Goal: Task Accomplishment & Management: Use online tool/utility

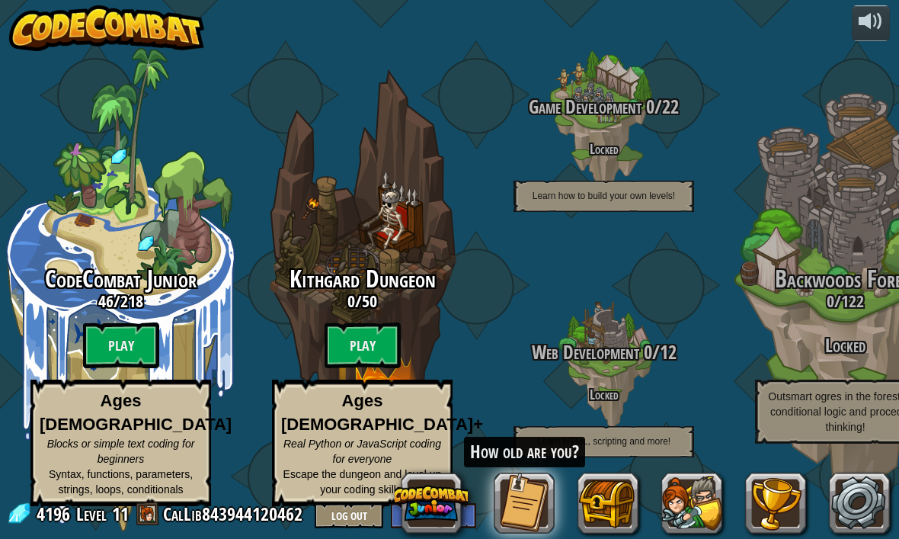
click at [126, 350] on btn "Play" at bounding box center [121, 345] width 76 height 46
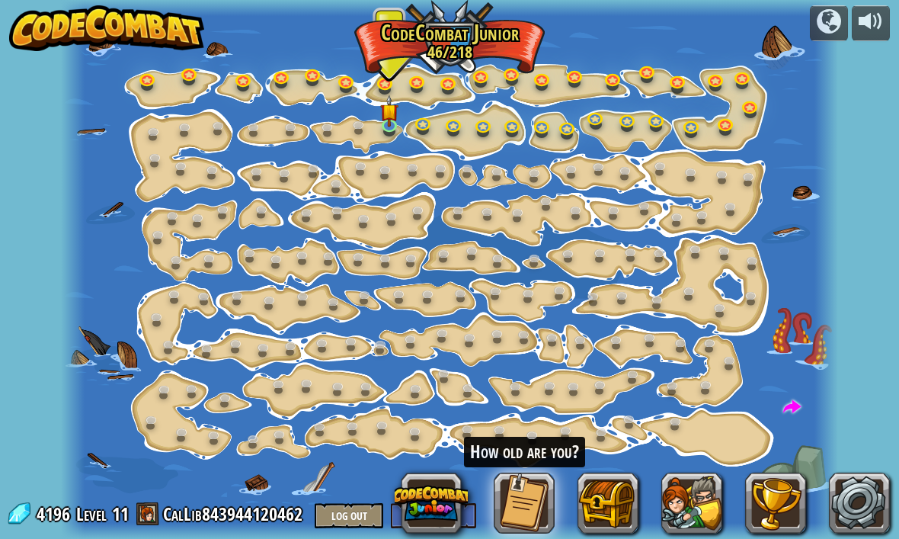
click at [396, 117] on img at bounding box center [389, 110] width 18 height 32
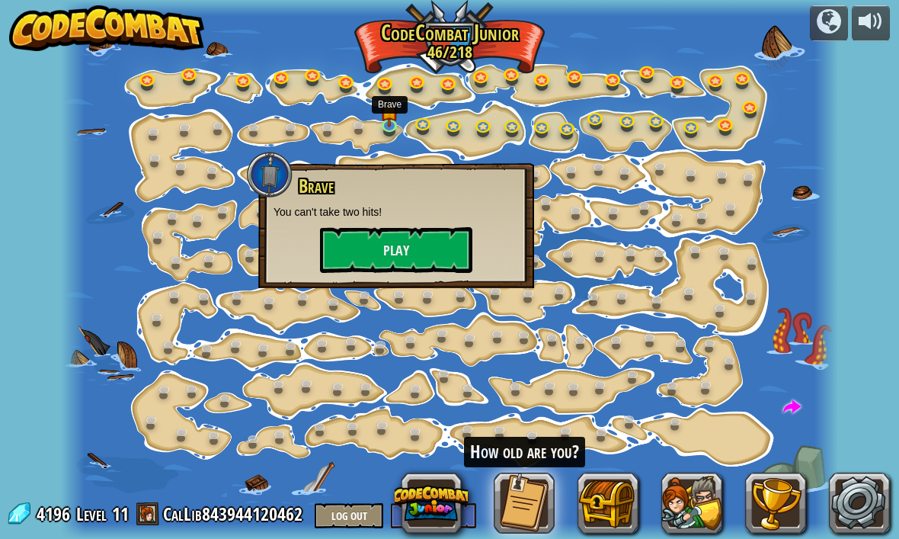
click at [347, 257] on button "Play" at bounding box center [396, 250] width 152 height 46
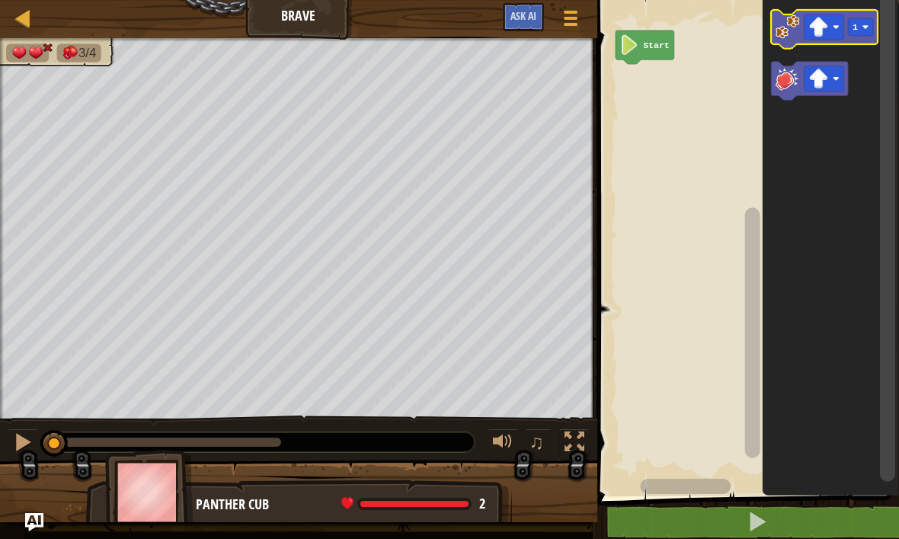
click at [823, 24] on image "Blockly Workspace" at bounding box center [818, 28] width 20 height 20
click at [783, 27] on image "Blockly Workspace" at bounding box center [787, 26] width 24 height 24
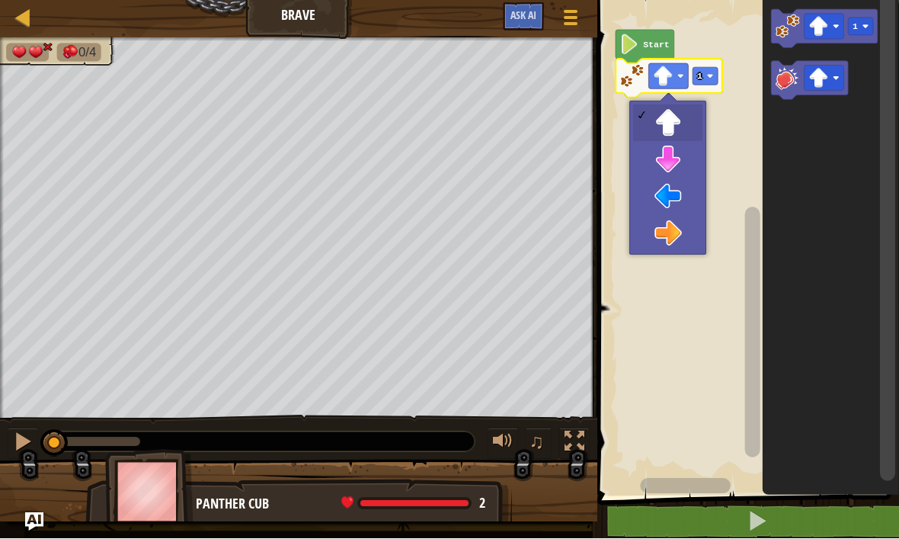
click at [781, 82] on image "Blockly Workspace" at bounding box center [787, 78] width 24 height 24
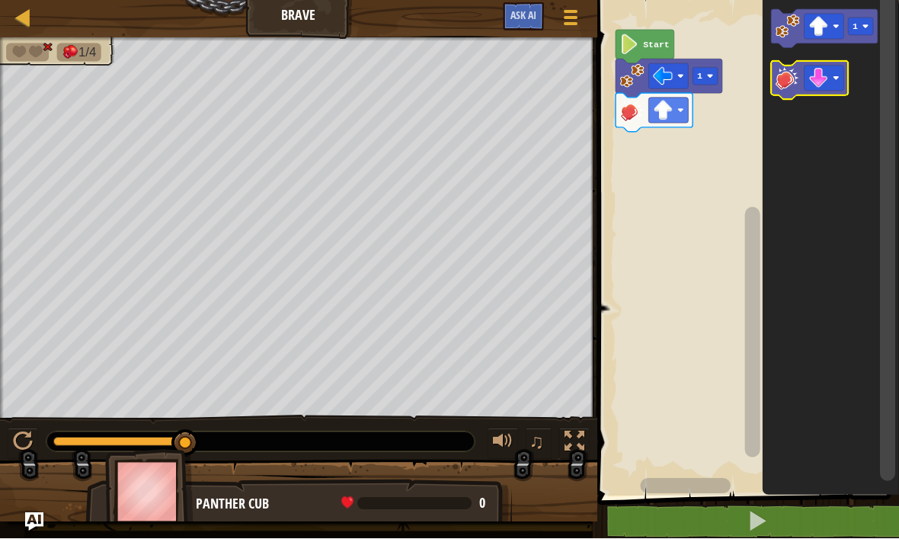
click at [778, 85] on image "Blockly Workspace" at bounding box center [787, 78] width 24 height 24
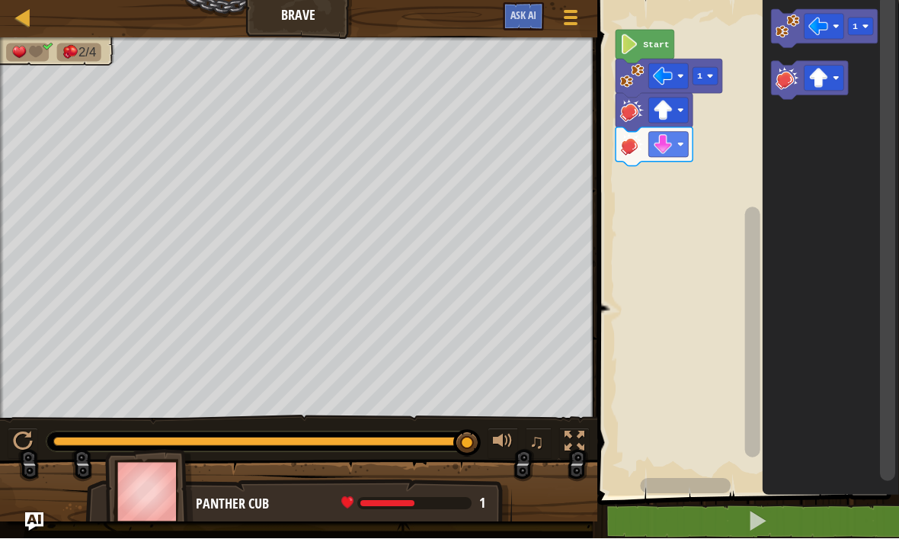
click at [778, 27] on image "Blockly Workspace" at bounding box center [787, 26] width 24 height 24
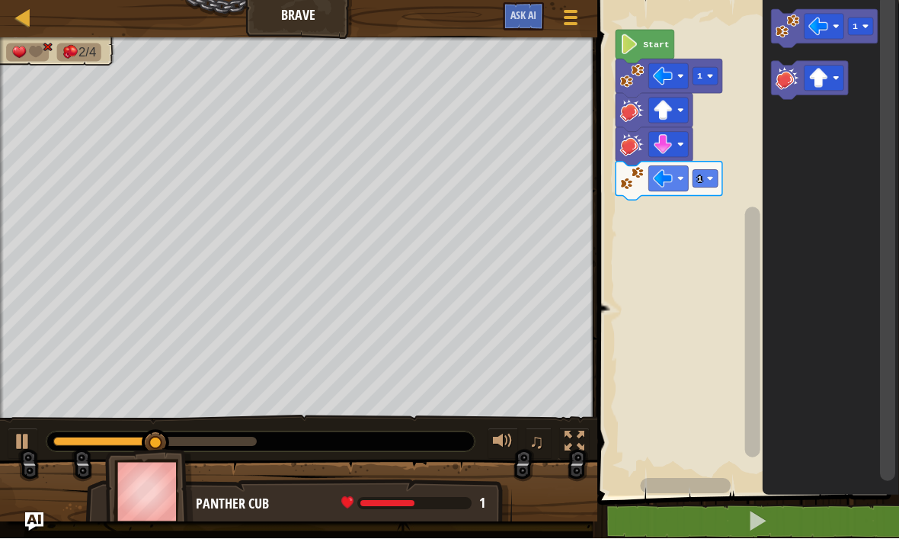
click at [783, 86] on image "Blockly Workspace" at bounding box center [787, 78] width 24 height 24
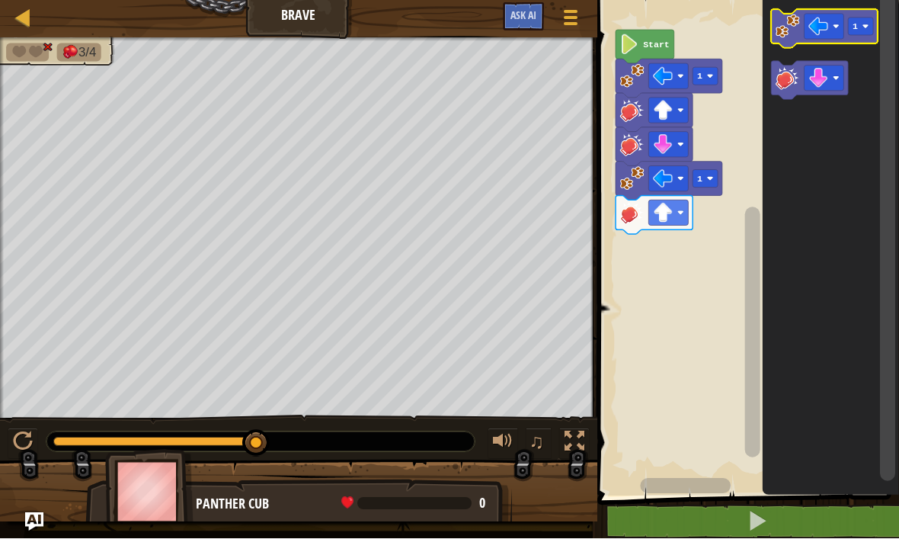
click at [783, 28] on image "Blockly Workspace" at bounding box center [787, 26] width 24 height 24
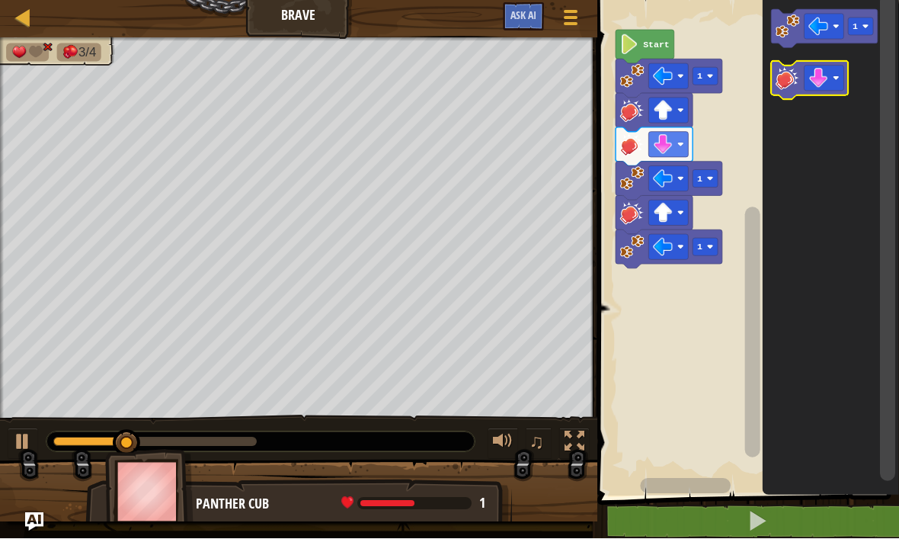
click at [784, 94] on icon "Blockly Workspace" at bounding box center [809, 81] width 77 height 39
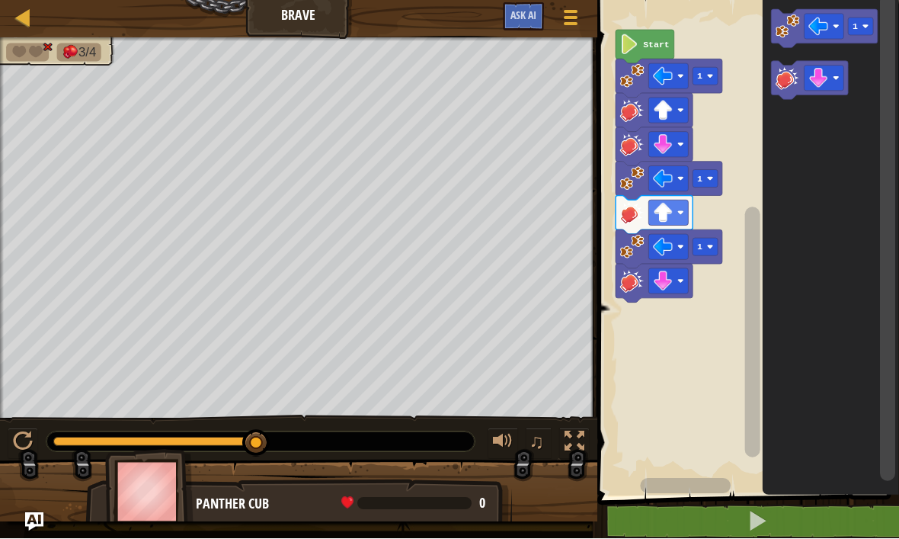
click at [778, 82] on image "Blockly Workspace" at bounding box center [787, 78] width 24 height 24
click at [780, 78] on image "Blockly Workspace" at bounding box center [787, 78] width 24 height 24
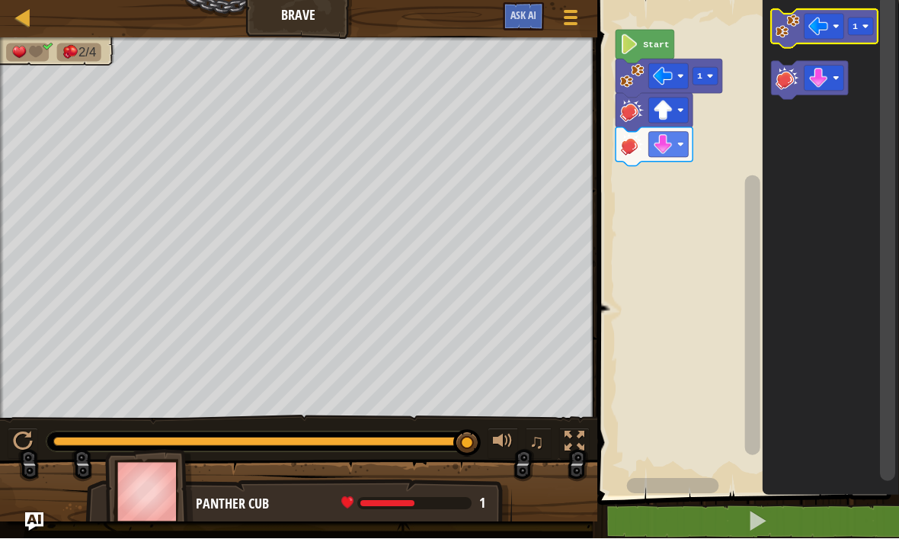
click at [782, 22] on image "Blockly Workspace" at bounding box center [787, 26] width 24 height 24
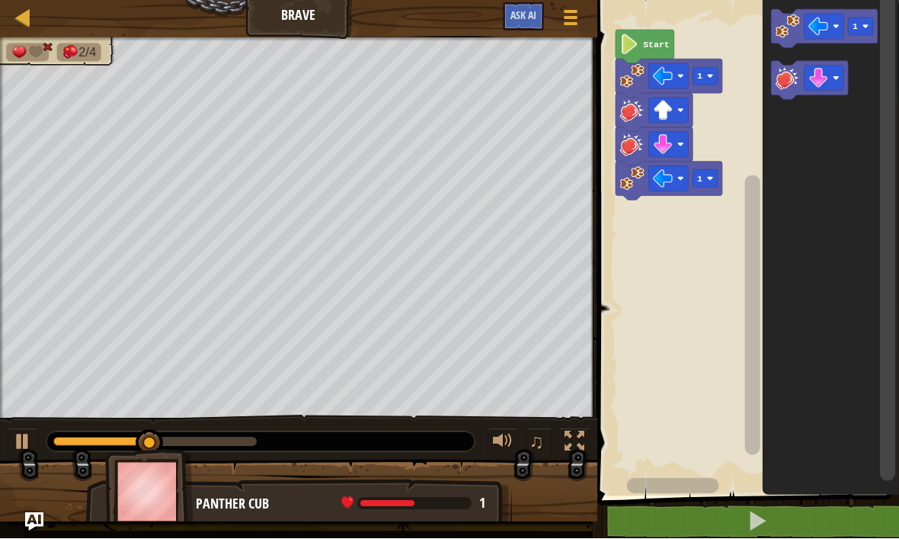
click at [782, 81] on image "Blockly Workspace" at bounding box center [787, 78] width 24 height 24
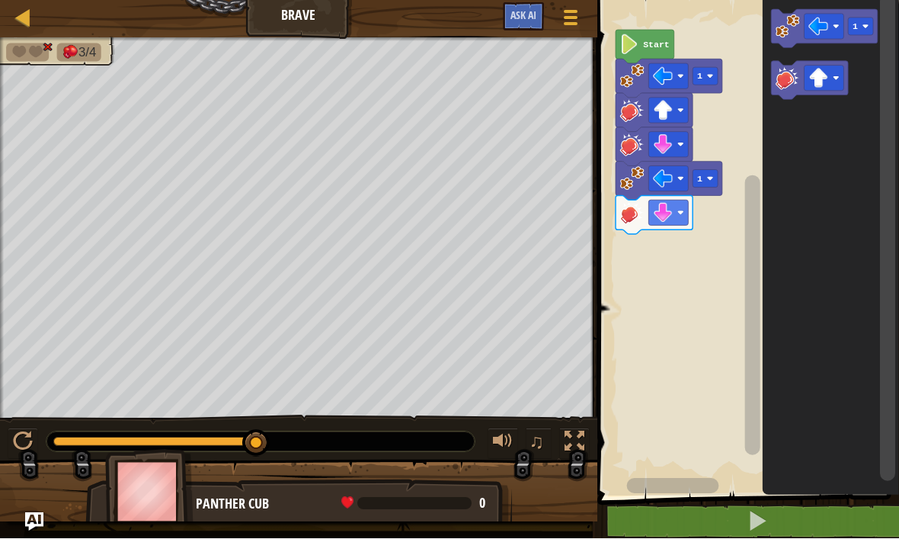
click at [789, 77] on image "Blockly Workspace" at bounding box center [787, 78] width 24 height 24
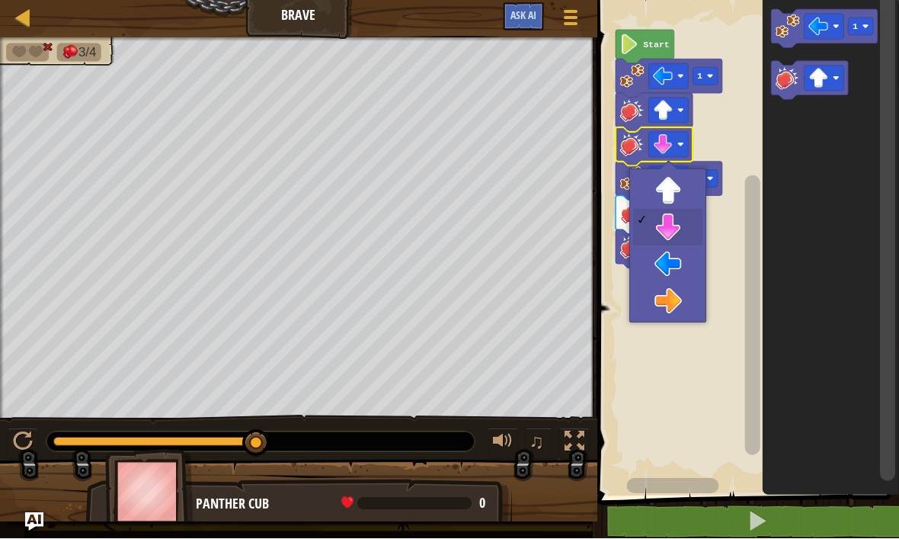
click at [528, 14] on span "Ask AI" at bounding box center [523, 15] width 26 height 14
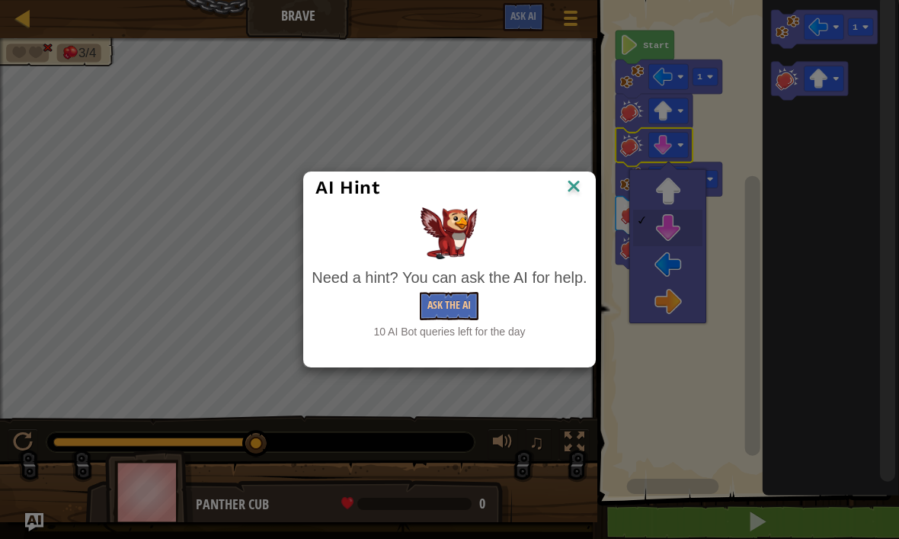
click at [442, 305] on button "Ask the AI" at bounding box center [449, 306] width 59 height 28
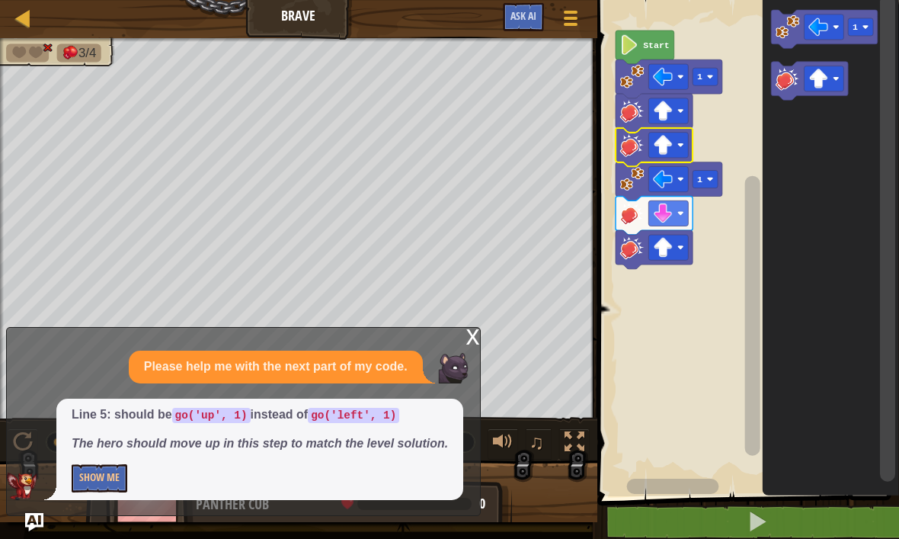
click at [98, 488] on button "Show Me" at bounding box center [100, 478] width 56 height 28
click at [95, 466] on button "Hide" at bounding box center [89, 478] width 35 height 28
click at [89, 473] on button "Show Me" at bounding box center [100, 478] width 56 height 28
click at [82, 471] on button "Hide" at bounding box center [89, 478] width 35 height 28
click at [459, 358] on img at bounding box center [453, 368] width 30 height 30
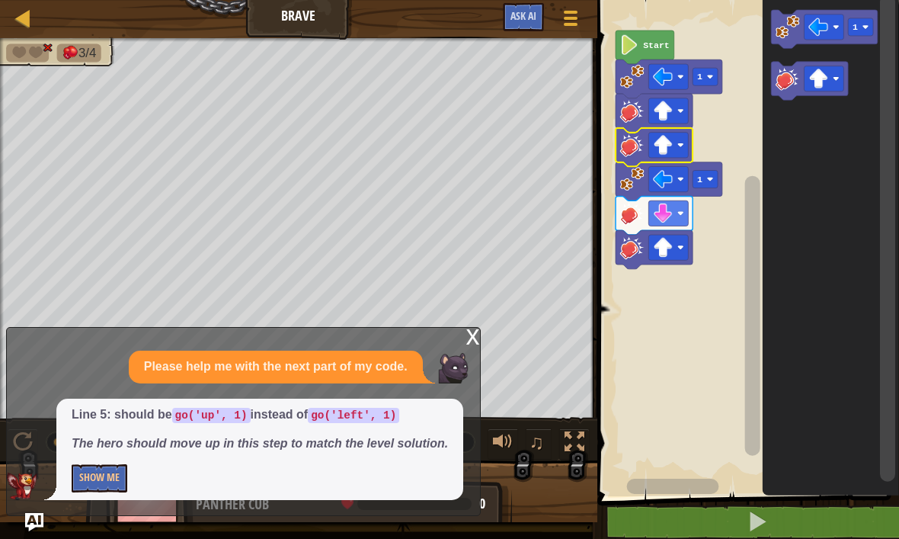
click at [469, 329] on div "x Please help me with the next part of my code. Line 5: should be go('up', 1) i…" at bounding box center [243, 421] width 475 height 189
click at [462, 342] on div "x Please help me with the next part of my code. Line 5: should be go('up', 1) i…" at bounding box center [243, 421] width 475 height 189
click at [470, 336] on div "x" at bounding box center [473, 335] width 14 height 15
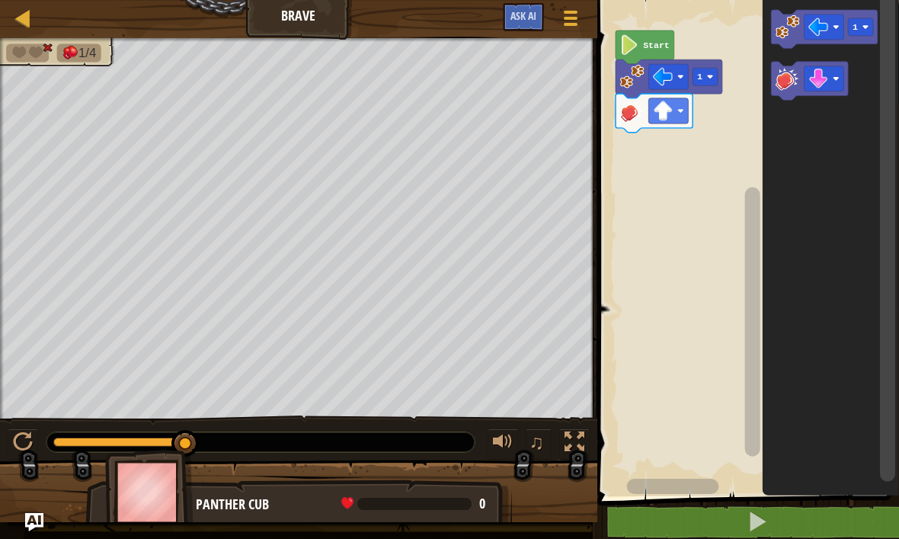
click at [791, 82] on image "Blockly Workspace" at bounding box center [787, 78] width 24 height 24
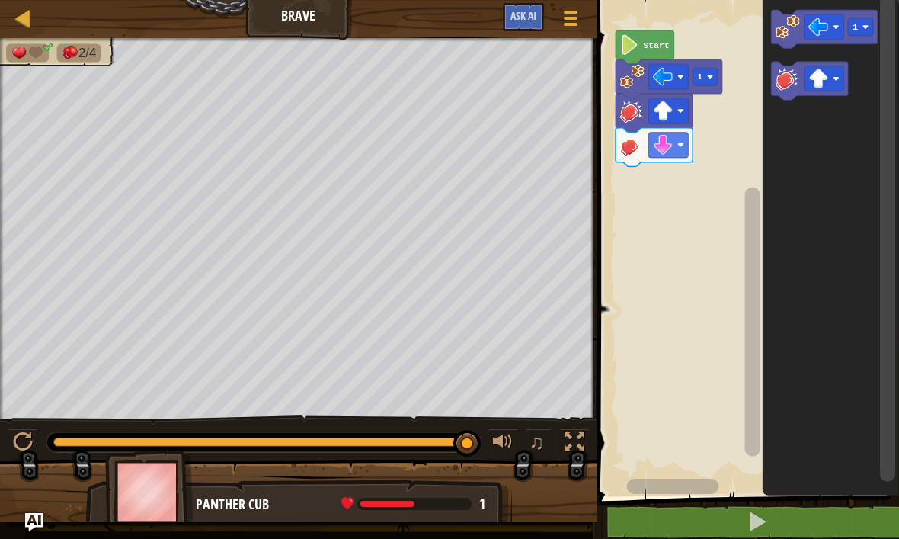
click at [788, 79] on image "Blockly Workspace" at bounding box center [787, 78] width 24 height 24
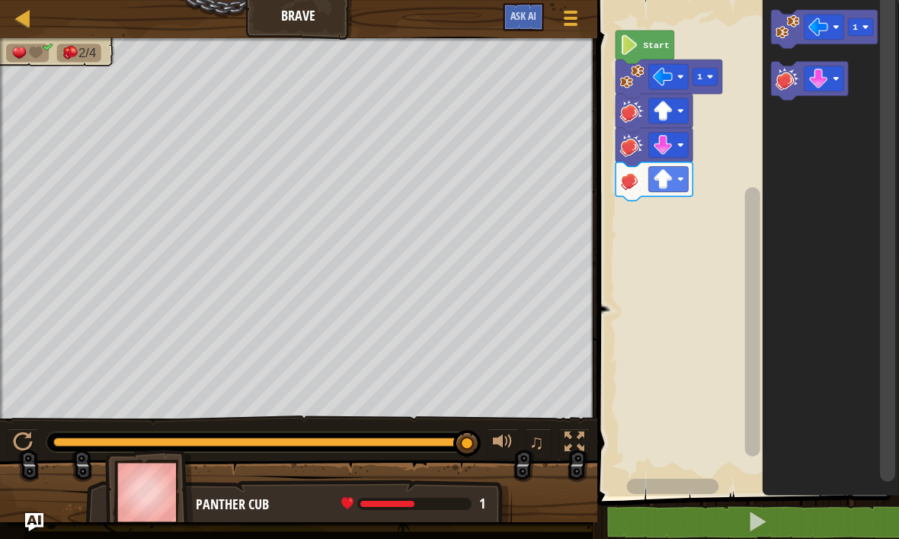
click at [784, 85] on image "Blockly Workspace" at bounding box center [787, 78] width 24 height 24
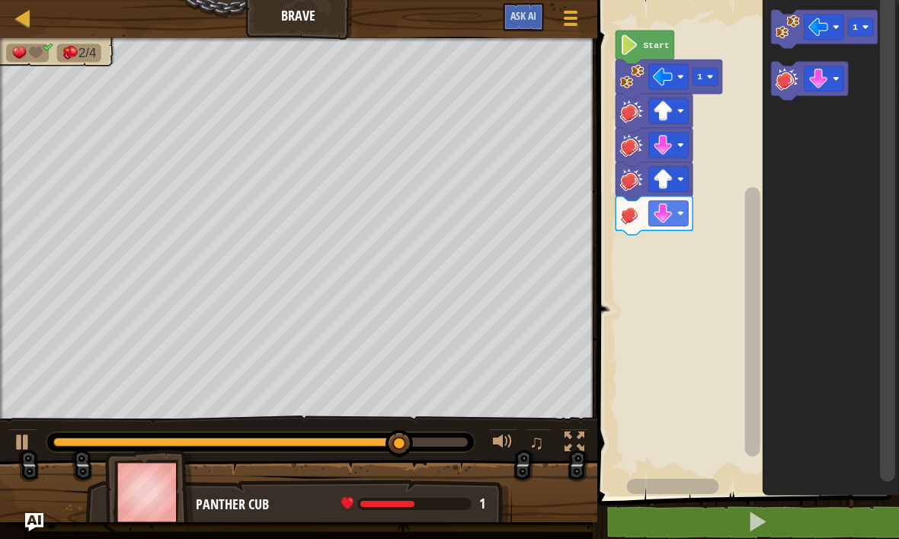
click at [798, 34] on image "Blockly Workspace" at bounding box center [787, 26] width 24 height 24
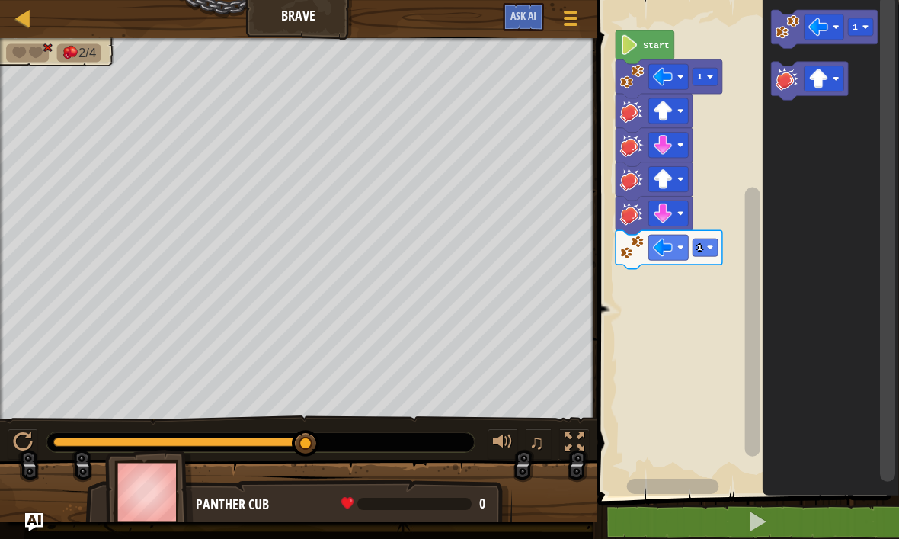
click at [794, 78] on image "Blockly Workspace" at bounding box center [787, 78] width 24 height 24
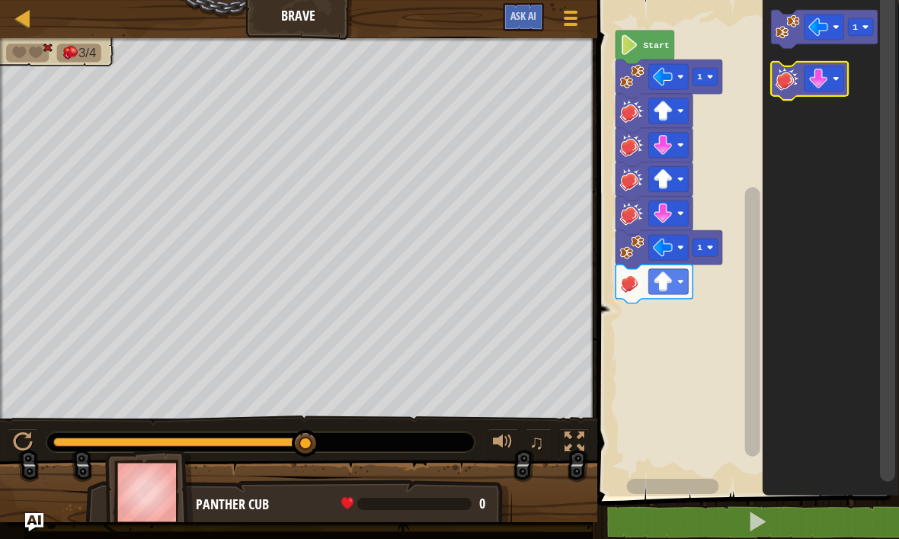
click at [792, 84] on image "Blockly Workspace" at bounding box center [787, 78] width 24 height 24
click at [831, 56] on icon "Blockly Workspace" at bounding box center [830, 244] width 136 height 504
click at [823, 62] on icon "Blockly Workspace" at bounding box center [809, 81] width 77 height 39
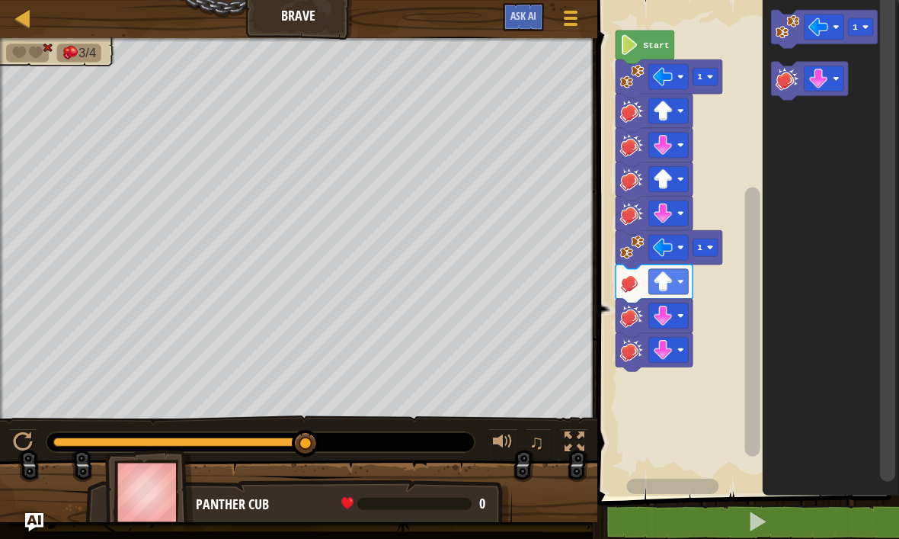
click at [818, 62] on icon "Blockly Workspace" at bounding box center [809, 81] width 77 height 39
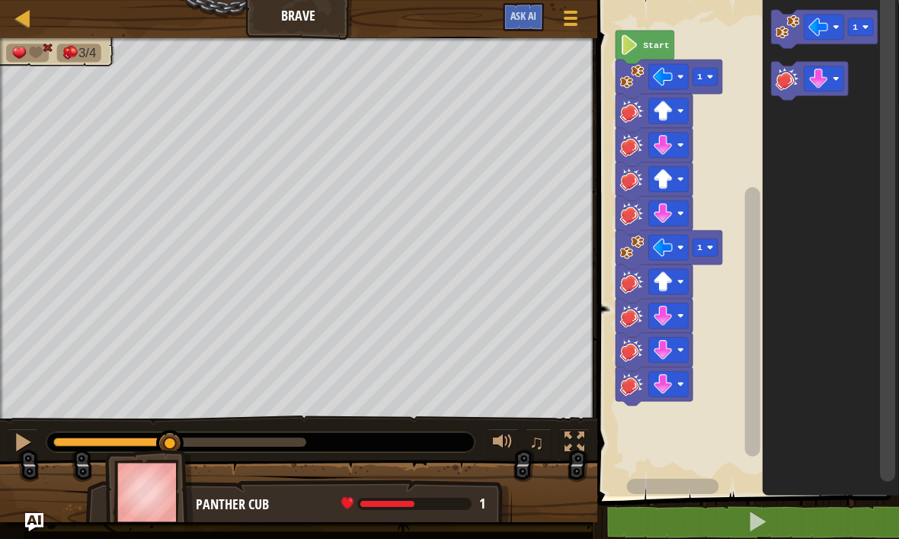
click at [810, 98] on rect "Blockly Workspace" at bounding box center [809, 81] width 77 height 39
click at [824, 66] on icon "Blockly Workspace" at bounding box center [809, 81] width 77 height 39
click at [823, 56] on icon "Blockly Workspace" at bounding box center [830, 244] width 136 height 504
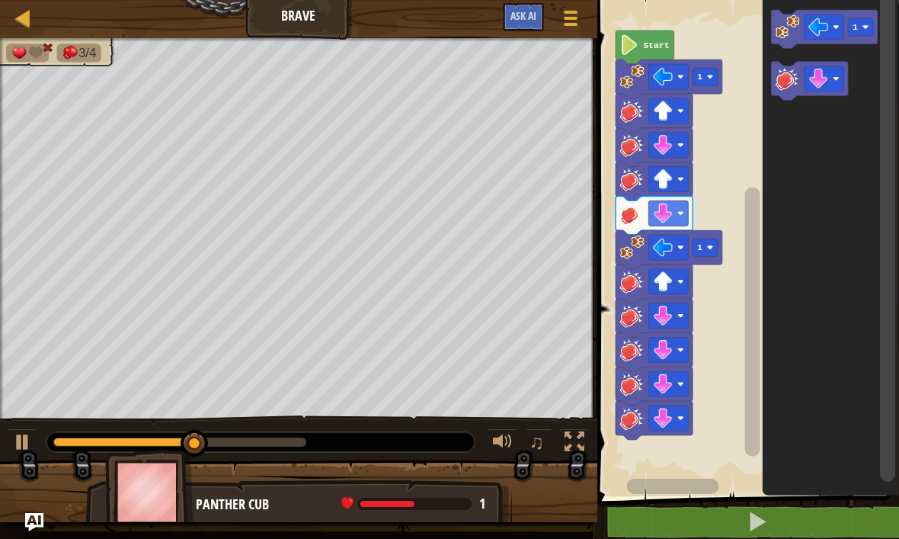
click at [811, 56] on icon "Blockly Workspace" at bounding box center [830, 244] width 136 height 504
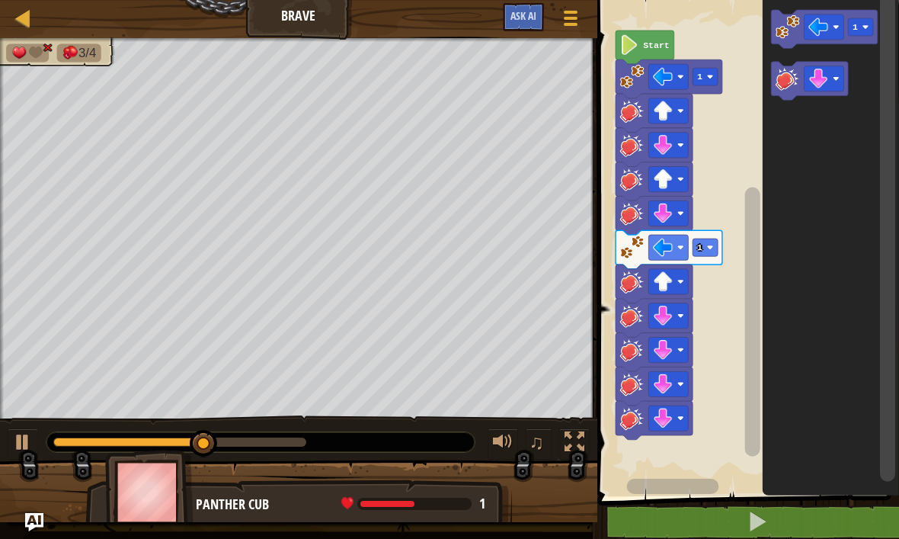
click at [803, 46] on rect "Blockly Workspace" at bounding box center [824, 29] width 107 height 39
click at [811, 62] on icon "Blockly Workspace" at bounding box center [809, 81] width 77 height 39
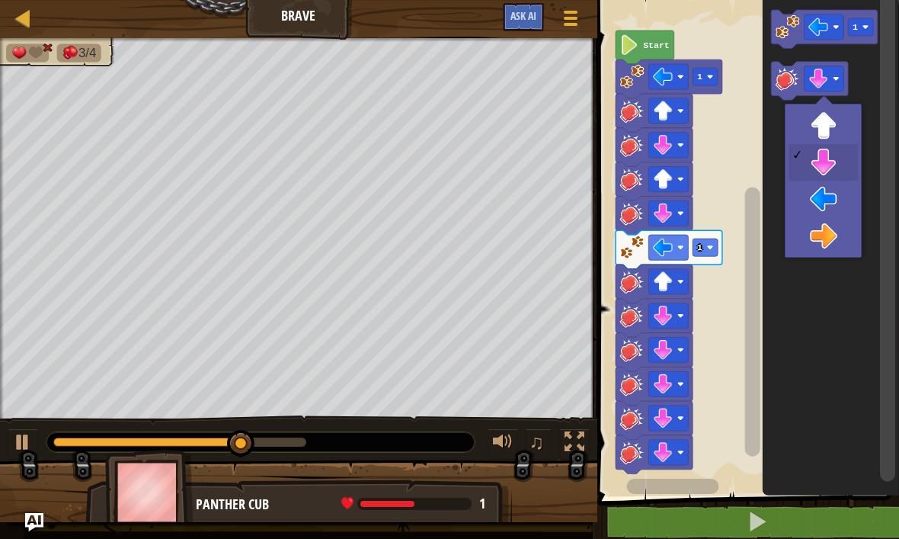
click at [814, 93] on icon "Blockly Workspace" at bounding box center [809, 81] width 77 height 39
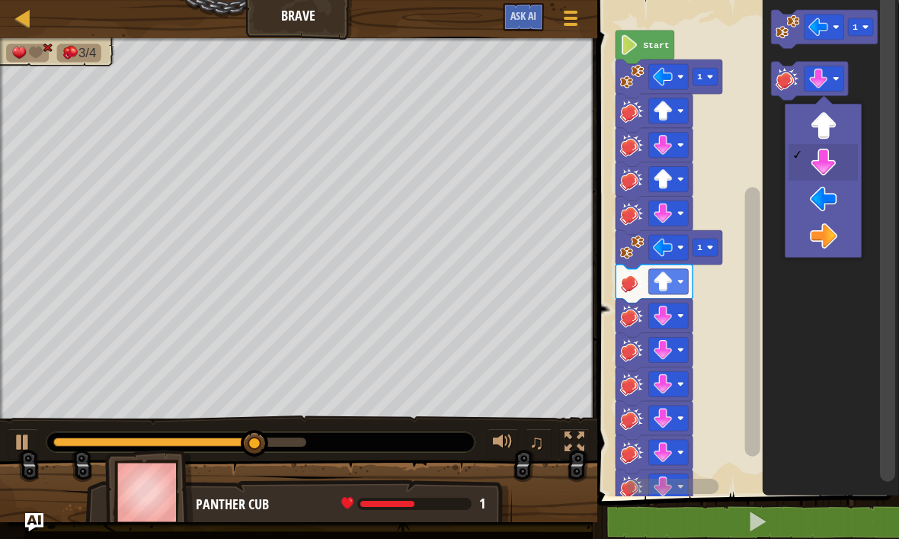
click at [805, 91] on rect "Blockly Workspace" at bounding box center [824, 78] width 40 height 25
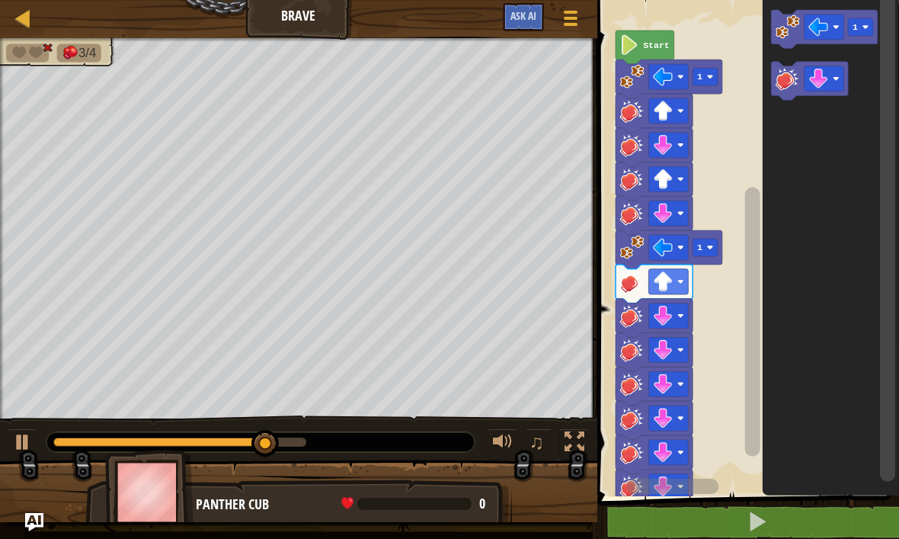
click at [803, 94] on icon "Blockly Workspace" at bounding box center [809, 81] width 77 height 39
click at [792, 96] on icon "Blockly Workspace" at bounding box center [809, 81] width 77 height 39
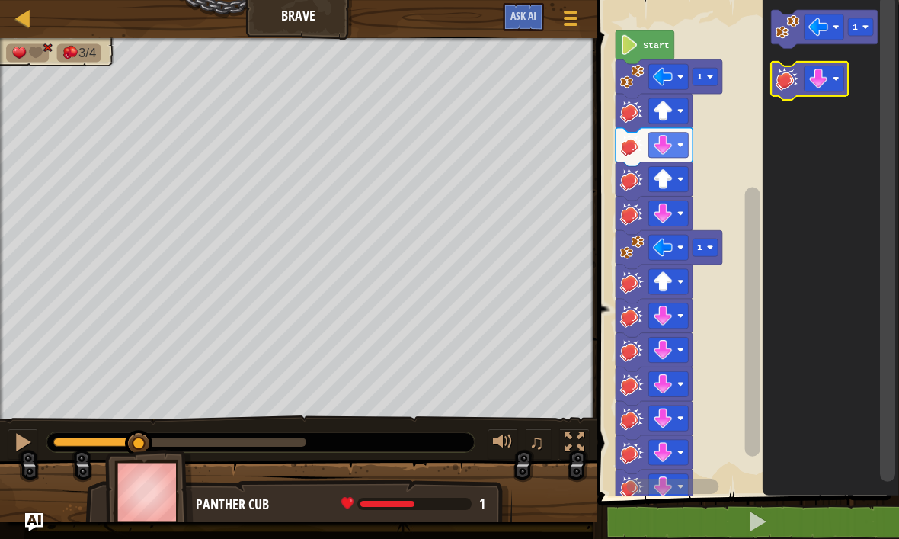
click at [787, 95] on icon "Blockly Workspace" at bounding box center [809, 81] width 77 height 39
click at [786, 95] on icon "Blockly Workspace" at bounding box center [809, 81] width 77 height 39
click at [785, 91] on icon "Blockly Workspace" at bounding box center [809, 81] width 77 height 39
click at [782, 86] on image "Blockly Workspace" at bounding box center [787, 78] width 24 height 24
click at [784, 86] on image "Blockly Workspace" at bounding box center [787, 78] width 24 height 24
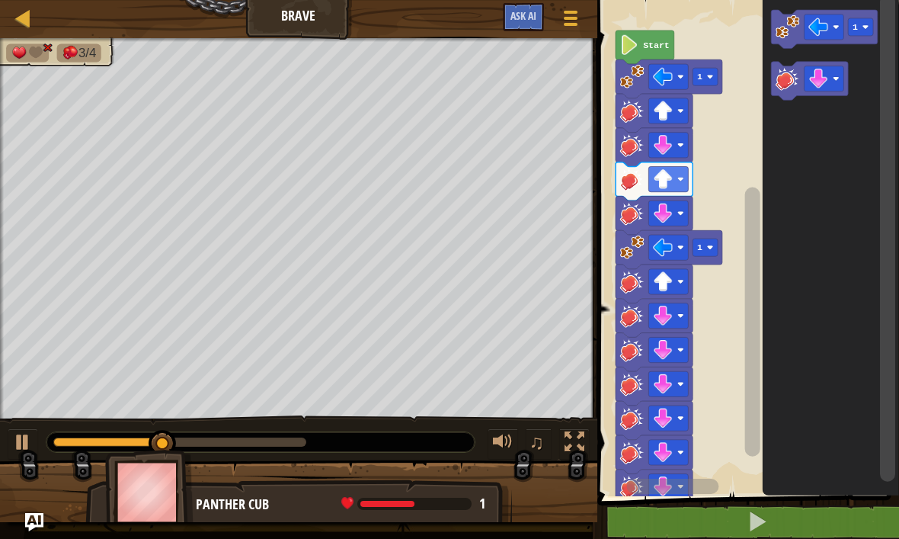
click at [782, 91] on icon "Blockly Workspace" at bounding box center [809, 81] width 77 height 39
click at [778, 91] on icon "Blockly Workspace" at bounding box center [809, 81] width 77 height 39
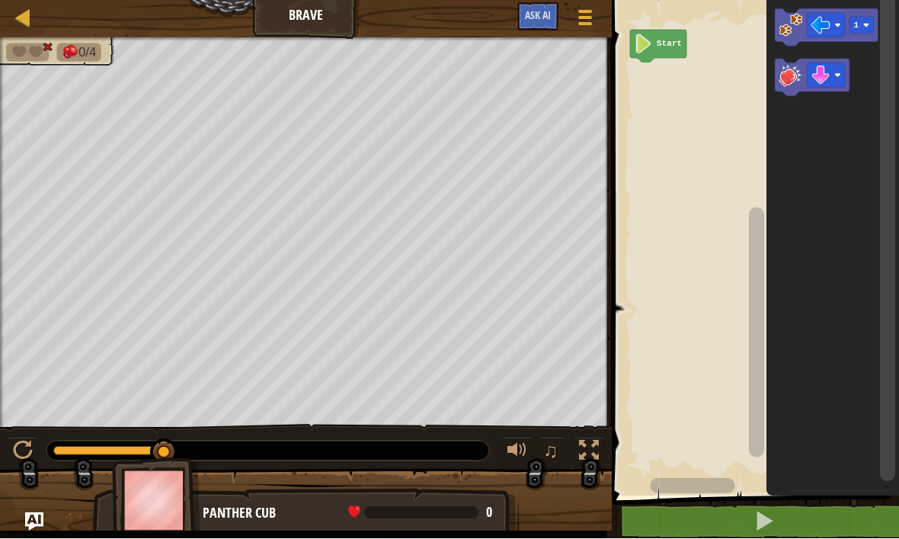
click at [743, 530] on button at bounding box center [765, 521] width 292 height 35
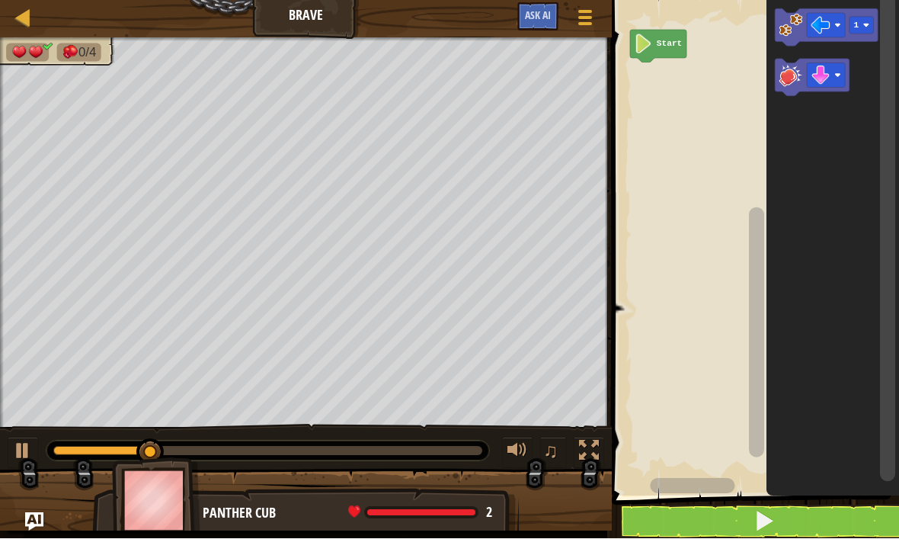
click at [759, 517] on span at bounding box center [763, 520] width 21 height 21
click at [761, 513] on span at bounding box center [763, 520] width 21 height 21
click at [756, 514] on span at bounding box center [763, 520] width 21 height 21
click at [756, 516] on span at bounding box center [763, 520] width 21 height 21
click at [759, 515] on span at bounding box center [763, 520] width 21 height 21
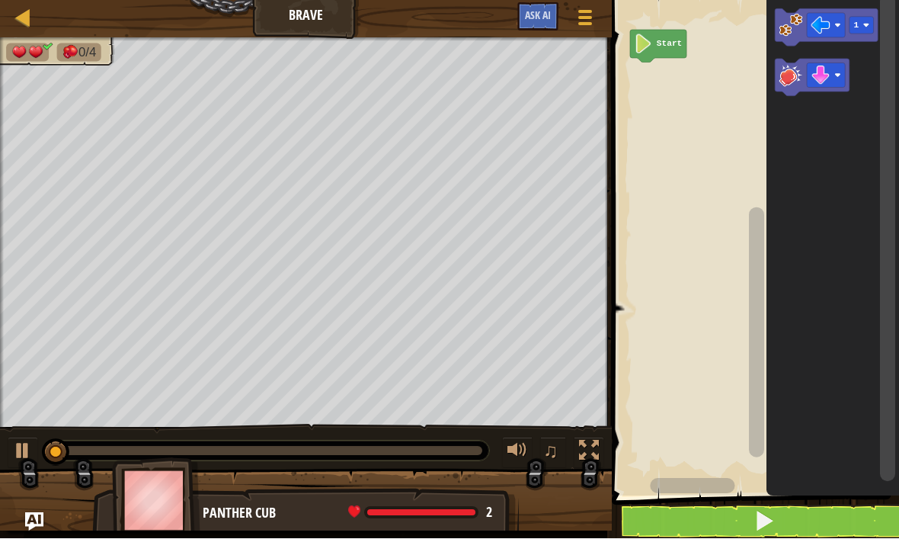
click at [759, 524] on span at bounding box center [763, 520] width 21 height 21
click at [757, 524] on span at bounding box center [763, 520] width 21 height 21
click at [753, 524] on button at bounding box center [765, 521] width 292 height 35
click at [766, 521] on span at bounding box center [763, 520] width 21 height 21
click at [766, 520] on span at bounding box center [763, 520] width 21 height 21
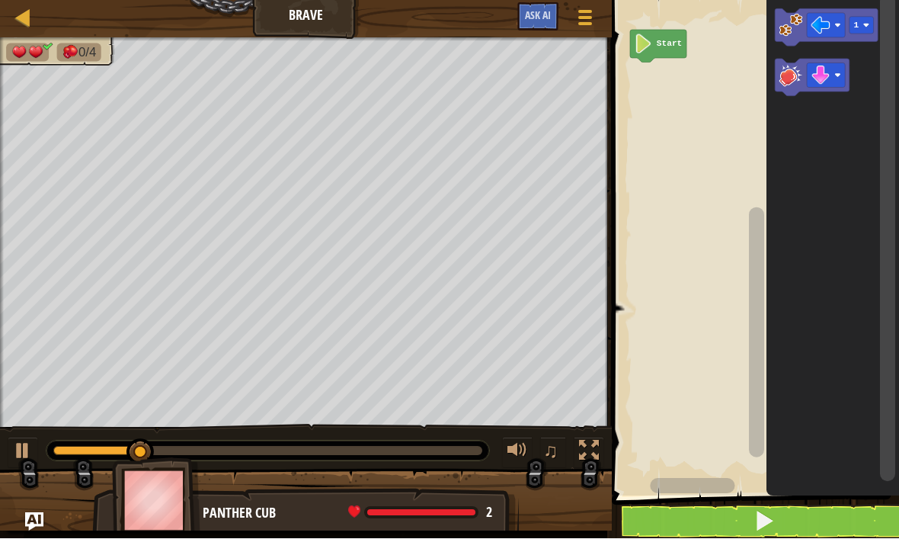
click at [767, 514] on span at bounding box center [763, 520] width 21 height 21
click at [773, 523] on span at bounding box center [763, 520] width 21 height 21
click at [776, 515] on button at bounding box center [765, 521] width 292 height 35
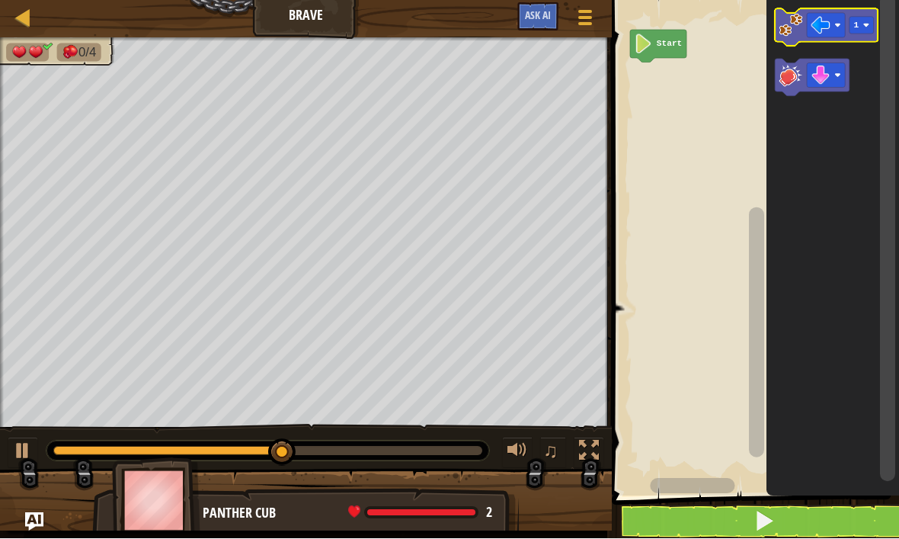
click at [866, 27] on image "Blockly Workspace" at bounding box center [865, 26] width 6 height 6
click at [780, 31] on image "Blockly Workspace" at bounding box center [790, 26] width 24 height 24
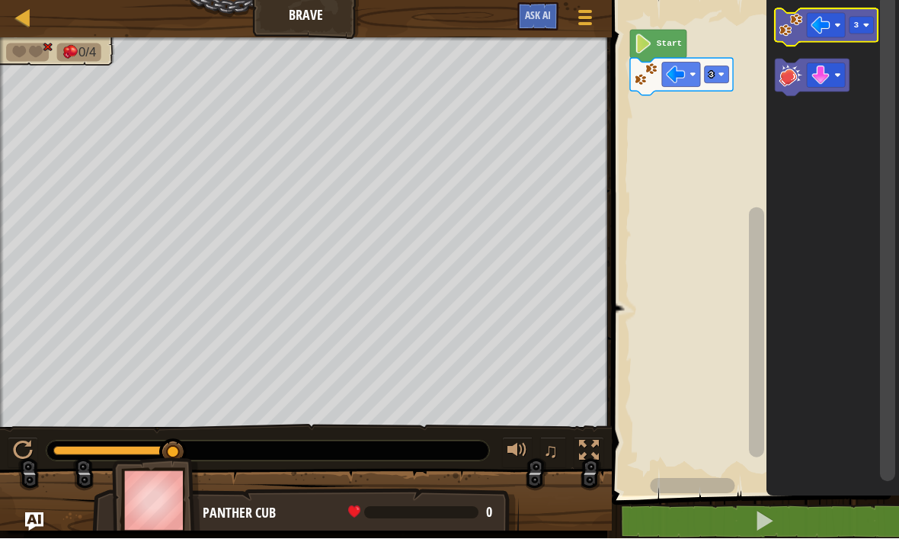
click at [791, 27] on image "Blockly Workspace" at bounding box center [790, 26] width 24 height 24
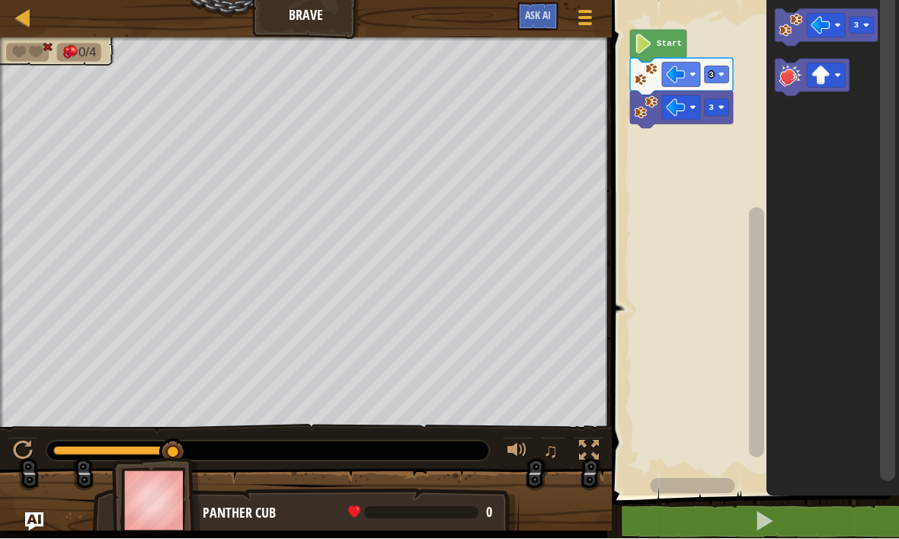
click at [794, 78] on image "Blockly Workspace" at bounding box center [790, 76] width 24 height 24
click at [804, 78] on icon "Blockly Workspace" at bounding box center [812, 77] width 75 height 37
click at [787, 23] on image "Blockly Workspace" at bounding box center [790, 26] width 24 height 24
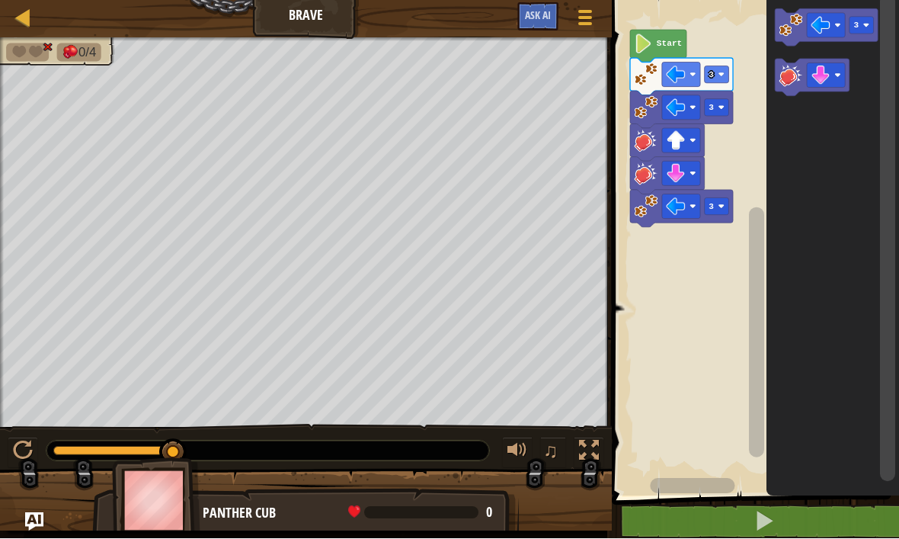
click at [727, 255] on rect "Blockly Workspace" at bounding box center [753, 244] width 292 height 504
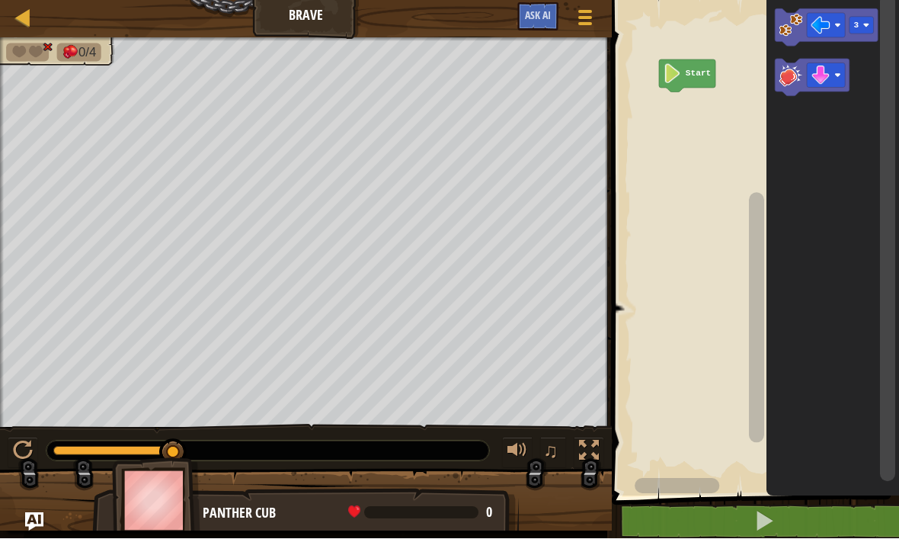
click at [542, 16] on span "Ask AI" at bounding box center [538, 15] width 26 height 14
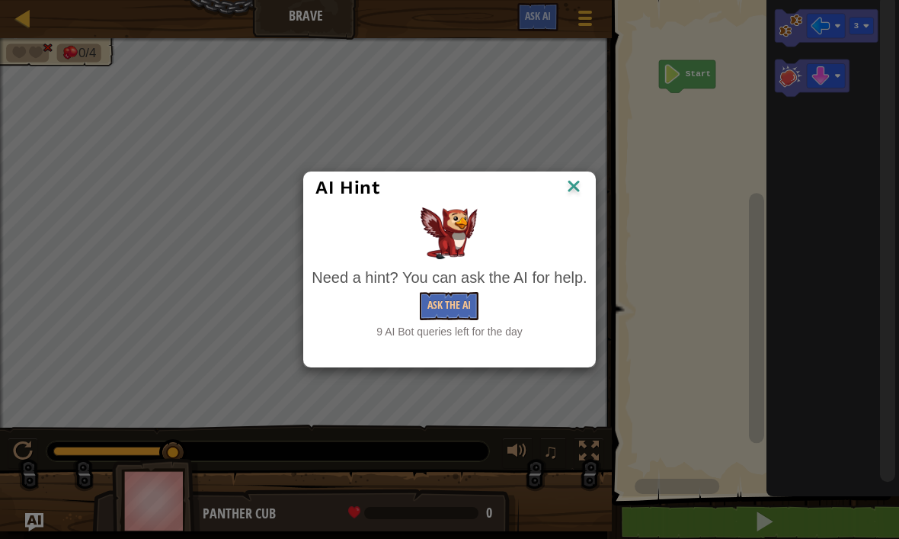
click at [461, 298] on button "Ask the AI" at bounding box center [449, 306] width 59 height 28
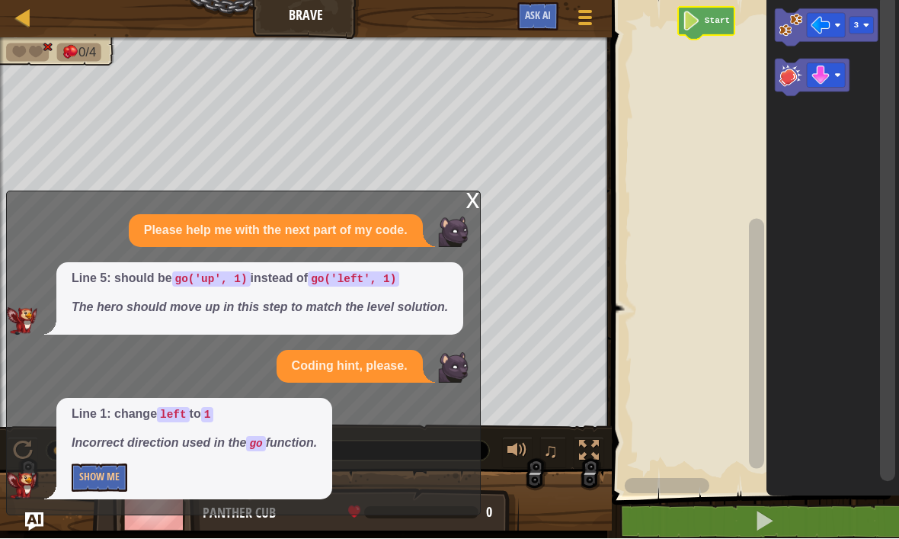
click at [96, 476] on button "Show Me" at bounding box center [100, 478] width 56 height 28
click at [82, 464] on button "Hide" at bounding box center [89, 478] width 35 height 28
click at [86, 469] on button "Show Me" at bounding box center [100, 478] width 56 height 28
click at [86, 486] on button "Hide" at bounding box center [89, 478] width 35 height 28
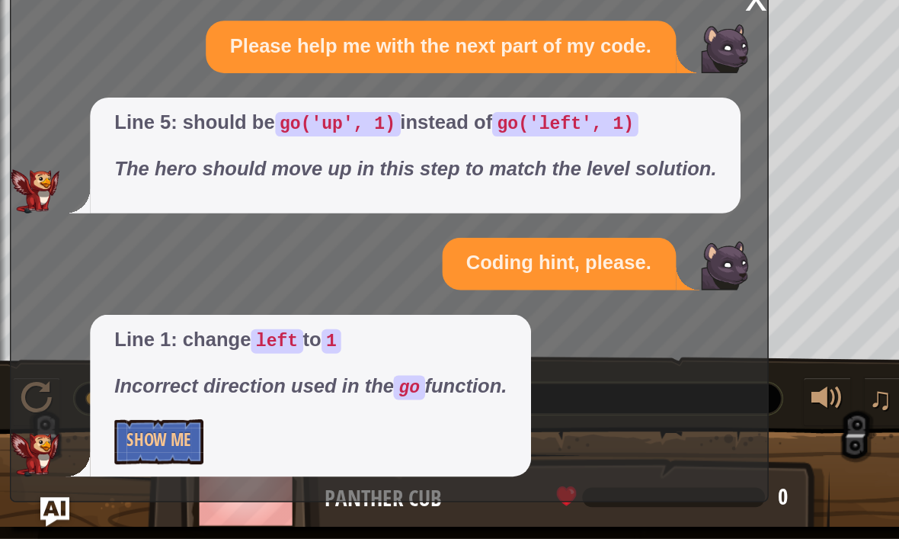
click at [33, 513] on img "Ask AI" at bounding box center [34, 522] width 18 height 18
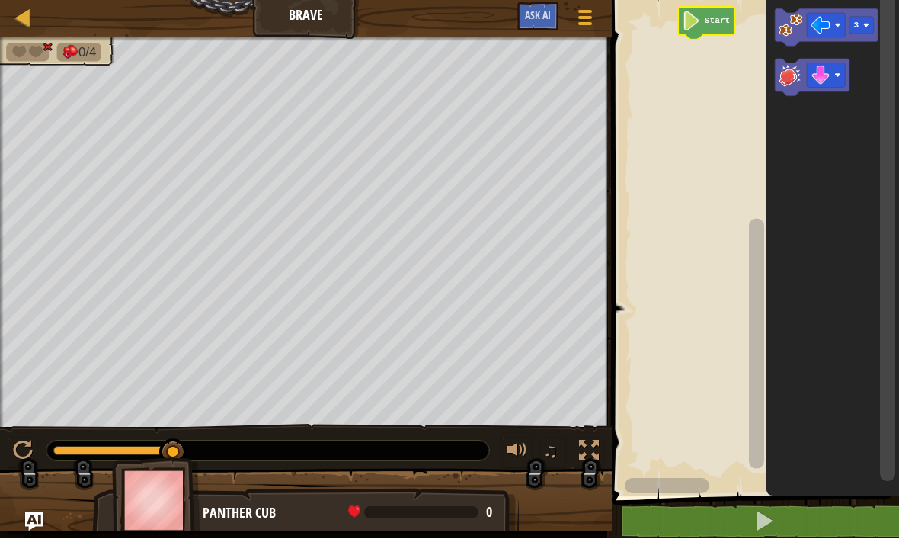
click at [590, 441] on div at bounding box center [589, 451] width 20 height 20
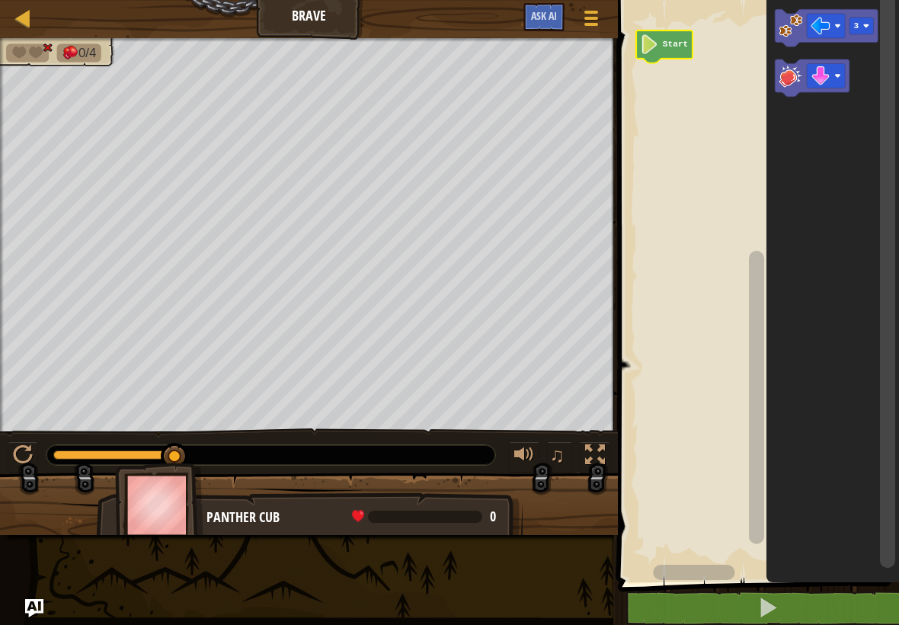
click at [85, 445] on div at bounding box center [270, 455] width 449 height 20
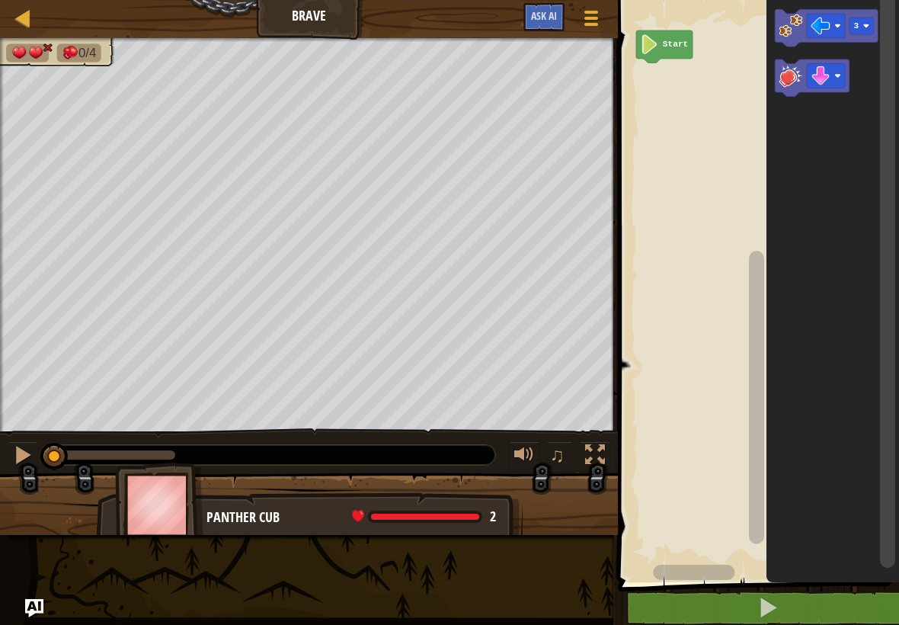
click at [791, 66] on image "Blockly Workspace" at bounding box center [791, 76] width 24 height 24
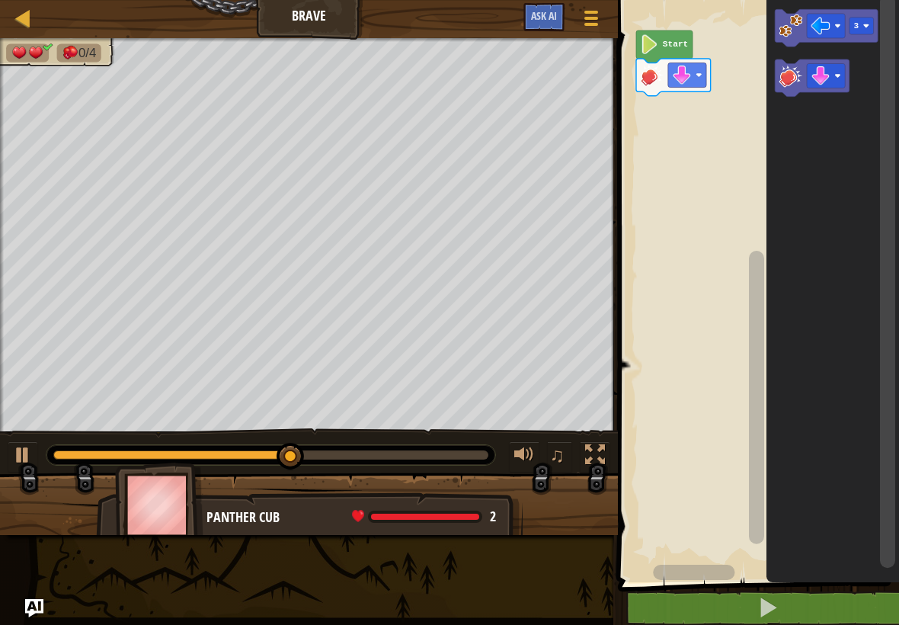
click at [810, 89] on icon "Blockly Workspace" at bounding box center [812, 77] width 75 height 37
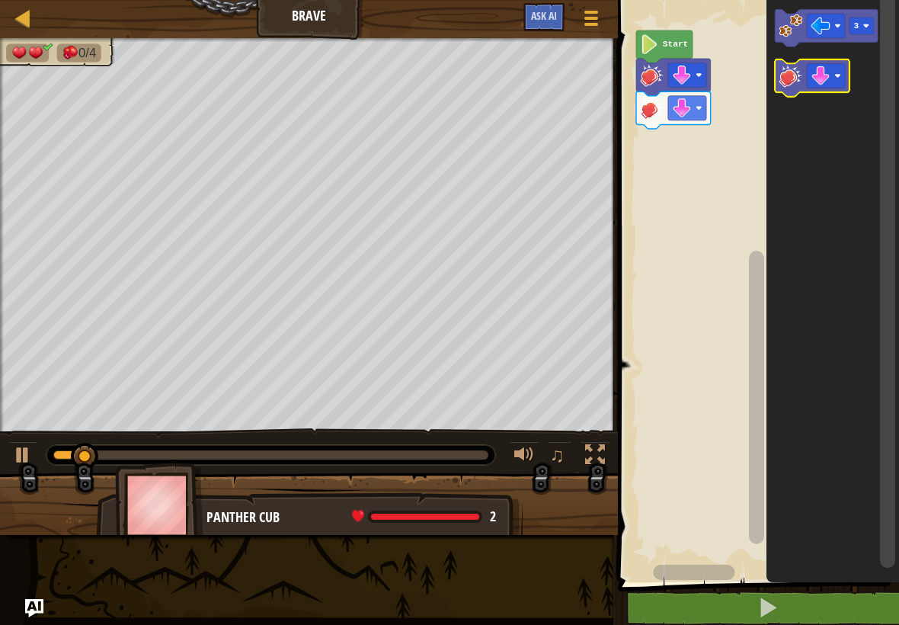
click at [800, 88] on icon "Blockly Workspace" at bounding box center [812, 77] width 75 height 37
click at [792, 88] on icon "Blockly Workspace" at bounding box center [812, 77] width 75 height 37
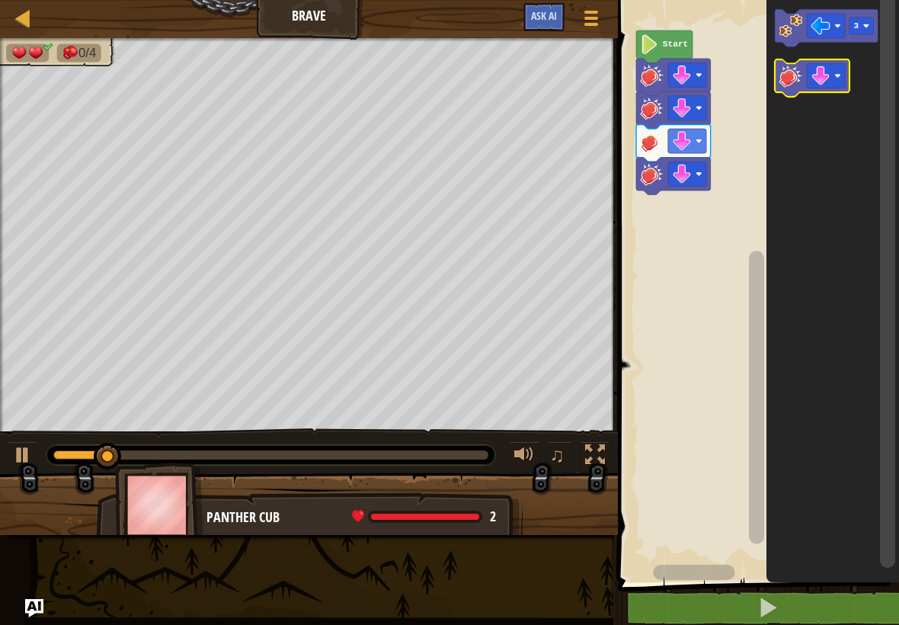
click at [802, 76] on image "Blockly Workspace" at bounding box center [791, 76] width 24 height 24
click at [802, 73] on image "Blockly Workspace" at bounding box center [791, 76] width 24 height 24
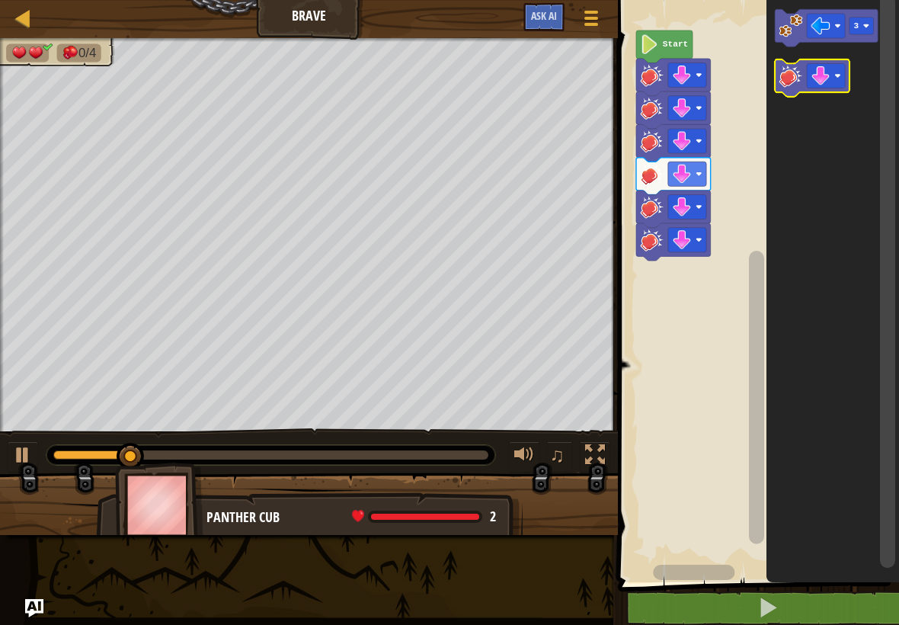
click at [794, 78] on image "Blockly Workspace" at bounding box center [791, 76] width 24 height 24
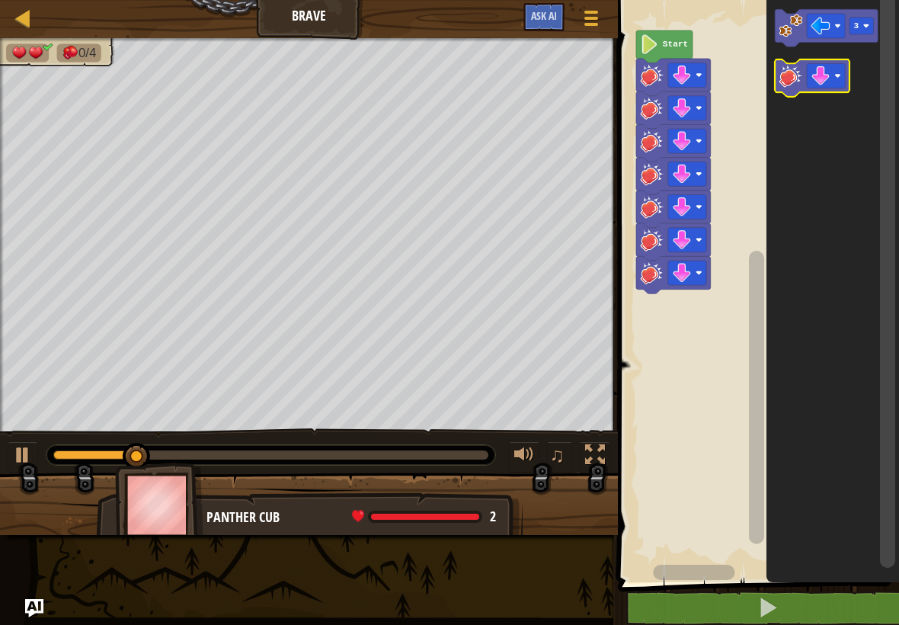
click at [791, 79] on image "Blockly Workspace" at bounding box center [791, 76] width 24 height 24
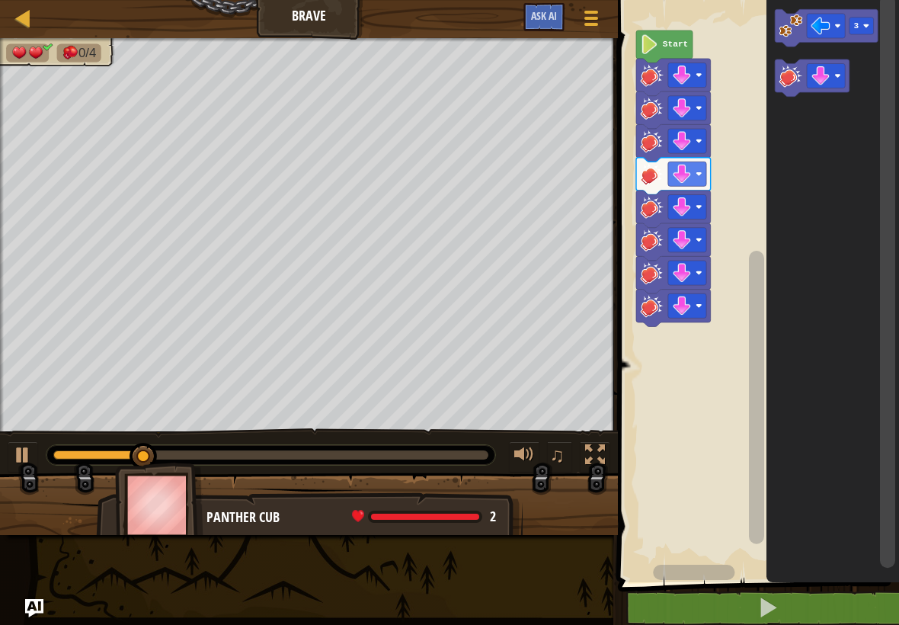
click at [786, 85] on image "Blockly Workspace" at bounding box center [791, 76] width 24 height 24
click at [780, 81] on image "Blockly Workspace" at bounding box center [791, 76] width 24 height 24
click at [779, 68] on image "Blockly Workspace" at bounding box center [791, 76] width 24 height 24
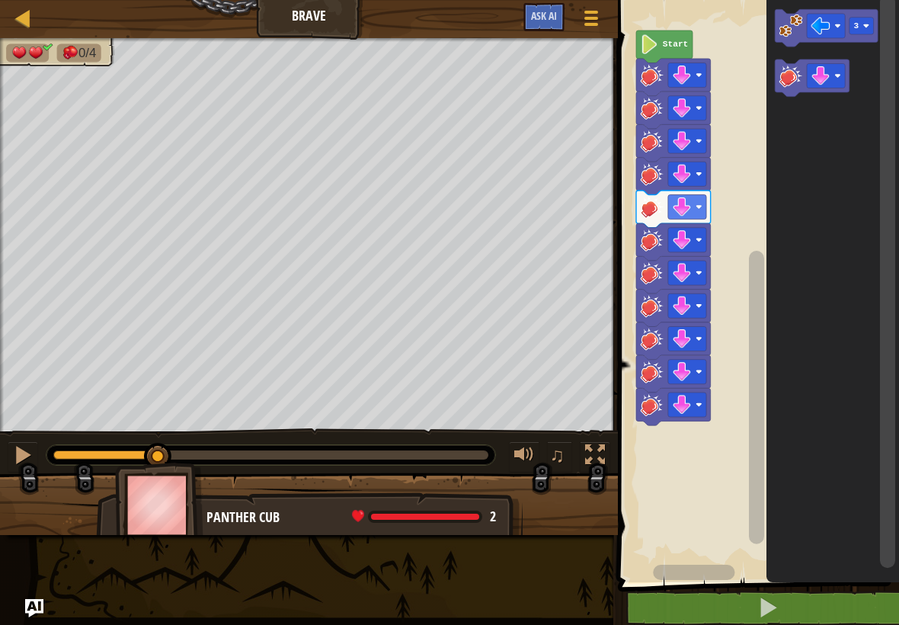
click at [775, 69] on icon "Blockly Workspace" at bounding box center [812, 77] width 75 height 37
click at [795, 56] on icon "Blockly Workspace" at bounding box center [832, 287] width 133 height 590
click at [791, 59] on rect "Blockly Workspace" at bounding box center [812, 77] width 75 height 37
click at [792, 60] on rect "Blockly Workspace" at bounding box center [812, 77] width 75 height 37
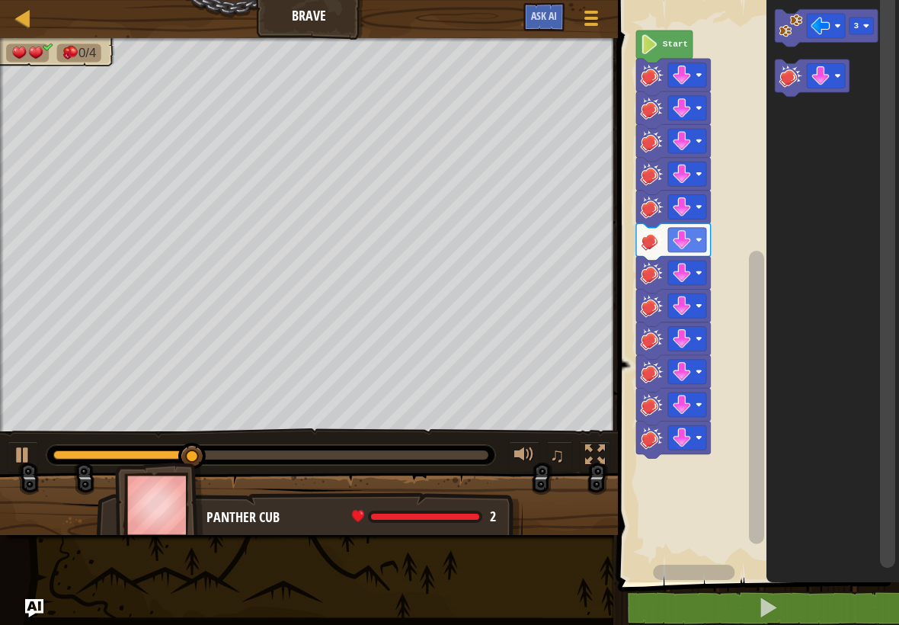
click at [795, 61] on rect "Blockly Workspace" at bounding box center [812, 77] width 75 height 37
click at [794, 62] on rect "Blockly Workspace" at bounding box center [812, 77] width 75 height 37
click at [790, 63] on rect "Blockly Workspace" at bounding box center [812, 77] width 75 height 37
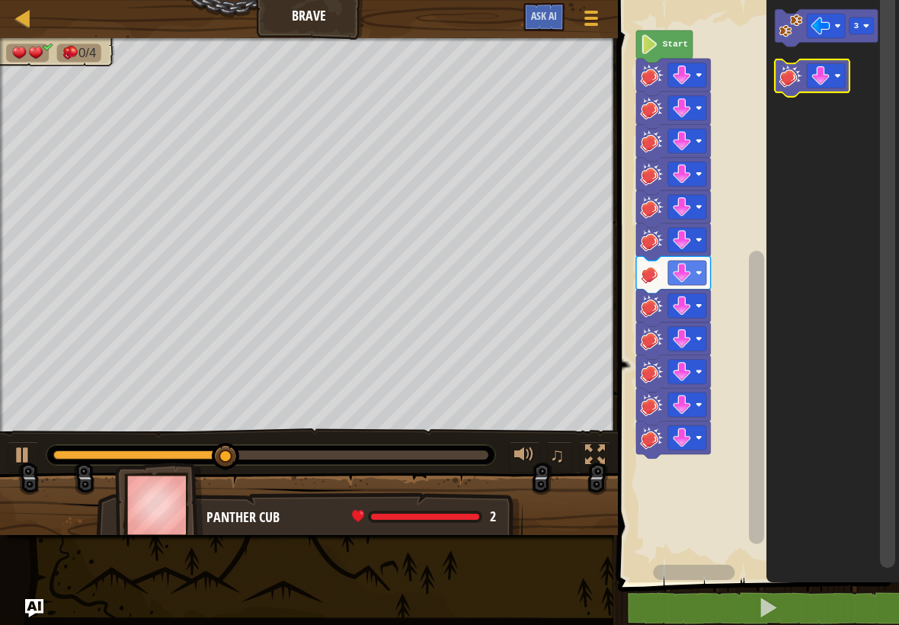
click at [787, 66] on image "Blockly Workspace" at bounding box center [791, 76] width 24 height 24
click at [787, 62] on rect "Blockly Workspace" at bounding box center [812, 77] width 75 height 37
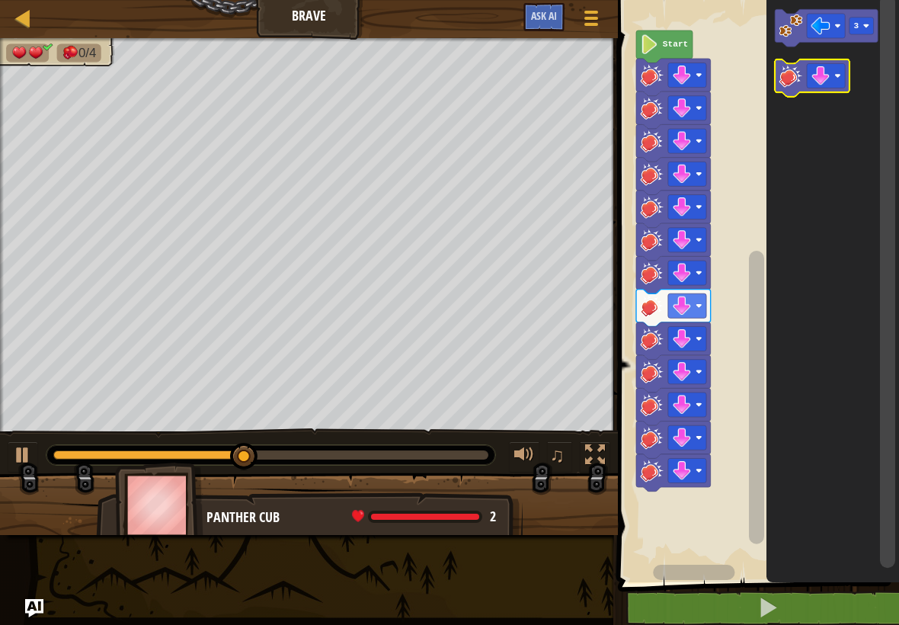
click at [782, 61] on icon "Blockly Workspace" at bounding box center [812, 77] width 75 height 37
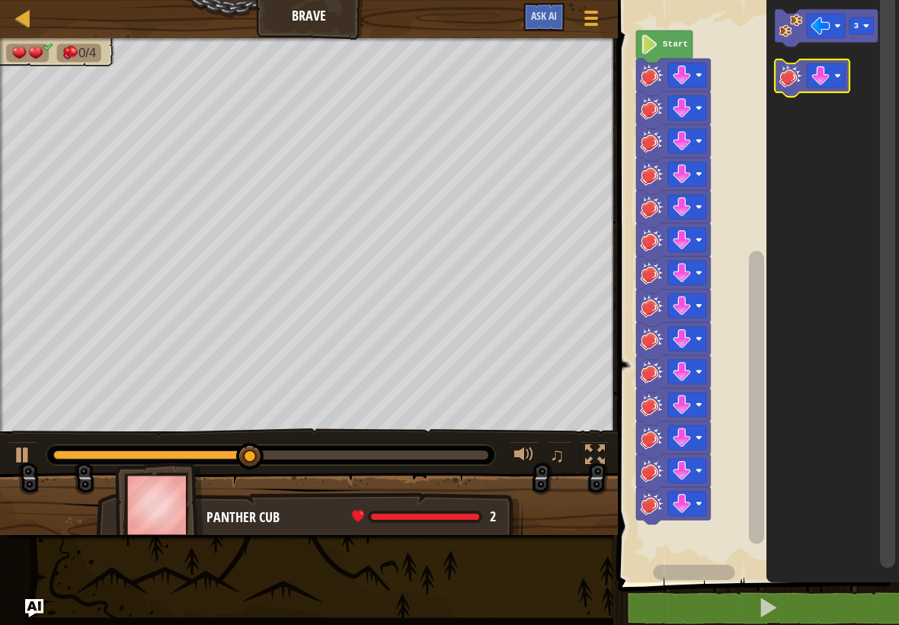
click at [775, 61] on icon "Blockly Workspace" at bounding box center [812, 77] width 75 height 37
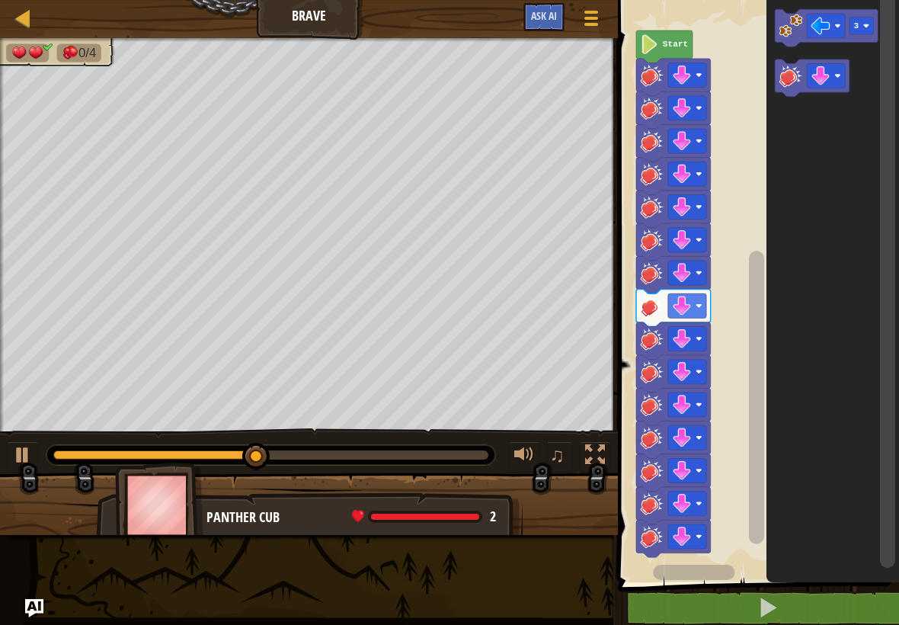
click at [794, 66] on image "Blockly Workspace" at bounding box center [791, 76] width 24 height 24
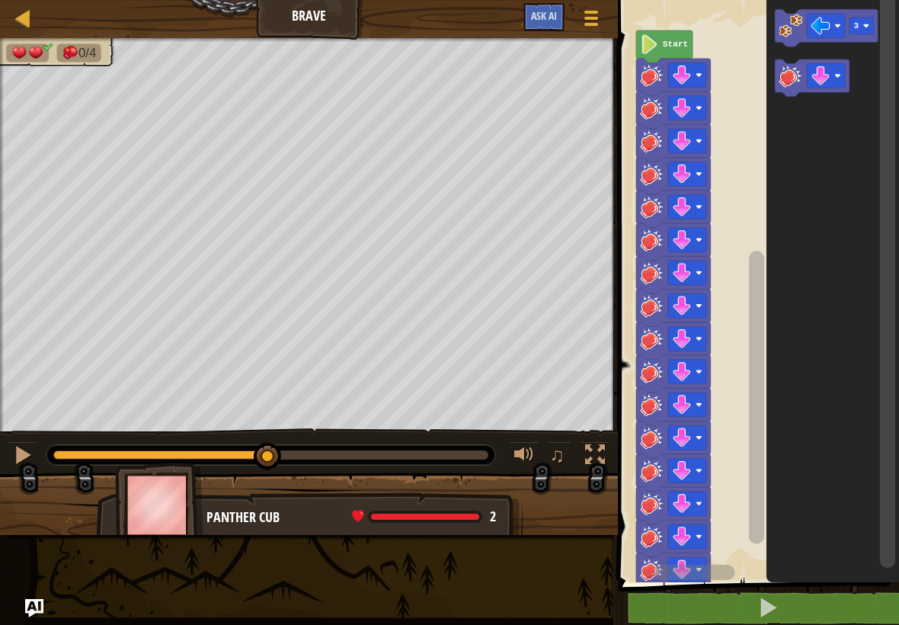
click at [776, 84] on icon "Blockly Workspace" at bounding box center [812, 77] width 75 height 37
click at [796, 81] on image "Blockly Workspace" at bounding box center [791, 76] width 24 height 24
click at [789, 73] on image "Blockly Workspace" at bounding box center [791, 76] width 24 height 24
click at [784, 76] on image "Blockly Workspace" at bounding box center [791, 76] width 24 height 24
click at [779, 77] on image "Blockly Workspace" at bounding box center [791, 76] width 24 height 24
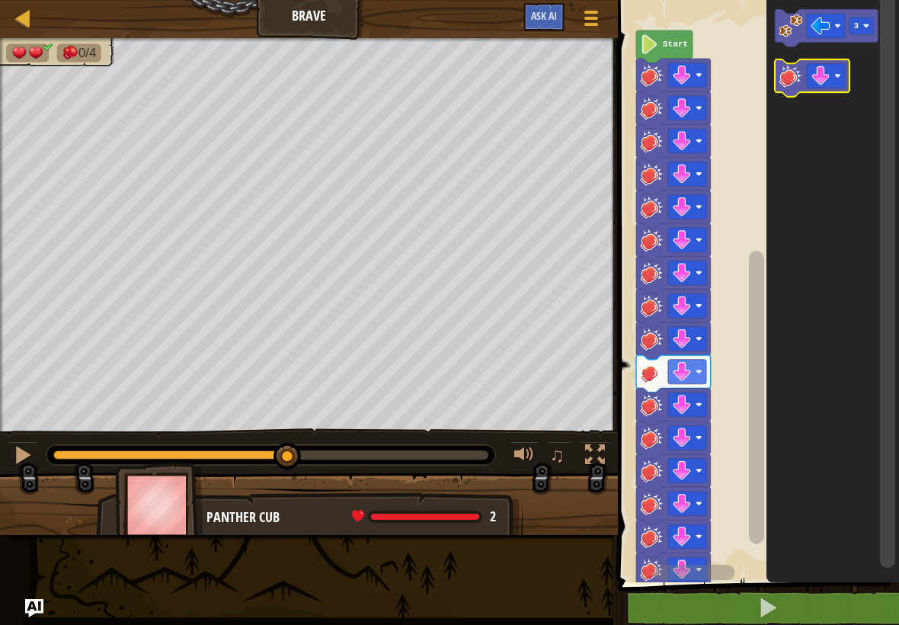
click at [777, 69] on icon "Blockly Workspace" at bounding box center [812, 77] width 75 height 37
click at [777, 76] on icon "Blockly Workspace" at bounding box center [812, 77] width 75 height 37
click at [776, 71] on icon "Blockly Workspace" at bounding box center [812, 77] width 75 height 37
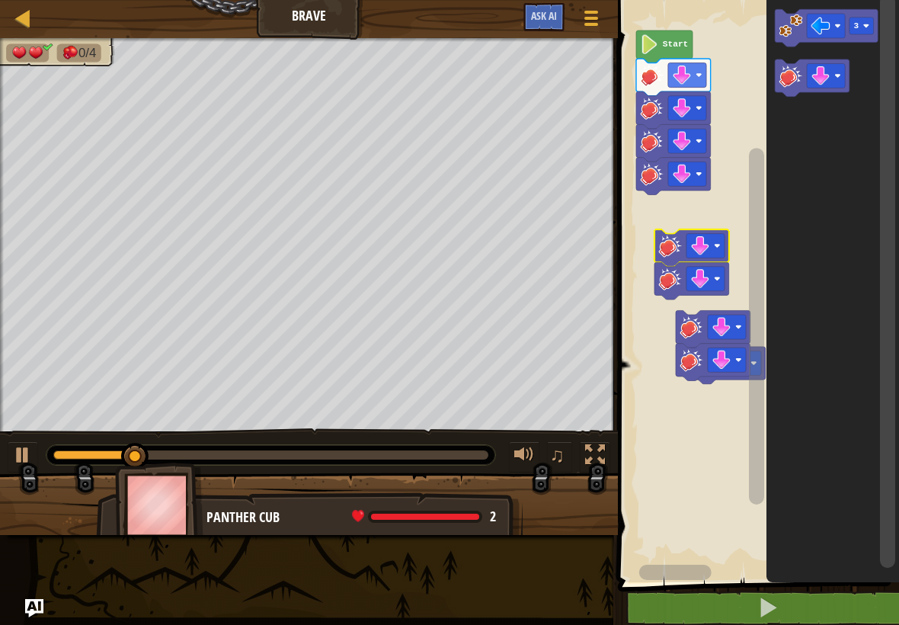
click at [683, 212] on rect "Blockly Workspace" at bounding box center [756, 287] width 286 height 590
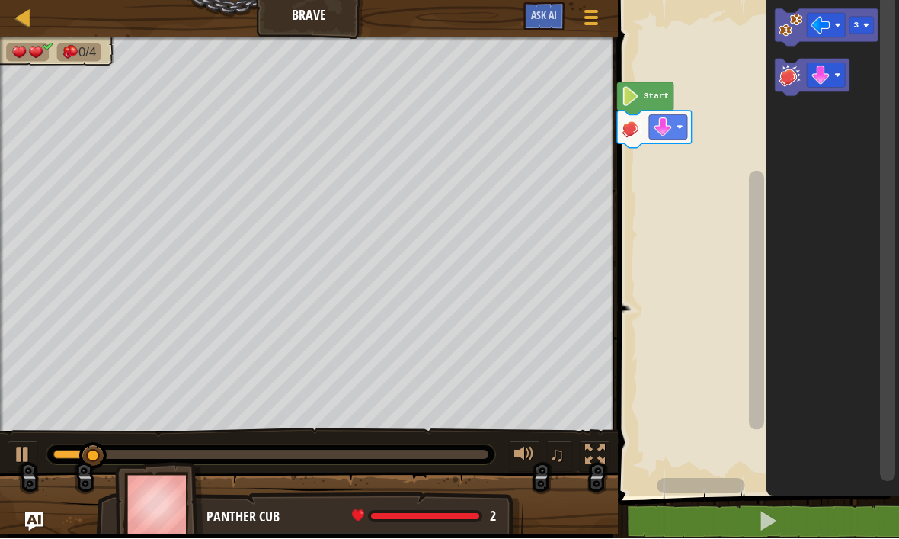
click at [742, 297] on rect "Blockly Workspace" at bounding box center [756, 244] width 286 height 504
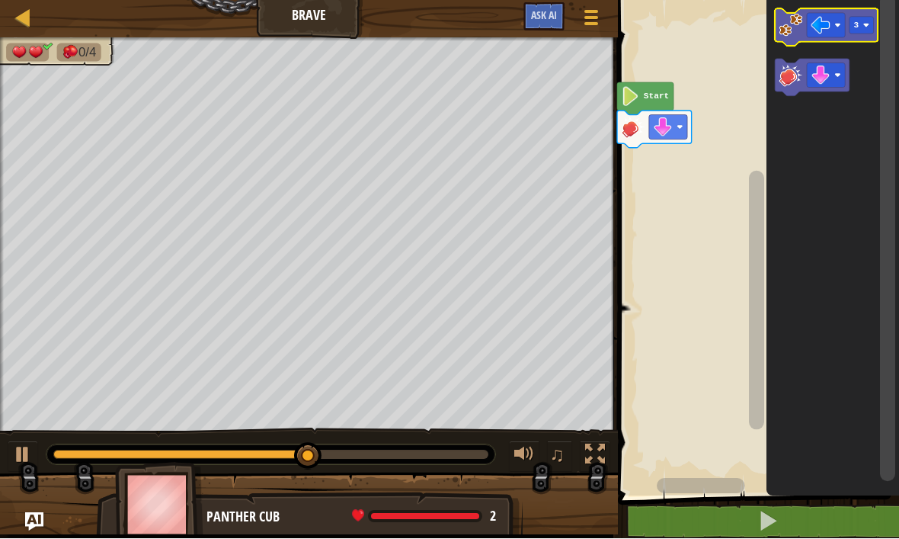
click at [863, 20] on rect "Blockly Workspace" at bounding box center [861, 26] width 24 height 17
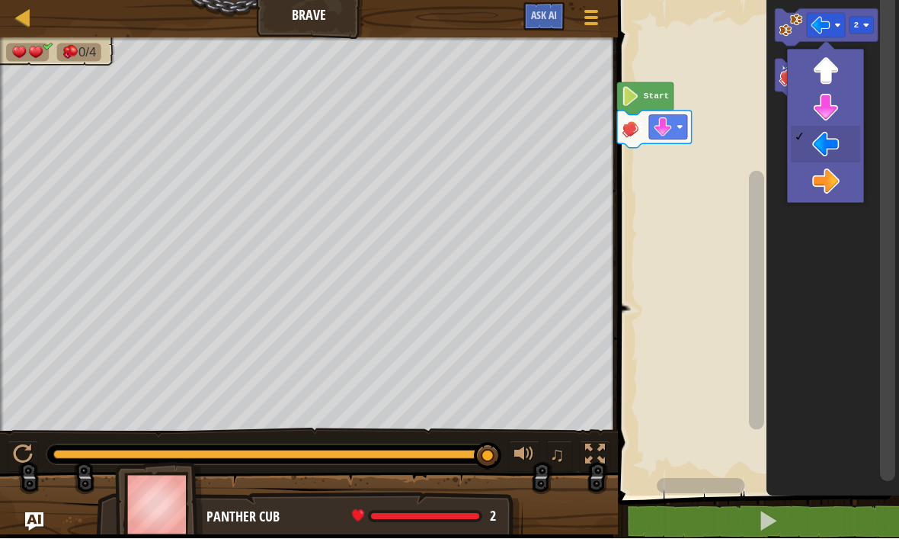
click at [829, 22] on image "Blockly Workspace" at bounding box center [820, 25] width 19 height 19
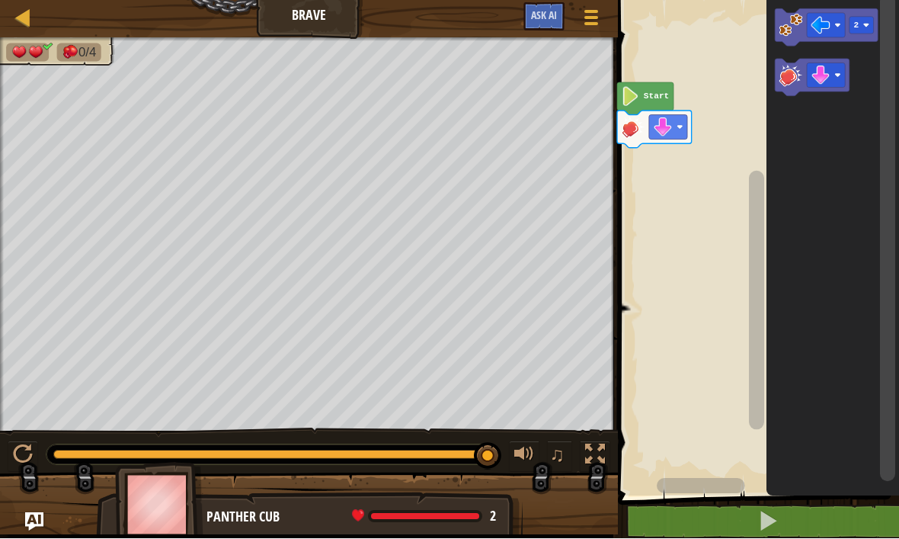
click at [786, 26] on image "Blockly Workspace" at bounding box center [791, 26] width 24 height 24
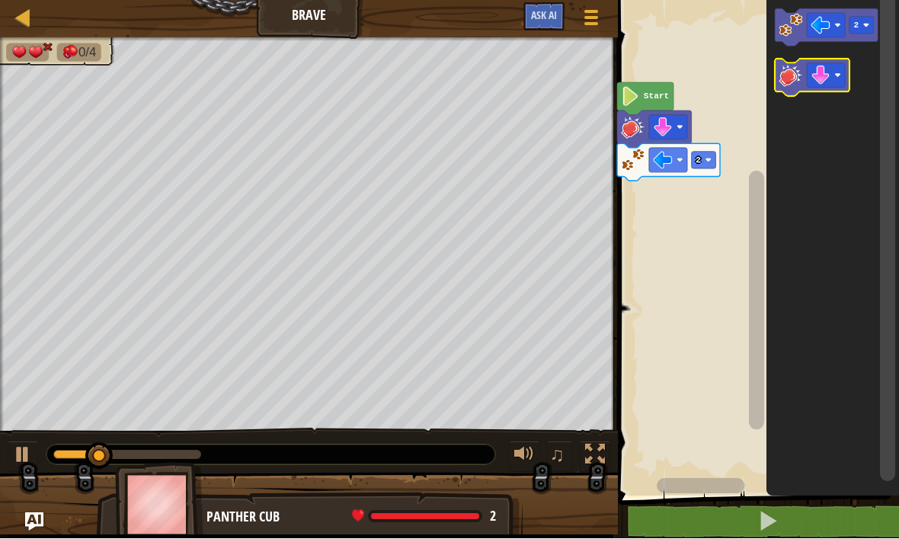
click at [794, 81] on image "Blockly Workspace" at bounding box center [791, 76] width 24 height 24
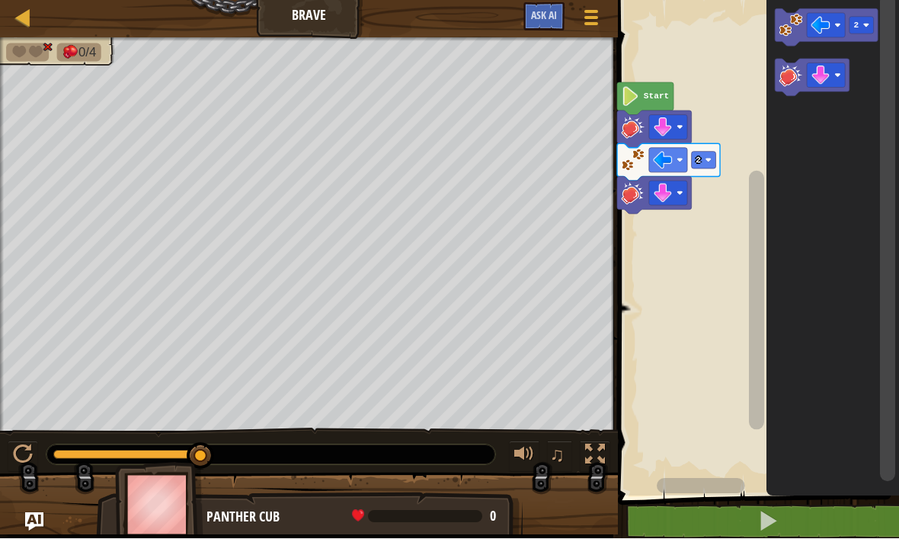
click at [864, 24] on image "Blockly Workspace" at bounding box center [866, 26] width 6 height 6
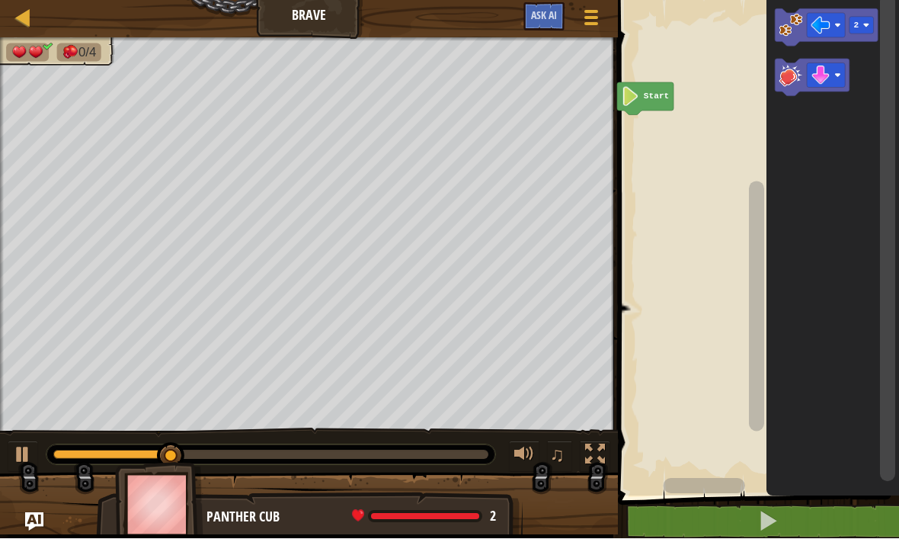
click at [863, 23] on image "Blockly Workspace" at bounding box center [866, 26] width 6 height 6
click at [791, 25] on image "Blockly Workspace" at bounding box center [791, 26] width 24 height 24
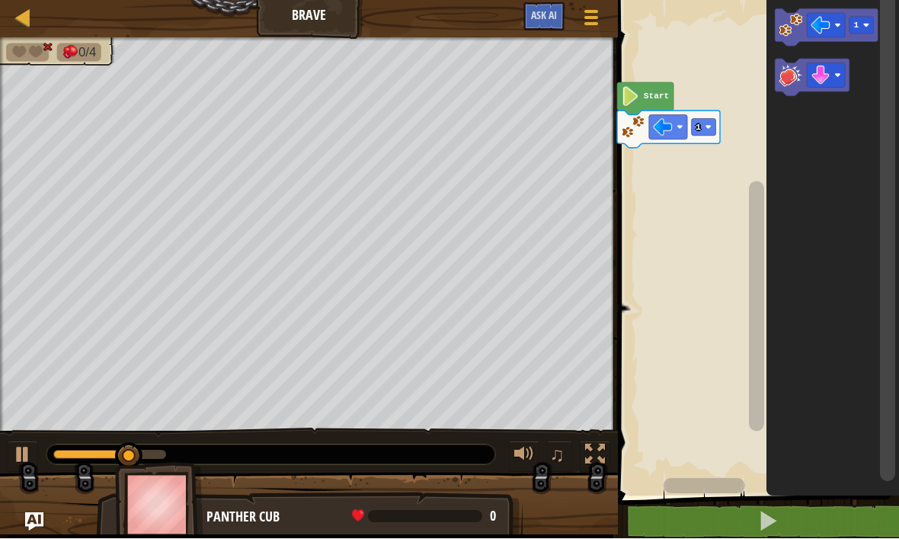
click at [797, 95] on rect "Blockly Workspace" at bounding box center [812, 77] width 75 height 37
click at [783, 76] on image "Blockly Workspace" at bounding box center [791, 76] width 24 height 24
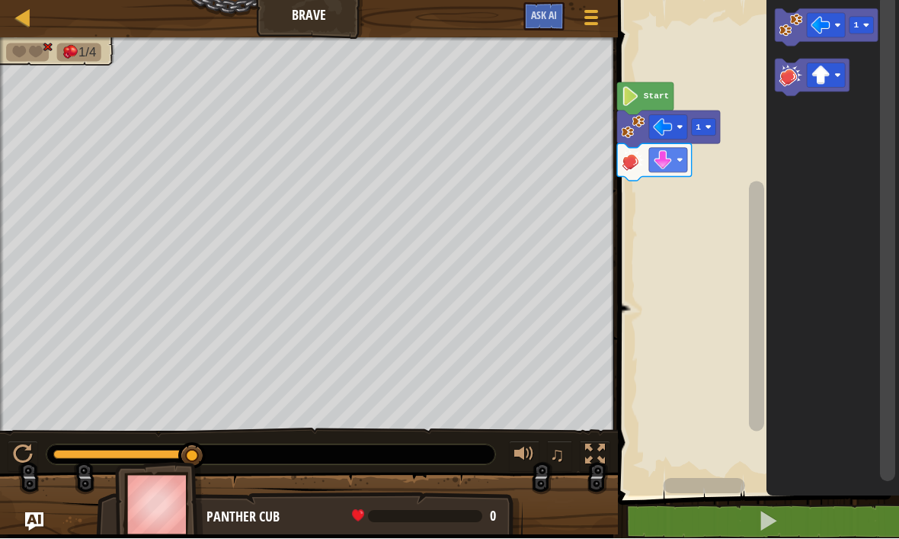
click at [789, 77] on image "Blockly Workspace" at bounding box center [791, 76] width 24 height 24
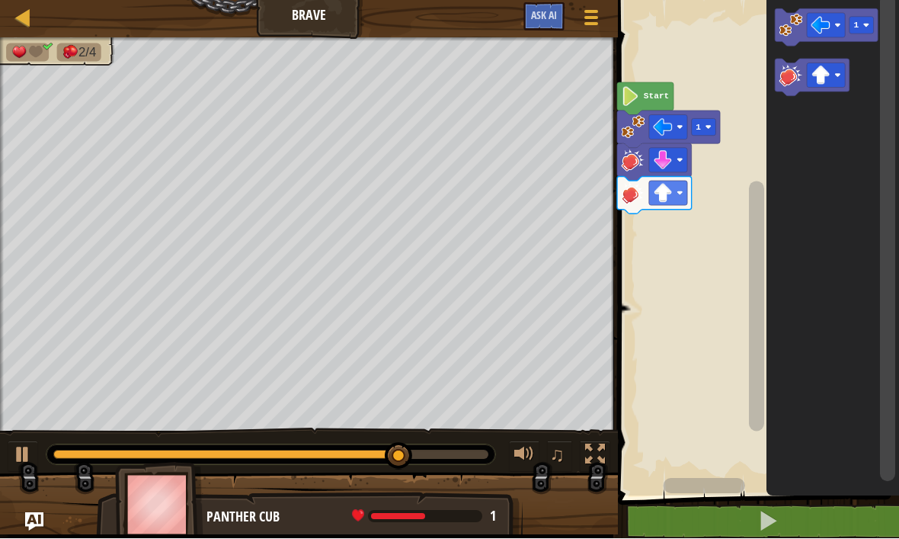
click at [789, 26] on image "Blockly Workspace" at bounding box center [791, 26] width 24 height 24
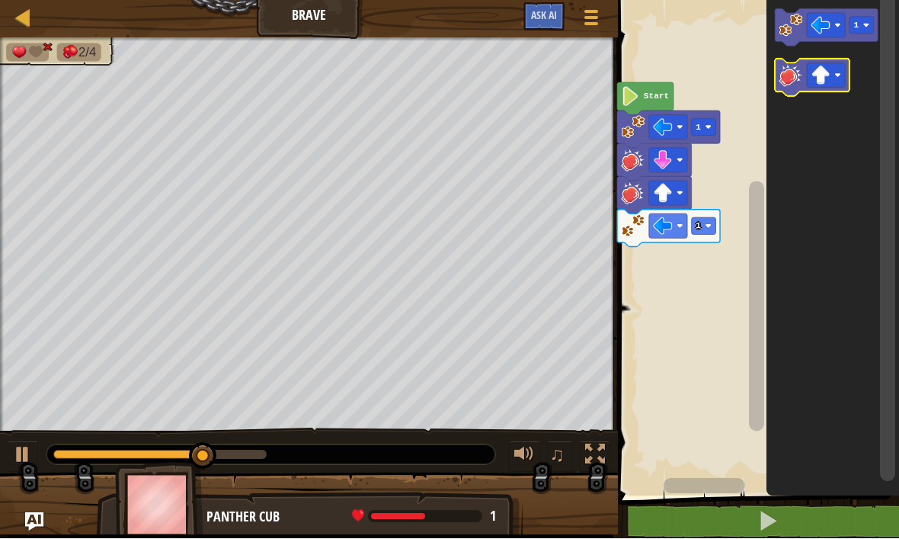
click at [777, 85] on icon "Blockly Workspace" at bounding box center [812, 77] width 75 height 37
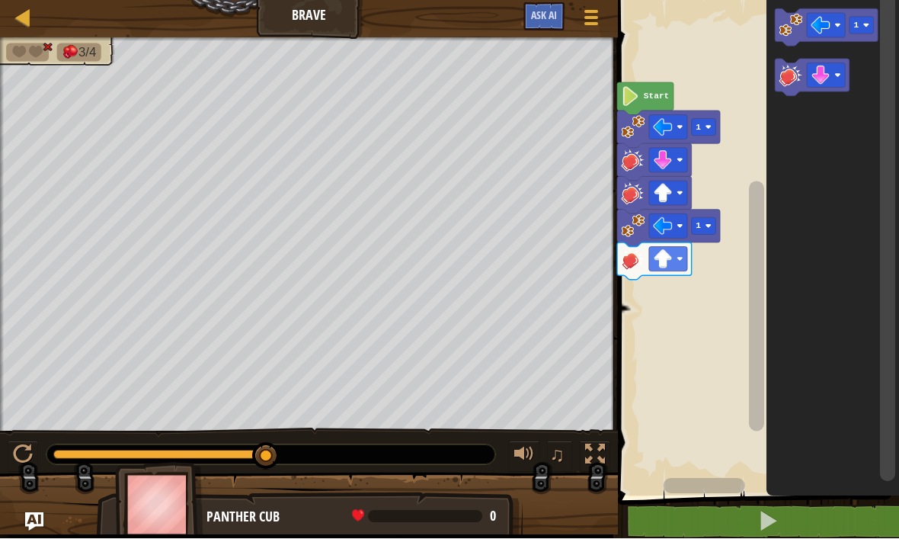
click at [801, 80] on image "Blockly Workspace" at bounding box center [791, 76] width 24 height 24
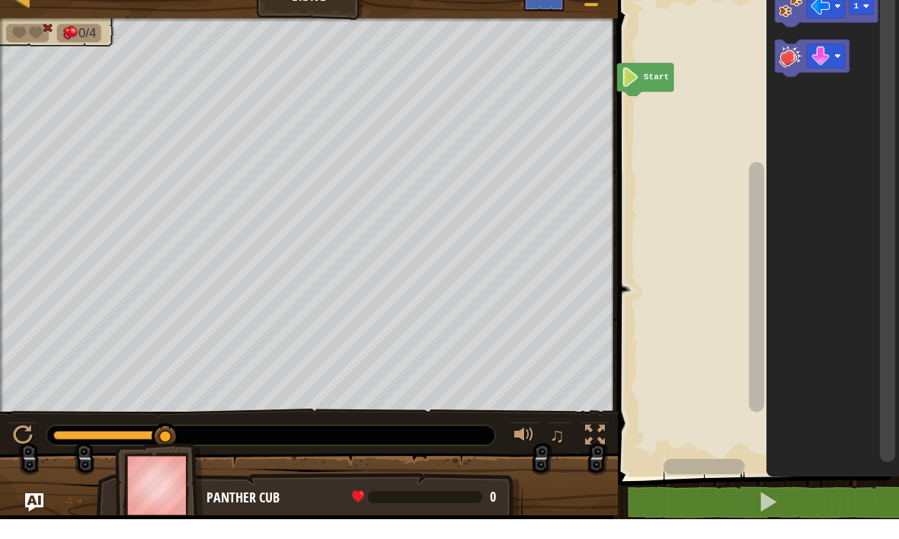
click at [175, 428] on div "♫" at bounding box center [309, 451] width 618 height 46
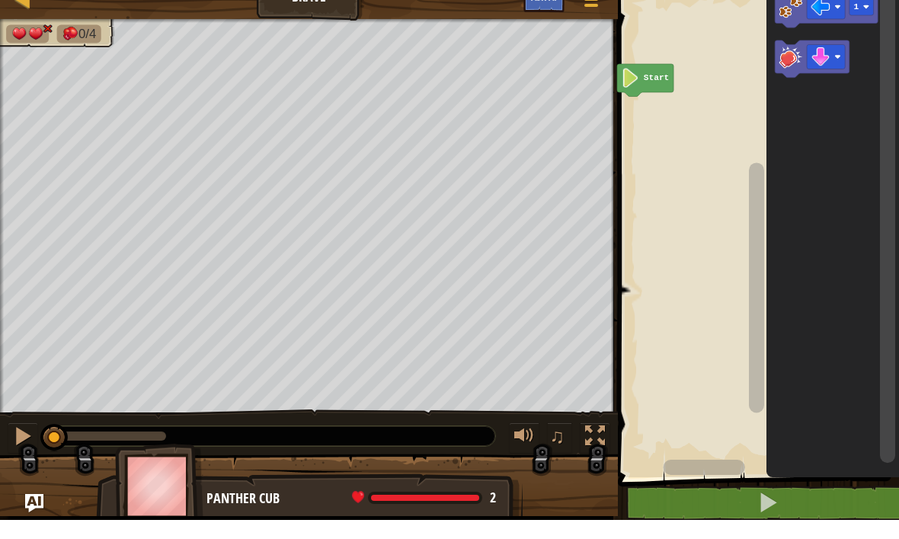
click at [789, 15] on image "Blockly Workspace" at bounding box center [791, 26] width 24 height 24
click at [794, 64] on image "Blockly Workspace" at bounding box center [791, 76] width 24 height 24
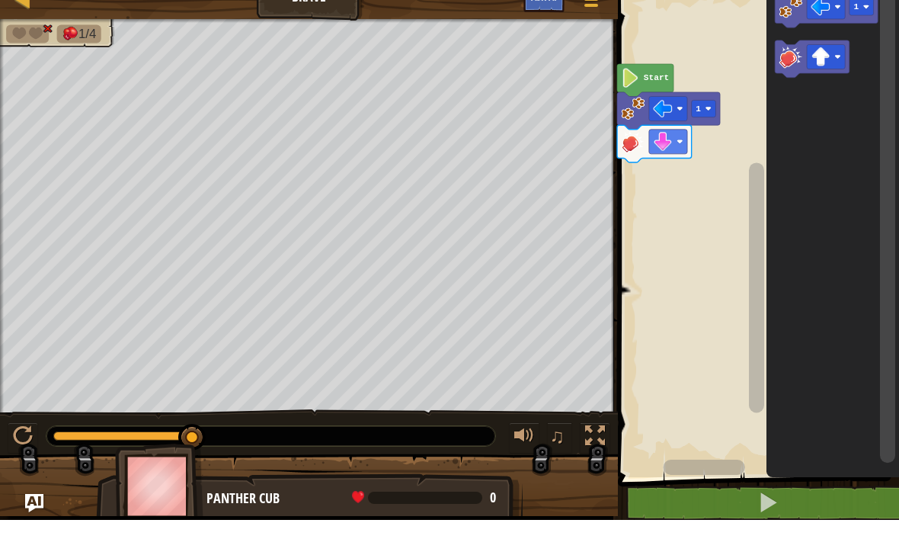
click at [789, 64] on image "Blockly Workspace" at bounding box center [791, 76] width 24 height 24
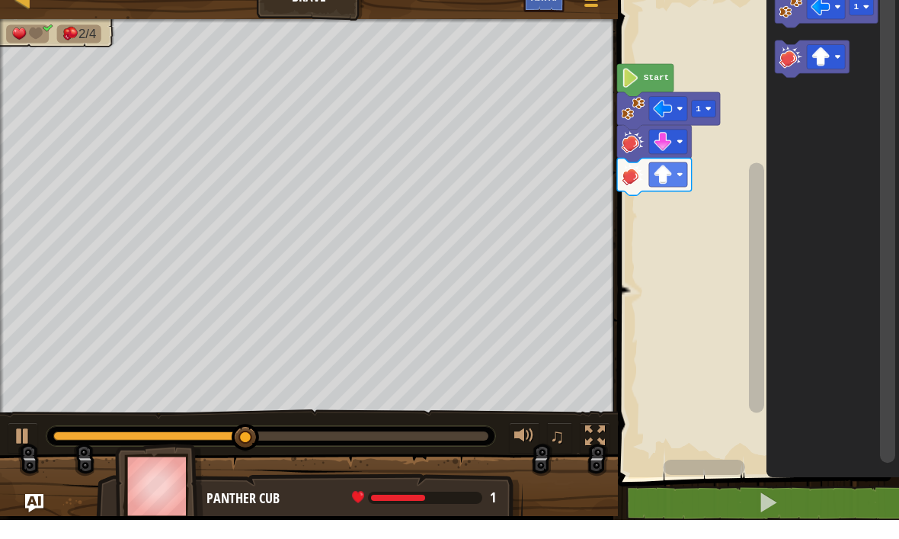
click at [788, 22] on icon "Blockly Workspace" at bounding box center [826, 27] width 103 height 37
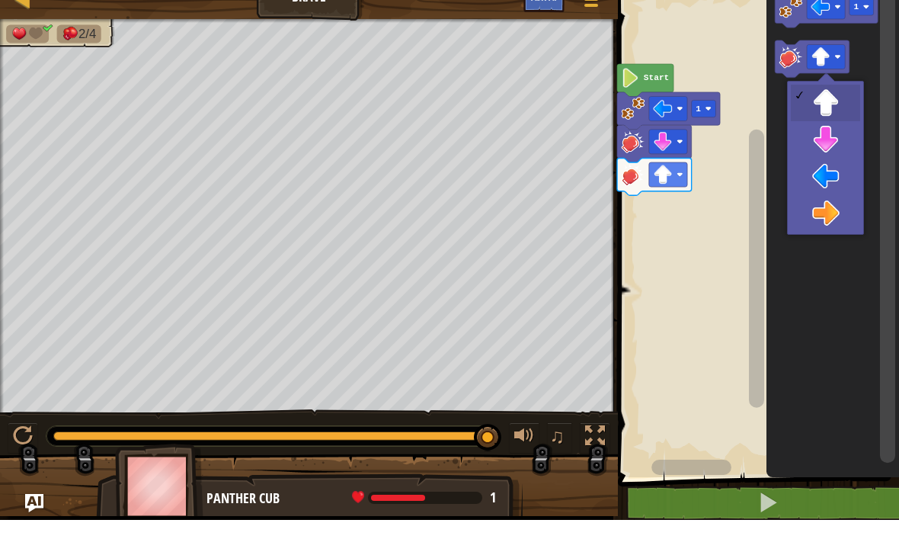
click at [783, 64] on image "Blockly Workspace" at bounding box center [791, 76] width 24 height 24
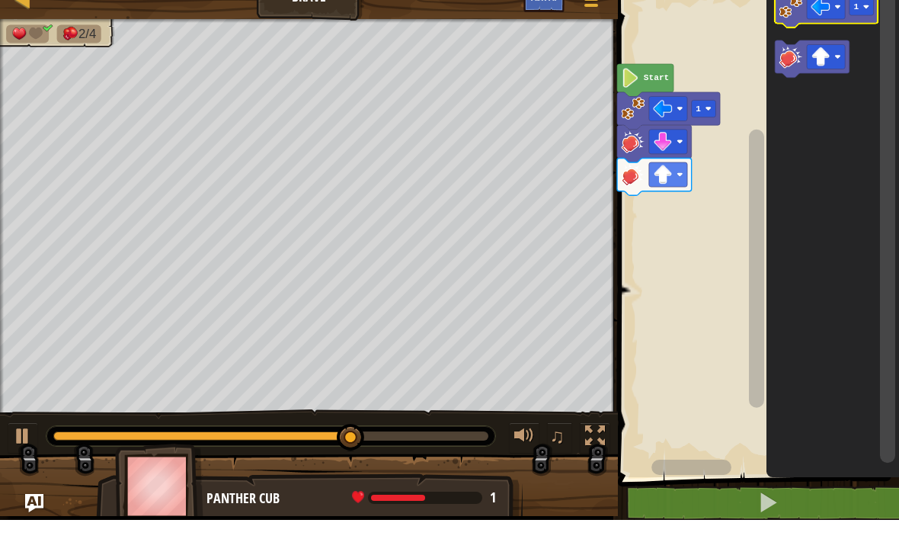
click at [788, 14] on image "Blockly Workspace" at bounding box center [791, 26] width 24 height 24
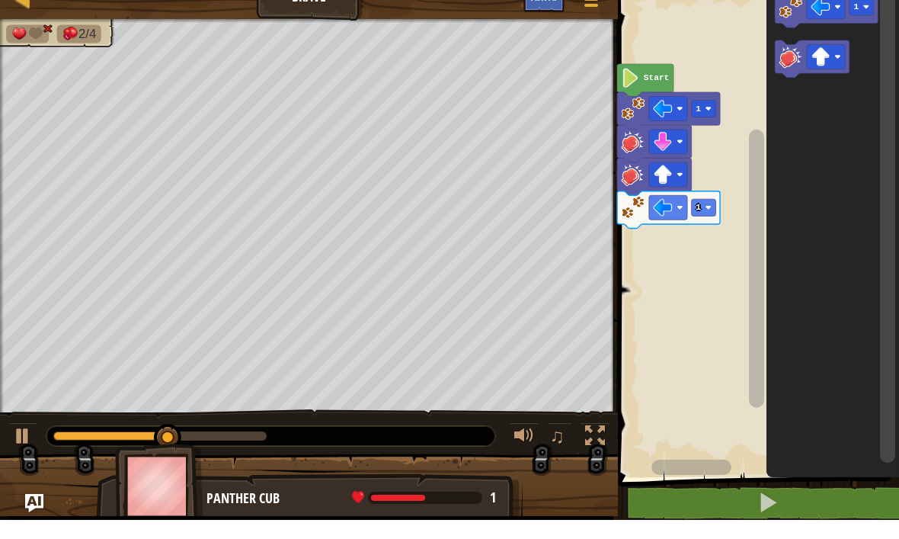
click at [791, 67] on image "Blockly Workspace" at bounding box center [791, 76] width 24 height 24
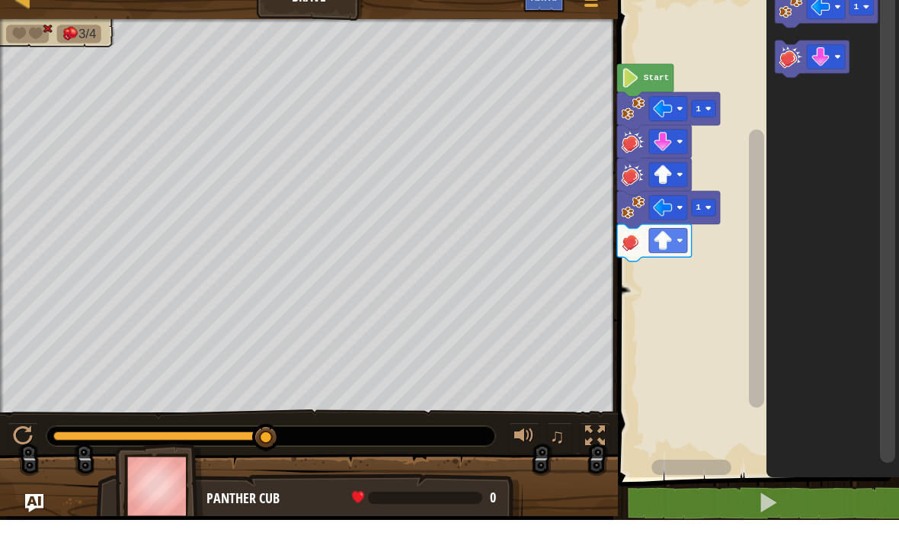
click at [785, 64] on image "Blockly Workspace" at bounding box center [791, 76] width 24 height 24
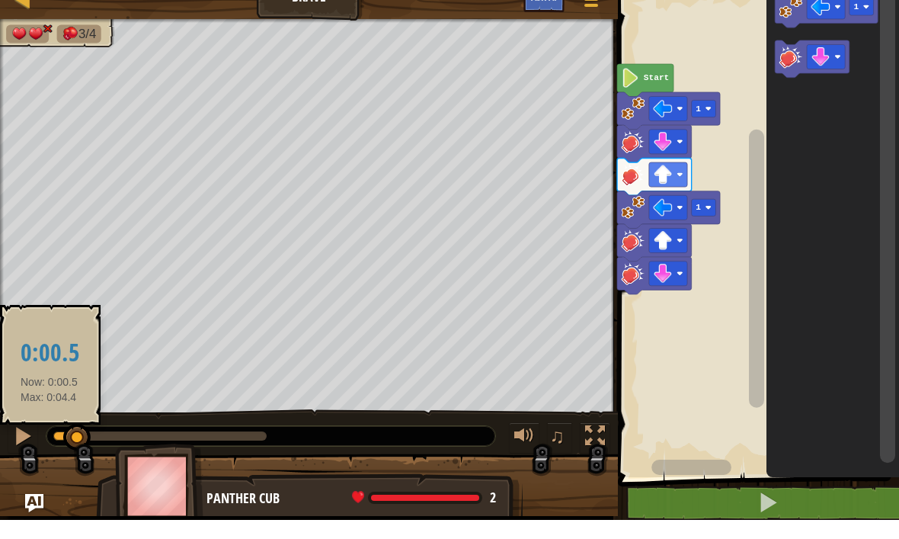
scroll to position [0, 0]
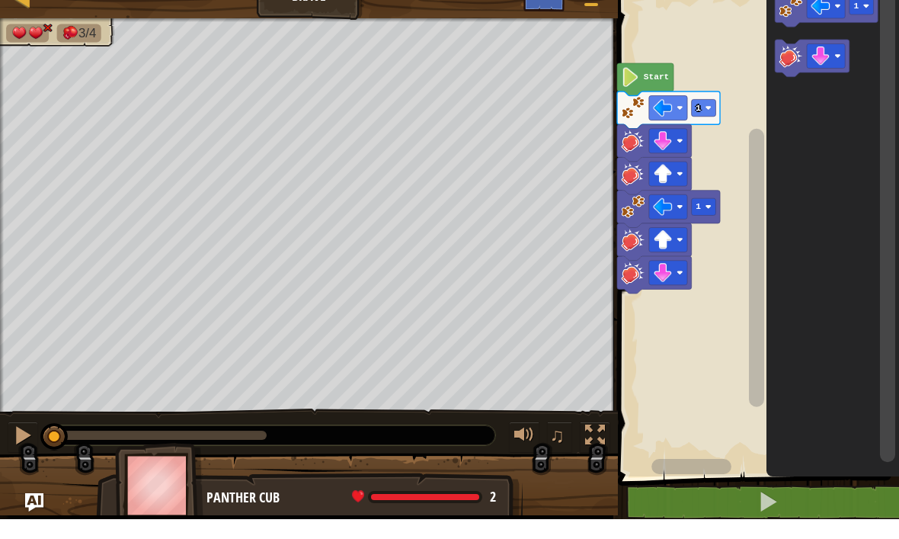
click at [4, 446] on div "♫" at bounding box center [309, 451] width 618 height 46
click at [18, 445] on div at bounding box center [23, 455] width 20 height 20
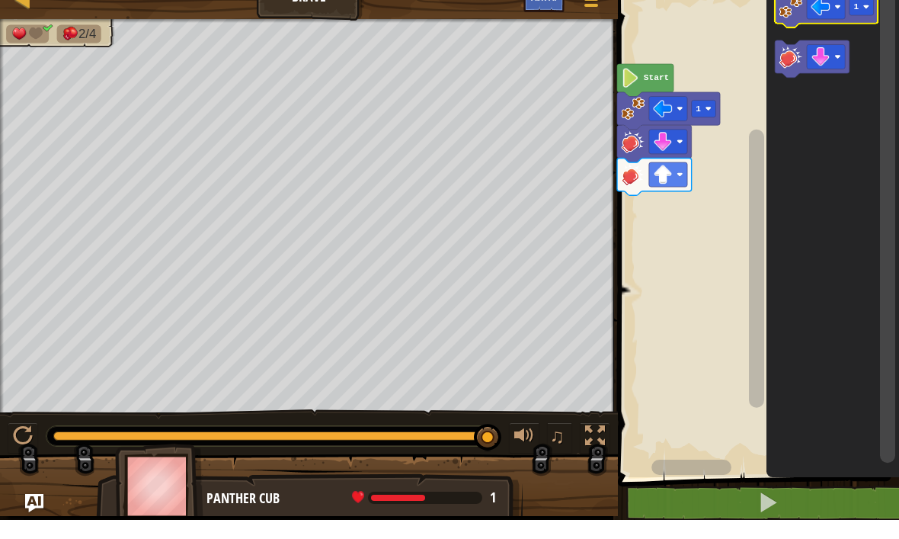
click at [794, 15] on image "Blockly Workspace" at bounding box center [791, 26] width 24 height 24
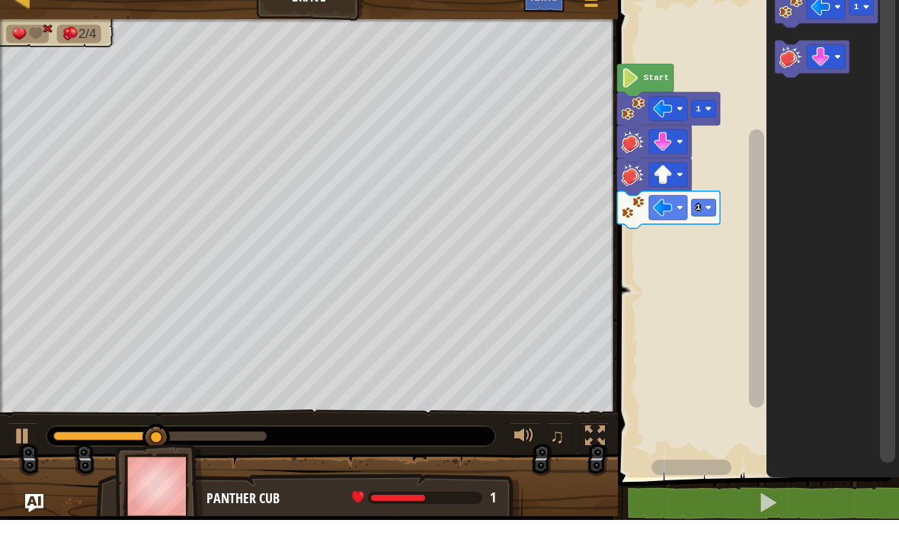
click at [794, 64] on image "Blockly Workspace" at bounding box center [791, 76] width 24 height 24
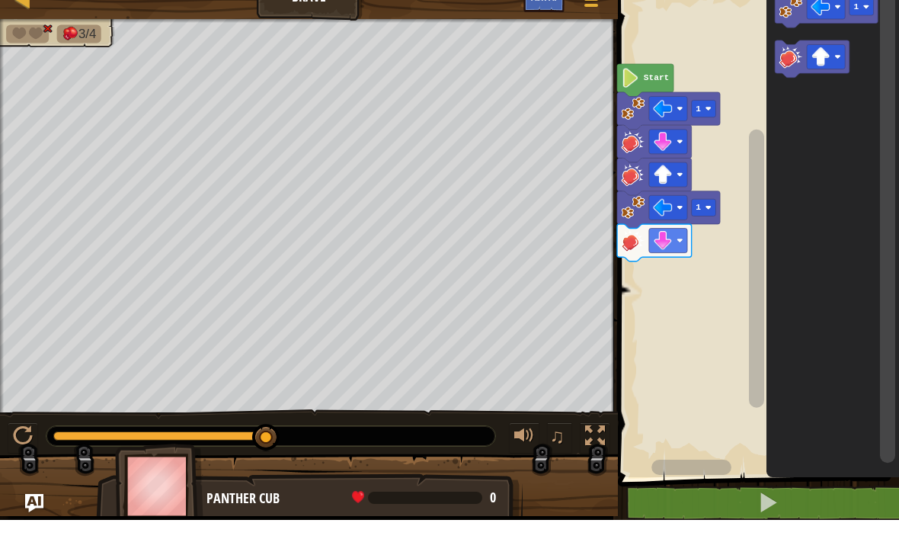
click at [791, 64] on image "Blockly Workspace" at bounding box center [791, 76] width 24 height 24
click at [685, 188] on icon "Blockly Workspace" at bounding box center [654, 195] width 75 height 37
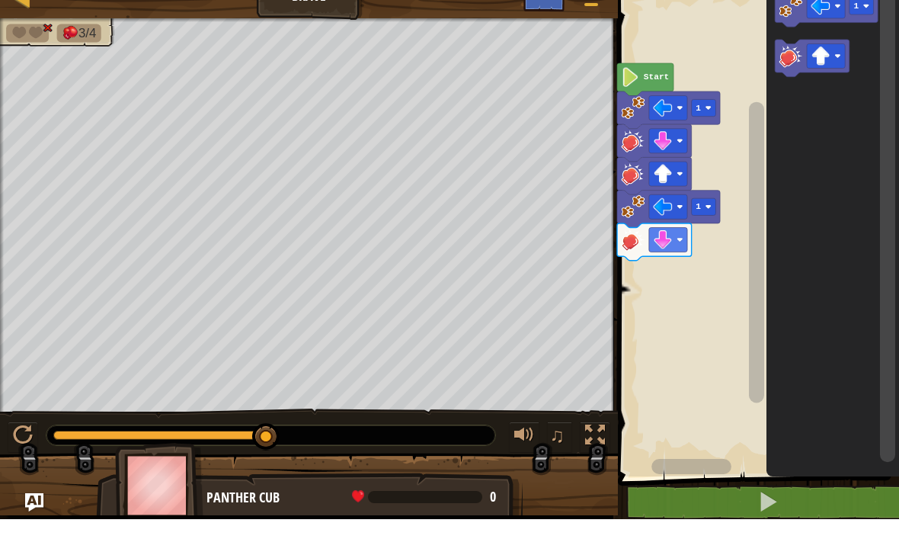
click at [23, 495] on div at bounding box center [309, 510] width 618 height 76
click at [21, 501] on div at bounding box center [309, 510] width 618 height 76
click at [24, 512] on div at bounding box center [309, 510] width 618 height 76
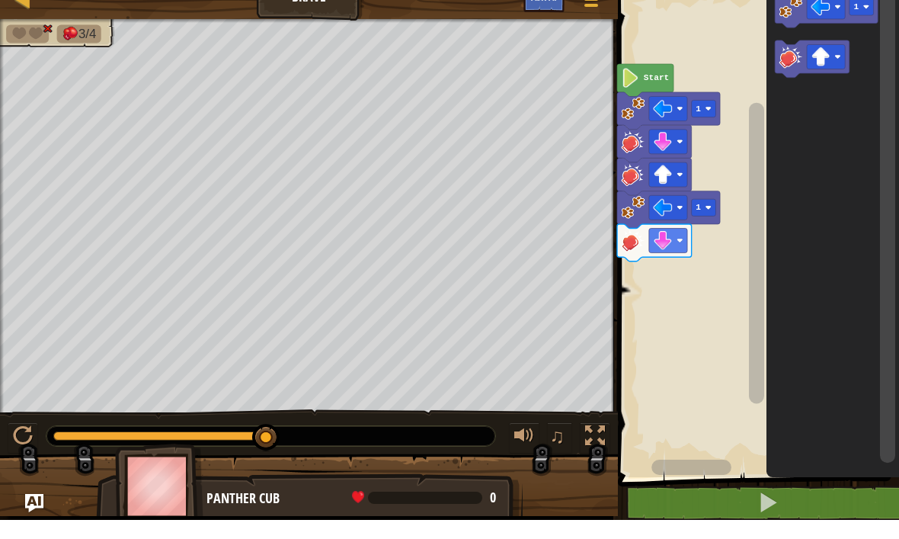
click at [40, 513] on img "Ask AI" at bounding box center [34, 522] width 18 height 18
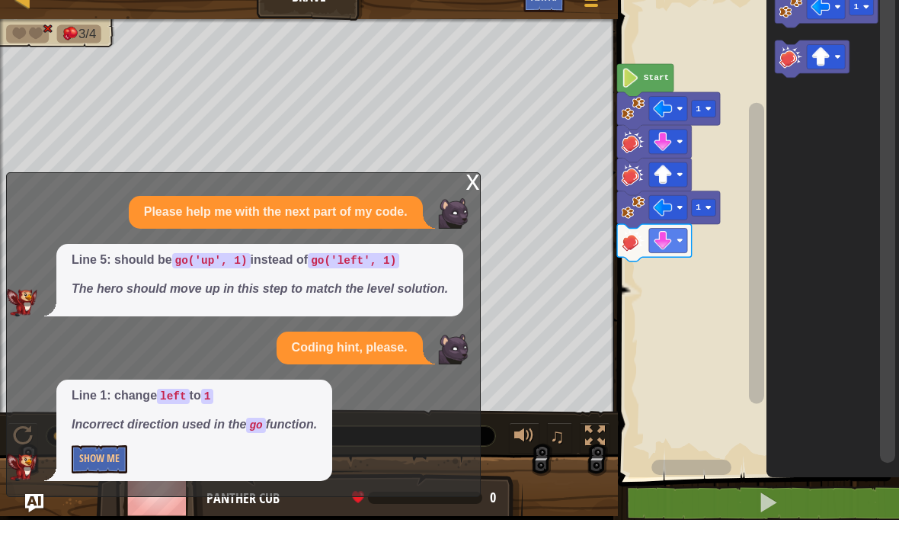
click at [34, 513] on img "Ask AI" at bounding box center [34, 522] width 18 height 18
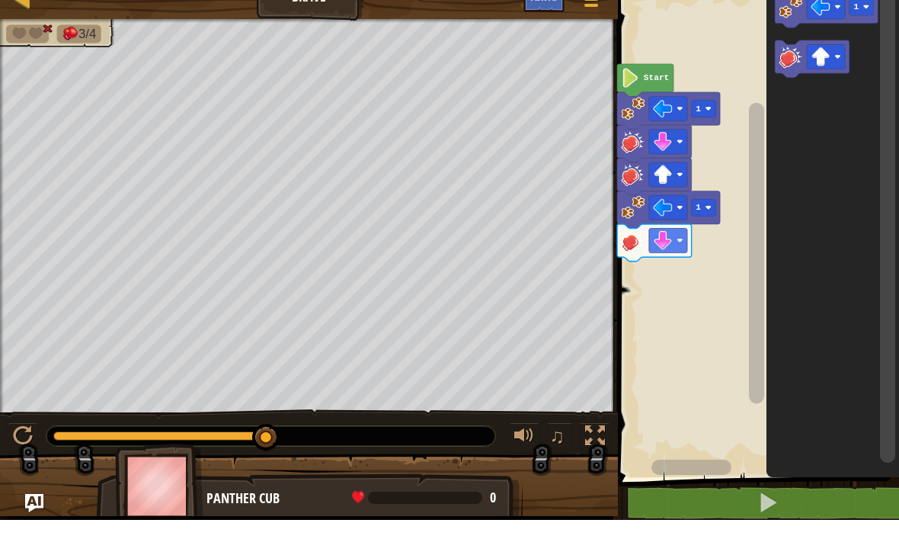
scroll to position [0, 0]
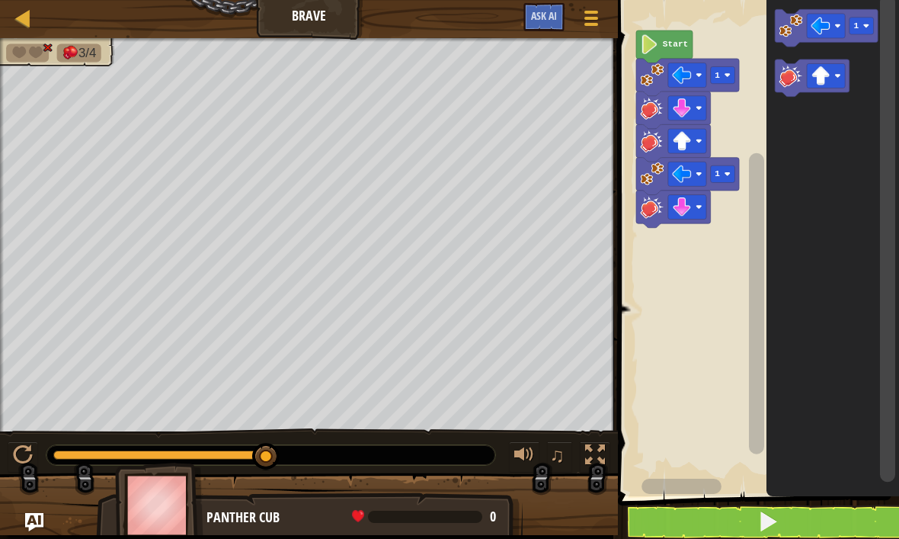
click at [527, 12] on button "Ask AI" at bounding box center [543, 17] width 41 height 28
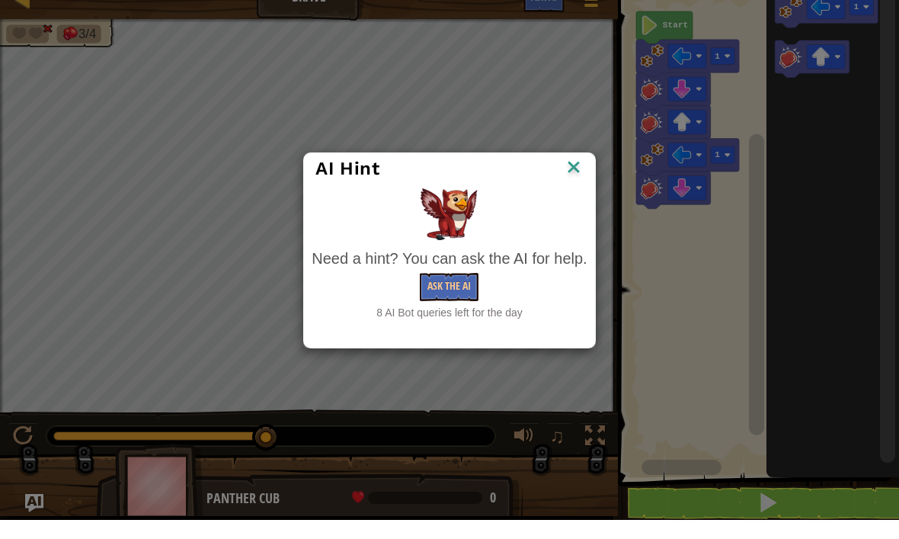
scroll to position [1, 0]
click at [449, 292] on button "Ask the AI" at bounding box center [449, 306] width 59 height 28
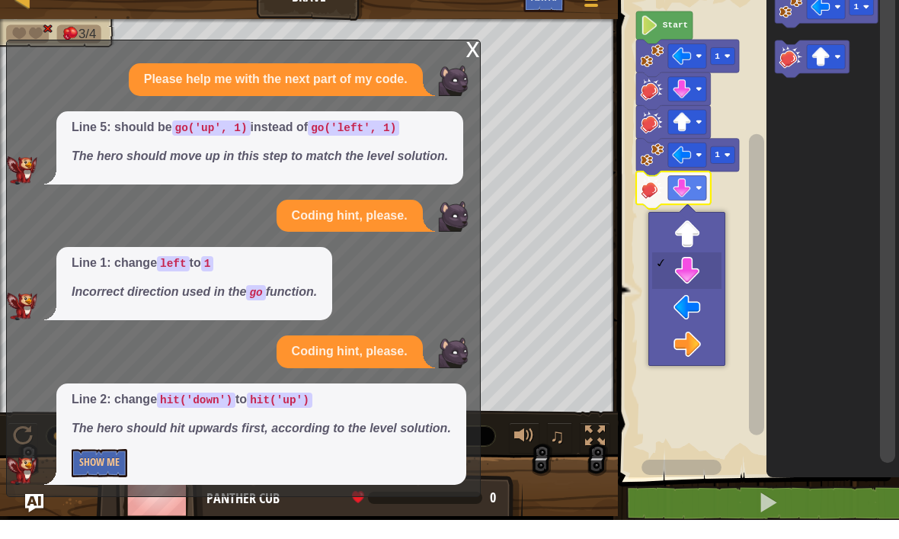
click at [694, 161] on rect "Blockly Workspace" at bounding box center [687, 173] width 38 height 24
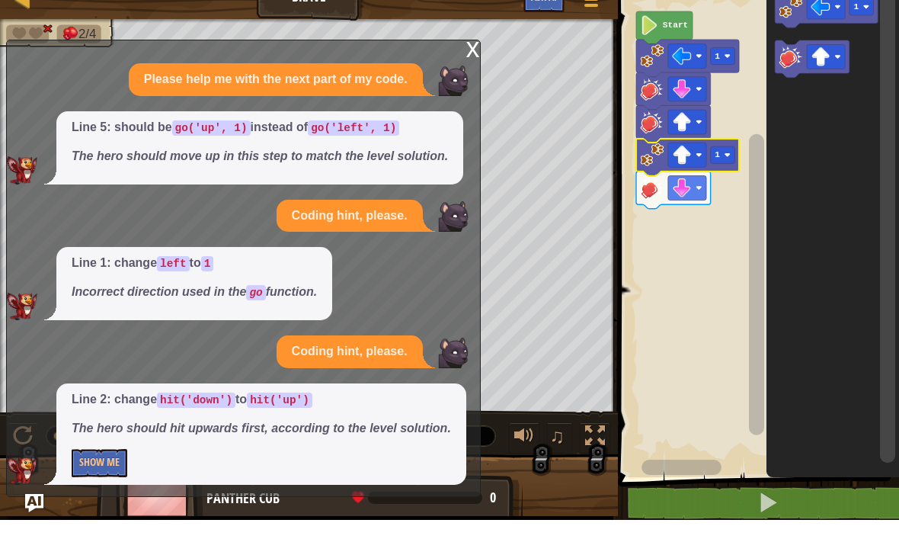
click at [462, 59] on div "x Please help me with the next part of my code. Line 5: should be go('up', 1) i…" at bounding box center [243, 287] width 475 height 457
click at [452, 85] on img at bounding box center [453, 100] width 30 height 30
click at [476, 59] on div "x" at bounding box center [473, 66] width 14 height 15
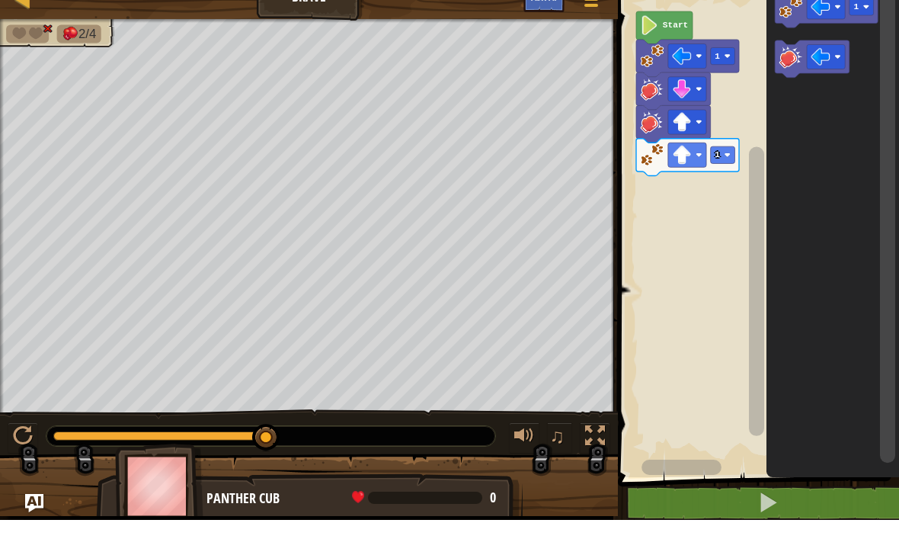
click at [782, 64] on image "Blockly Workspace" at bounding box center [791, 76] width 24 height 24
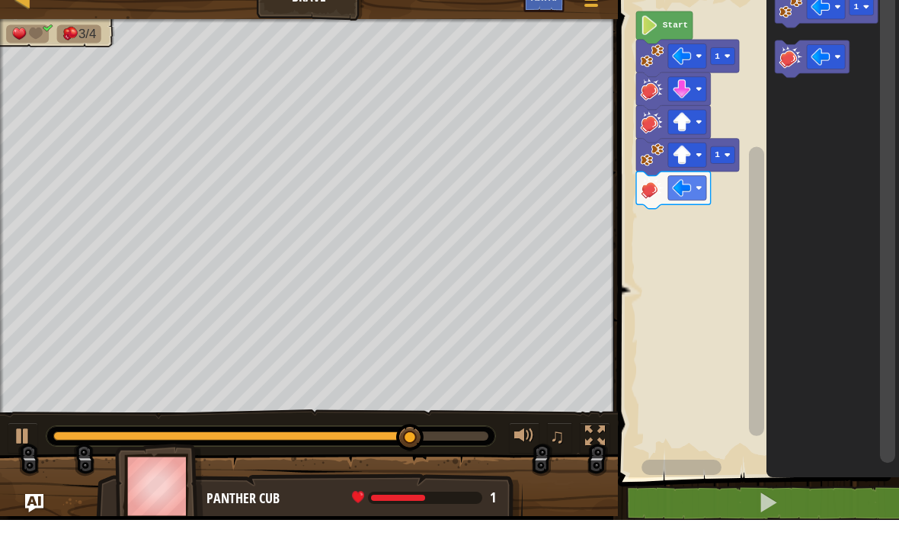
click at [791, 14] on image "Blockly Workspace" at bounding box center [791, 26] width 24 height 24
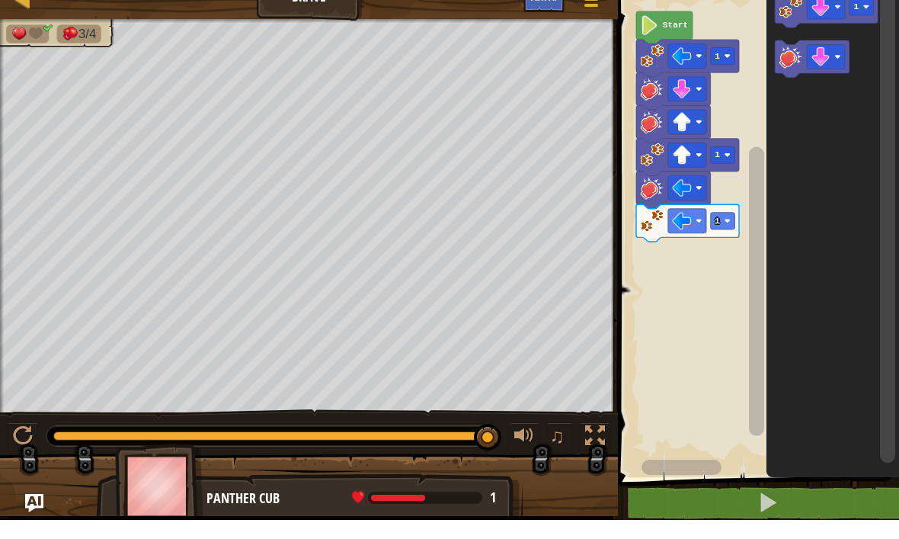
click at [792, 14] on image "Blockly Workspace" at bounding box center [791, 26] width 24 height 24
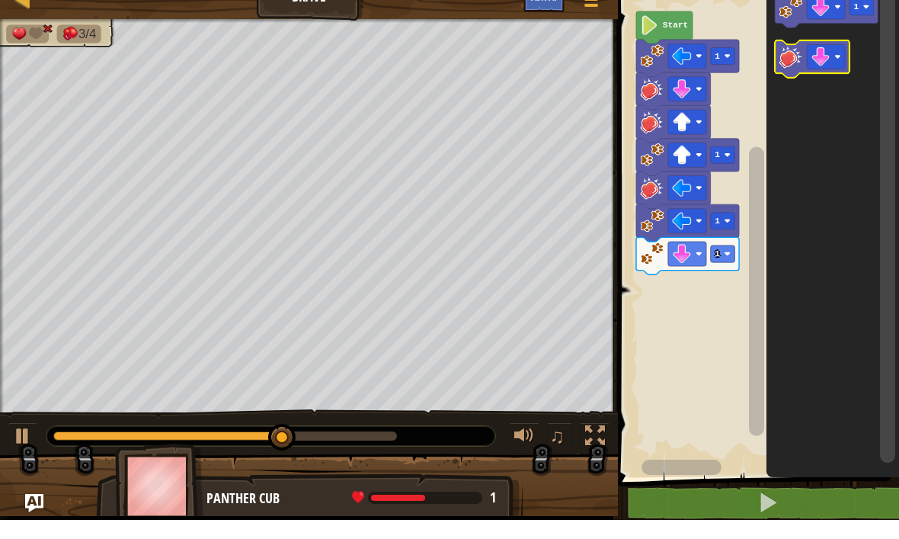
click at [785, 65] on image "Blockly Workspace" at bounding box center [791, 76] width 24 height 24
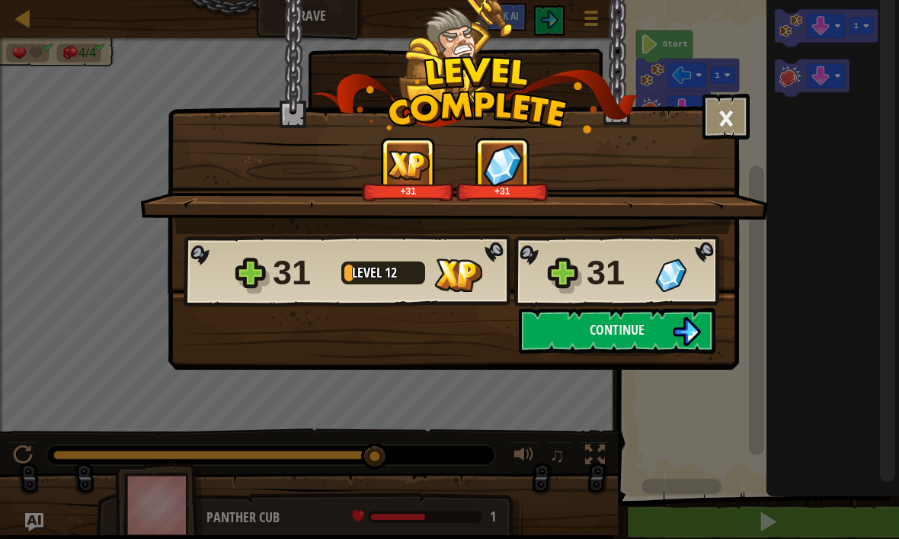
click at [665, 323] on button "Continue" at bounding box center [617, 331] width 197 height 46
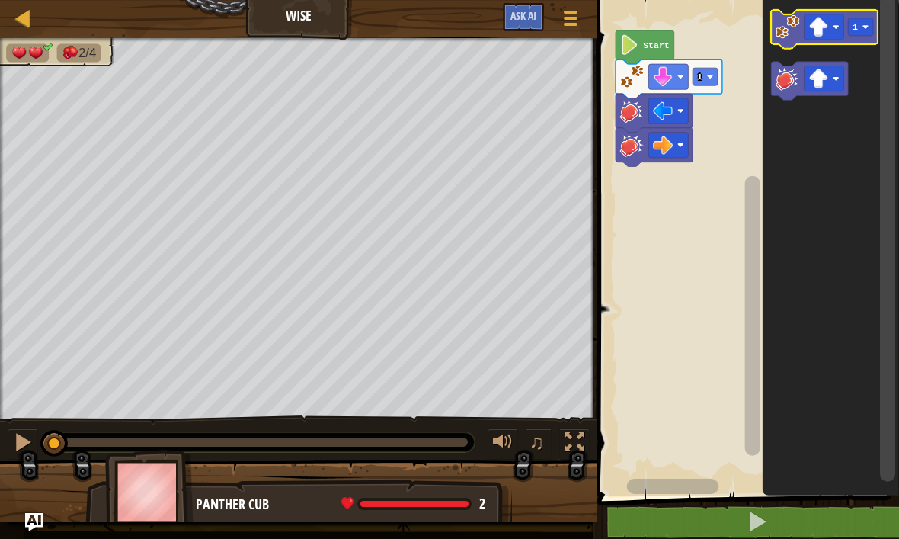
click at [814, 32] on image "Blockly Workspace" at bounding box center [818, 28] width 20 height 20
click at [822, 25] on image "Blockly Workspace" at bounding box center [818, 28] width 20 height 20
click at [823, 27] on image "Blockly Workspace" at bounding box center [818, 28] width 20 height 20
click at [817, 30] on image "Blockly Workspace" at bounding box center [818, 28] width 20 height 20
click at [570, 432] on div at bounding box center [574, 442] width 20 height 20
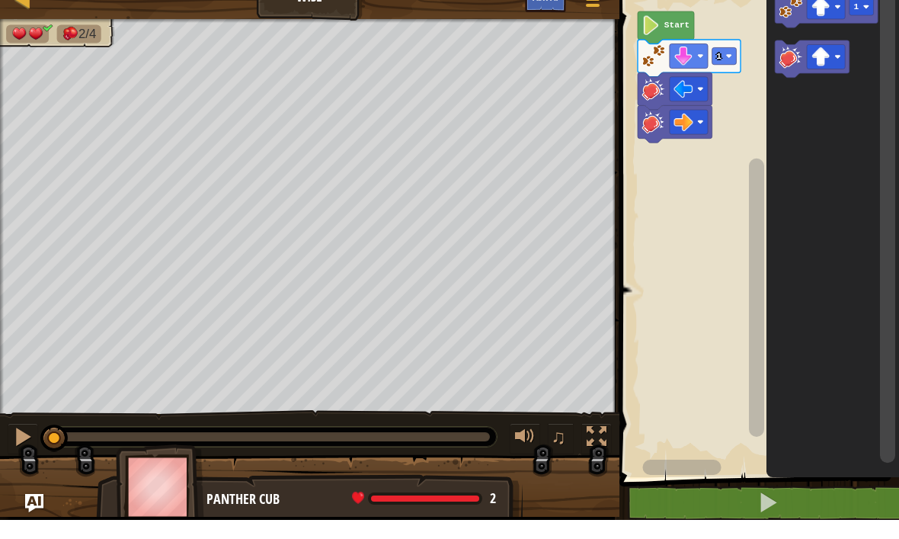
click at [598, 442] on button at bounding box center [596, 457] width 30 height 31
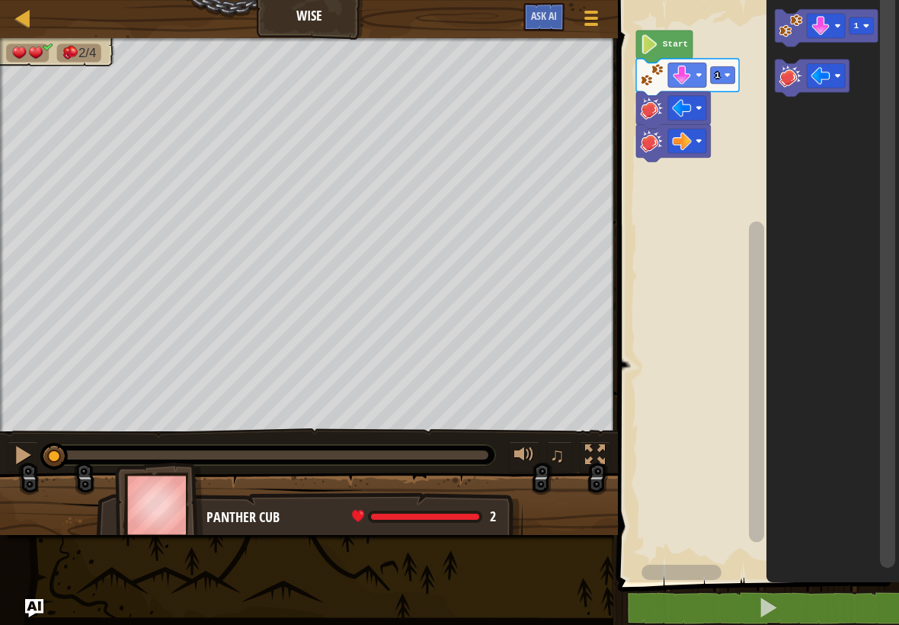
click at [786, 76] on image "Blockly Workspace" at bounding box center [791, 76] width 24 height 24
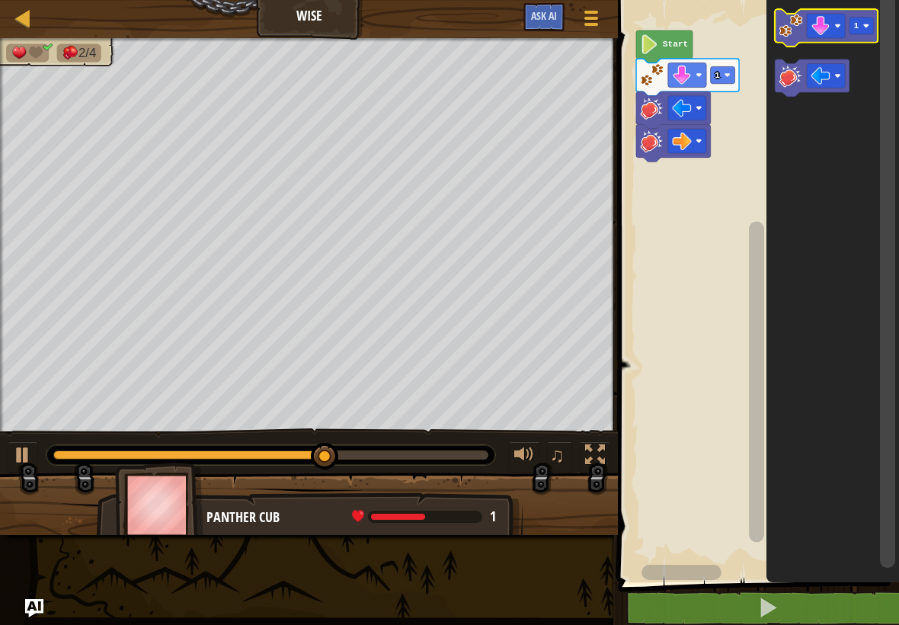
click at [783, 26] on image "Blockly Workspace" at bounding box center [791, 26] width 24 height 24
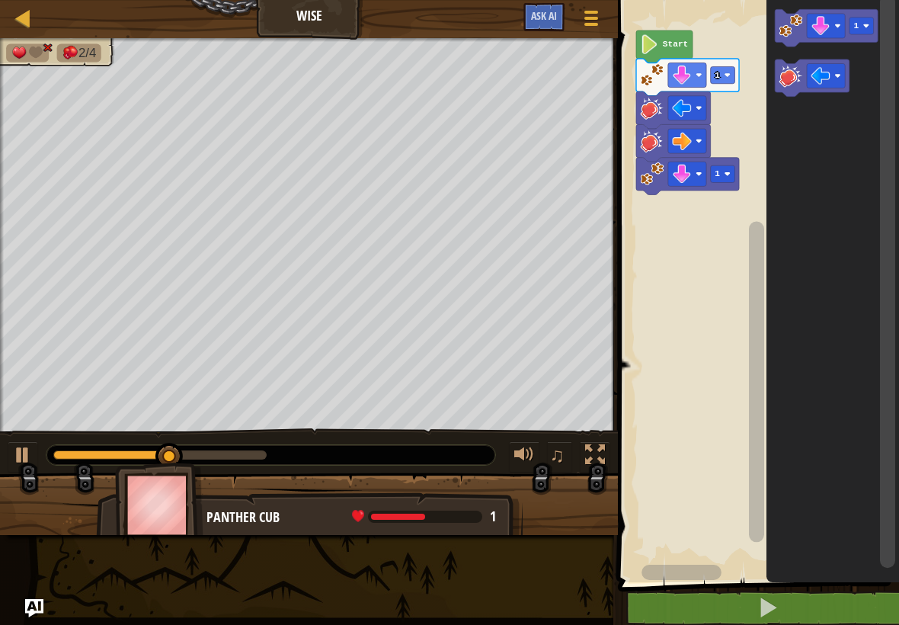
click at [790, 76] on image "Blockly Workspace" at bounding box center [791, 76] width 24 height 24
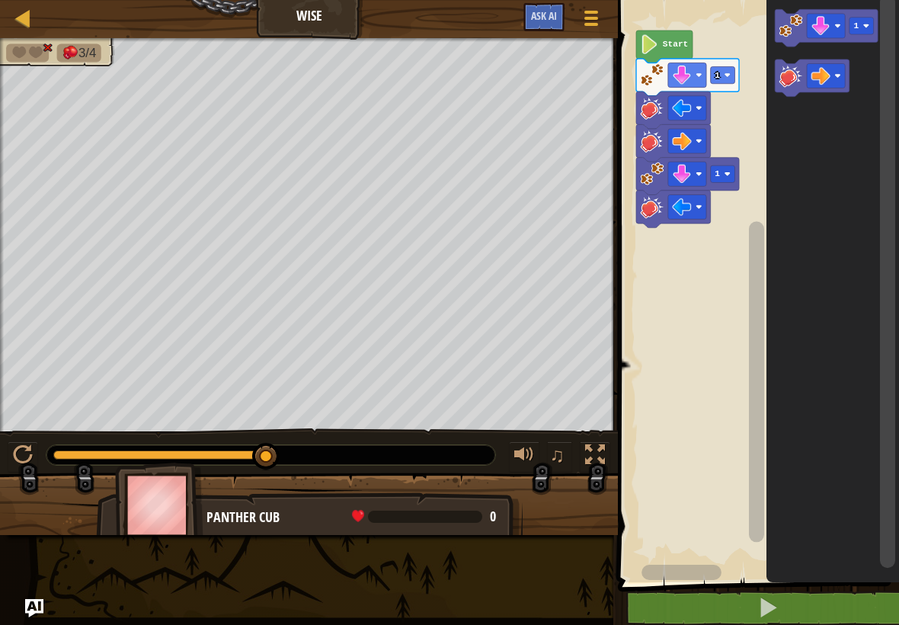
click at [789, 76] on image "Blockly Workspace" at bounding box center [791, 76] width 24 height 24
click at [796, 72] on image "Blockly Workspace" at bounding box center [791, 76] width 24 height 24
click at [536, 18] on span "Ask AI" at bounding box center [544, 15] width 26 height 14
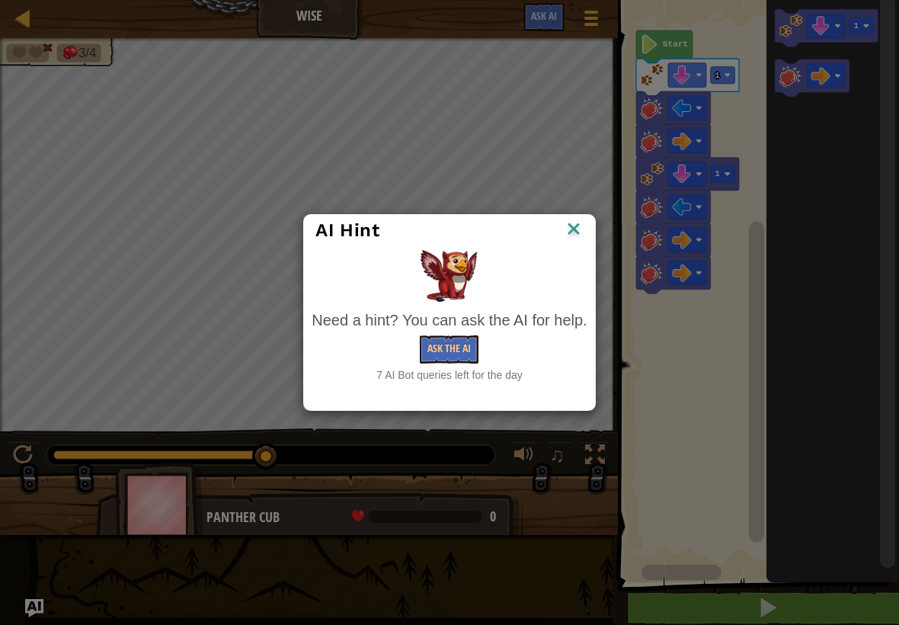
click at [450, 335] on button "Ask the AI" at bounding box center [449, 349] width 59 height 28
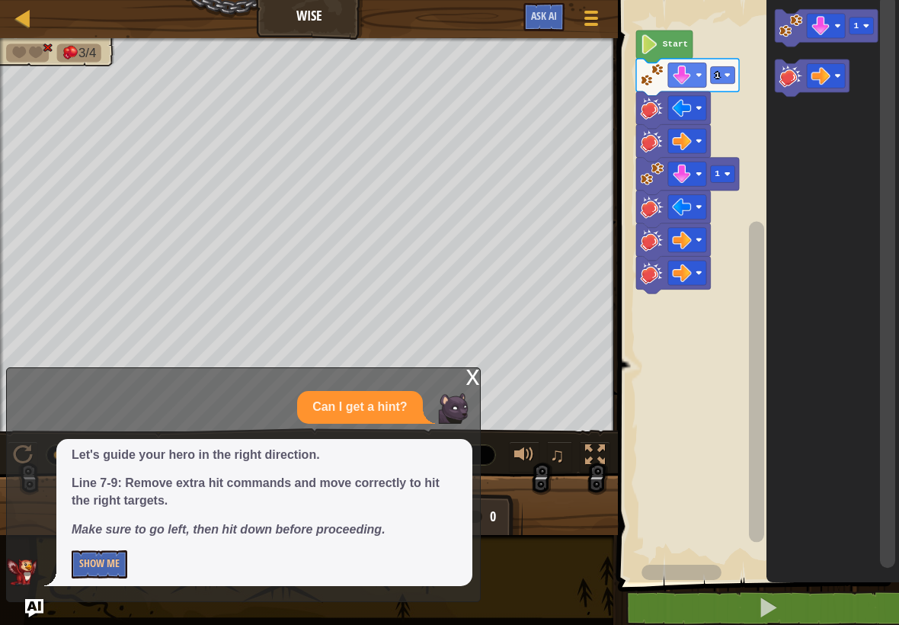
click at [78, 538] on button "Show Me" at bounding box center [100, 564] width 56 height 28
click at [88, 538] on button "Hide" at bounding box center [89, 564] width 35 height 28
click at [82, 538] on button "Show Me" at bounding box center [100, 564] width 56 height 28
click at [98, 538] on button "Hide" at bounding box center [89, 564] width 35 height 28
click at [88, 538] on button "Show Me" at bounding box center [100, 564] width 56 height 28
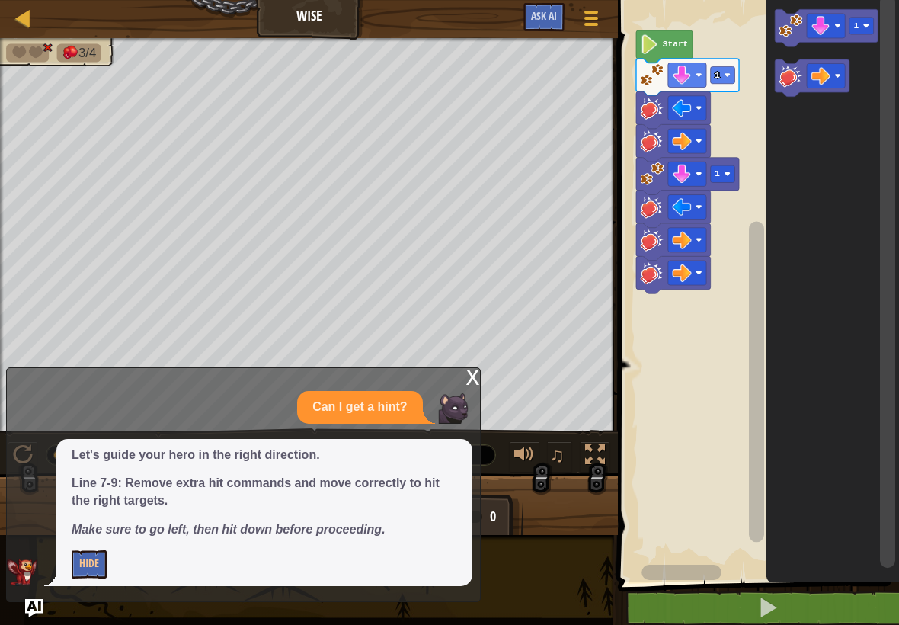
click at [86, 538] on button "Hide" at bounding box center [89, 564] width 35 height 28
click at [90, 538] on button "Show Me" at bounding box center [100, 564] width 56 height 28
click at [468, 409] on img at bounding box center [453, 408] width 30 height 30
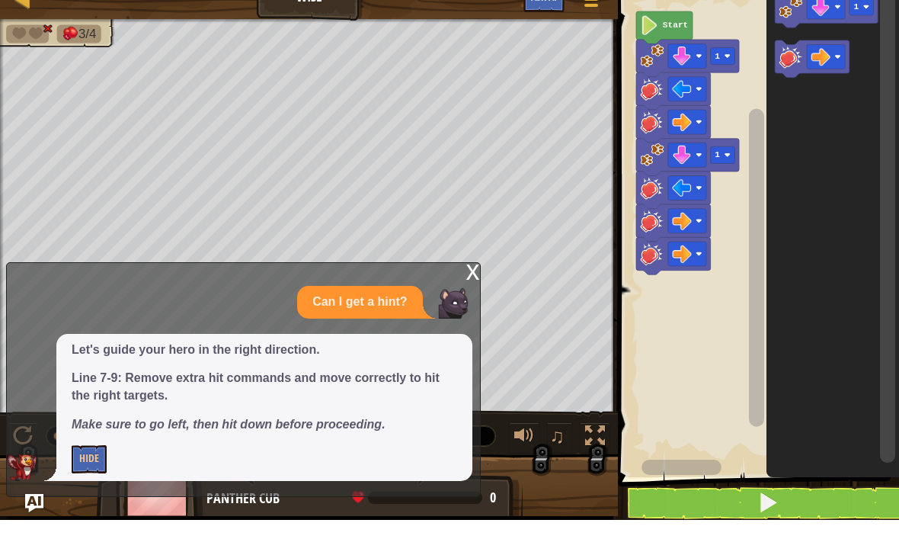
click at [468, 284] on div "x" at bounding box center [473, 289] width 14 height 15
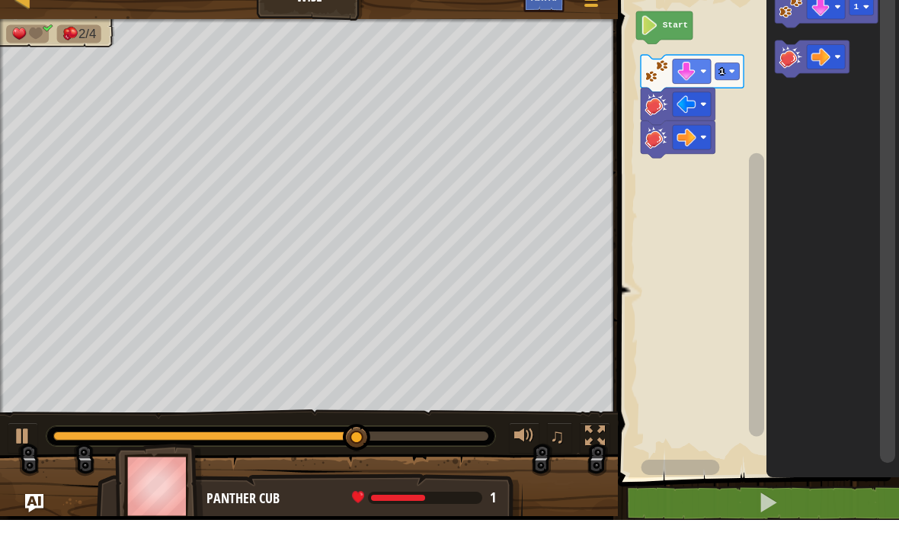
click at [746, 107] on rect "Blockly Workspace" at bounding box center [756, 244] width 286 height 504
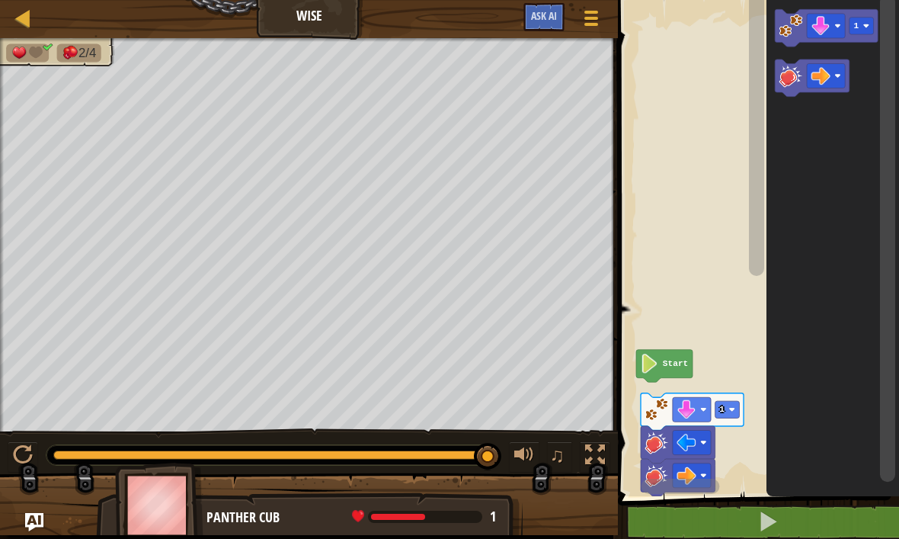
click at [789, 21] on image "Blockly Workspace" at bounding box center [791, 26] width 24 height 24
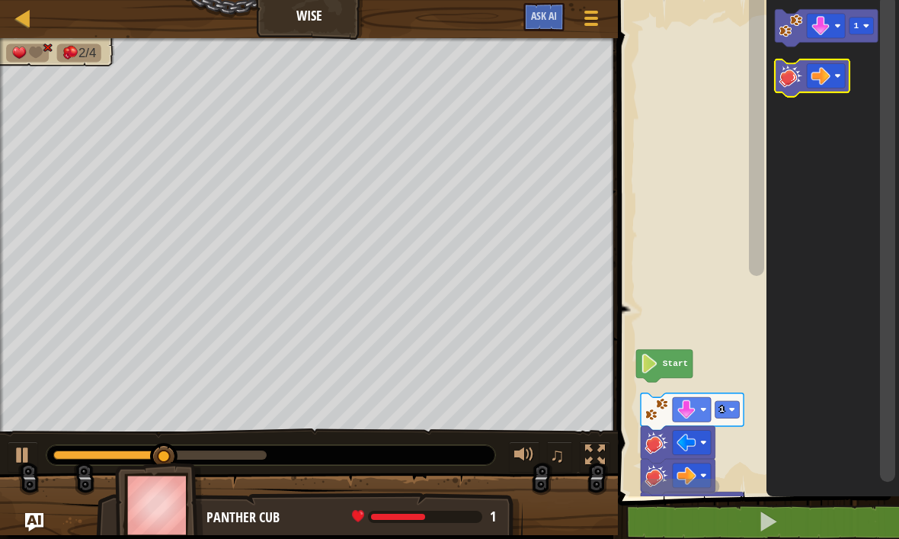
click at [789, 83] on image "Blockly Workspace" at bounding box center [791, 76] width 24 height 24
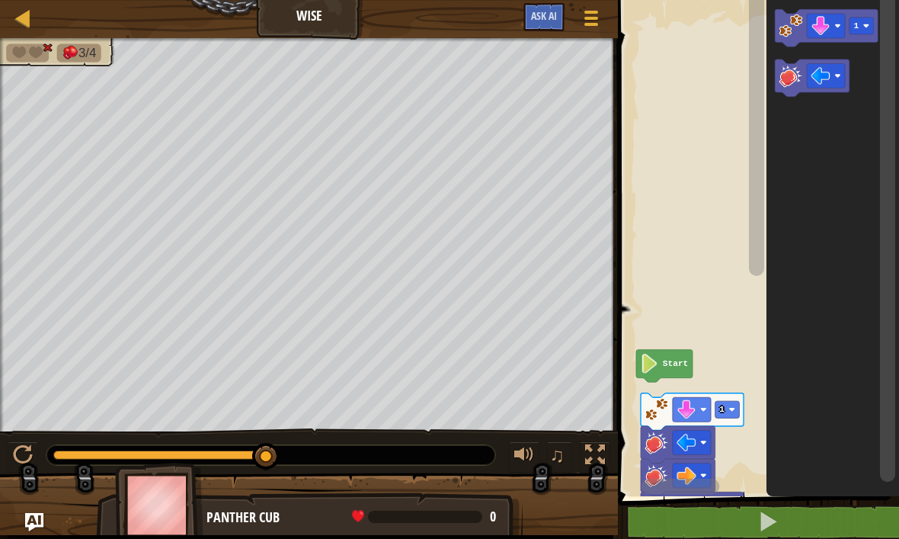
click at [784, 82] on image "Blockly Workspace" at bounding box center [791, 76] width 24 height 24
click at [724, 353] on rect "Blockly Workspace" at bounding box center [756, 244] width 286 height 504
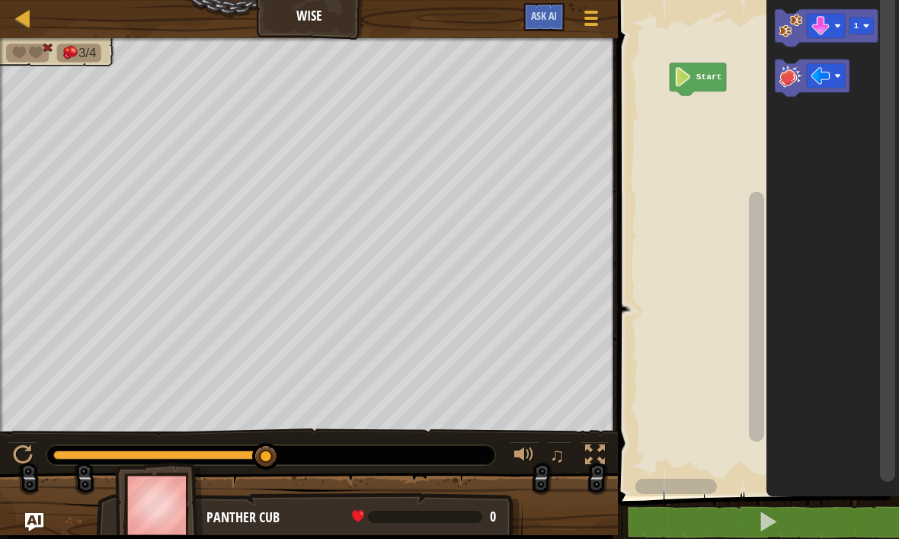
click at [781, 18] on image "Blockly Workspace" at bounding box center [791, 26] width 24 height 24
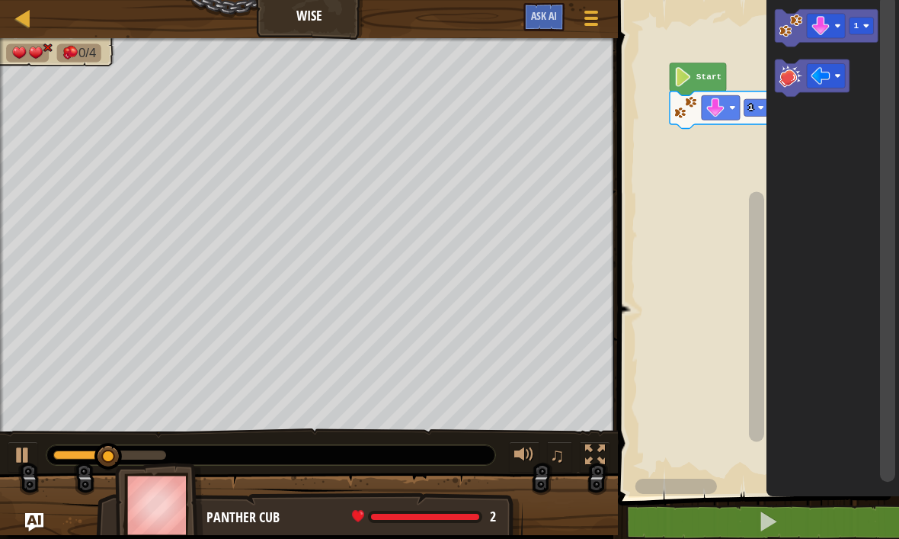
click at [784, 85] on image "Blockly Workspace" at bounding box center [791, 76] width 24 height 24
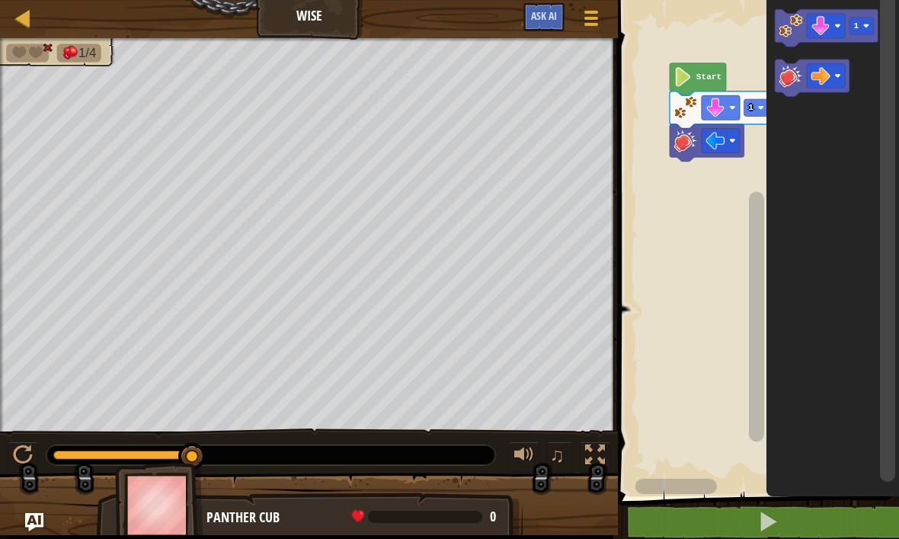
click at [784, 81] on image "Blockly Workspace" at bounding box center [791, 76] width 24 height 24
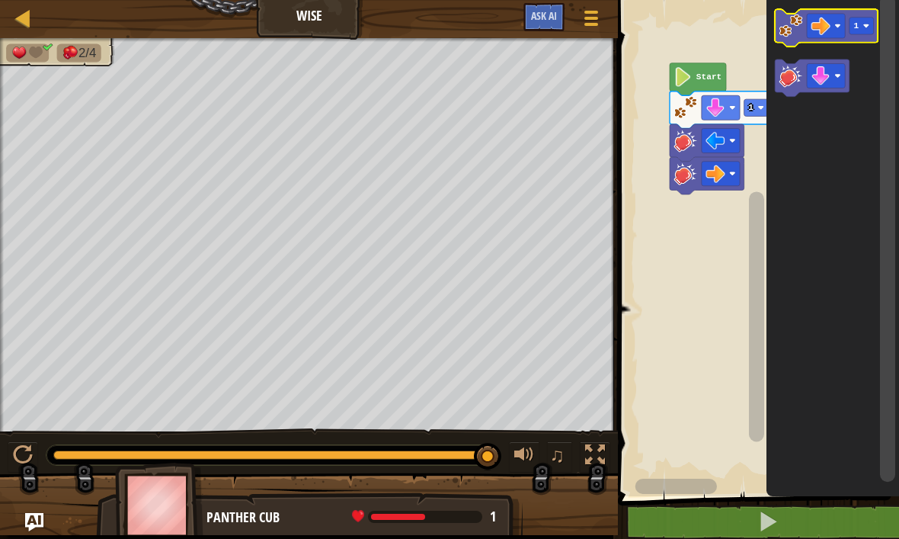
click at [783, 25] on image "Blockly Workspace" at bounding box center [791, 26] width 24 height 24
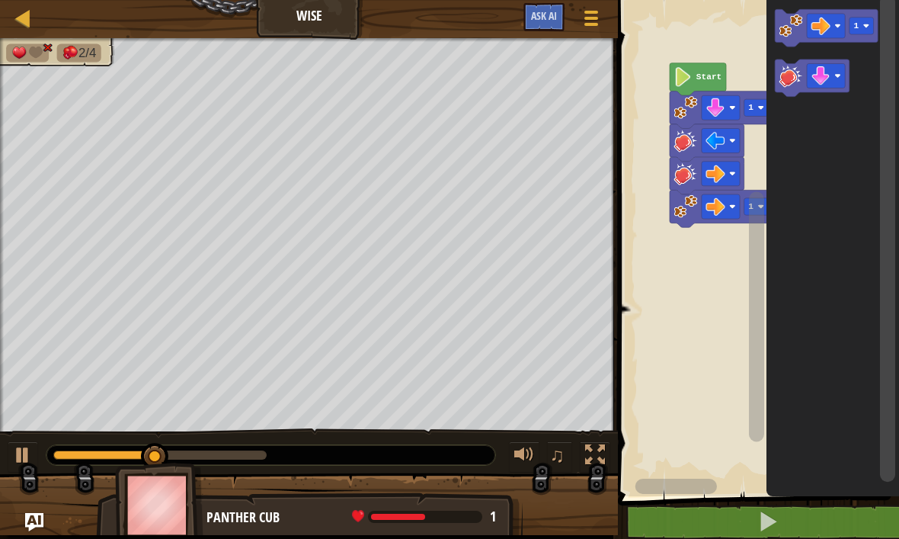
click at [781, 91] on icon "Blockly Workspace" at bounding box center [812, 77] width 75 height 37
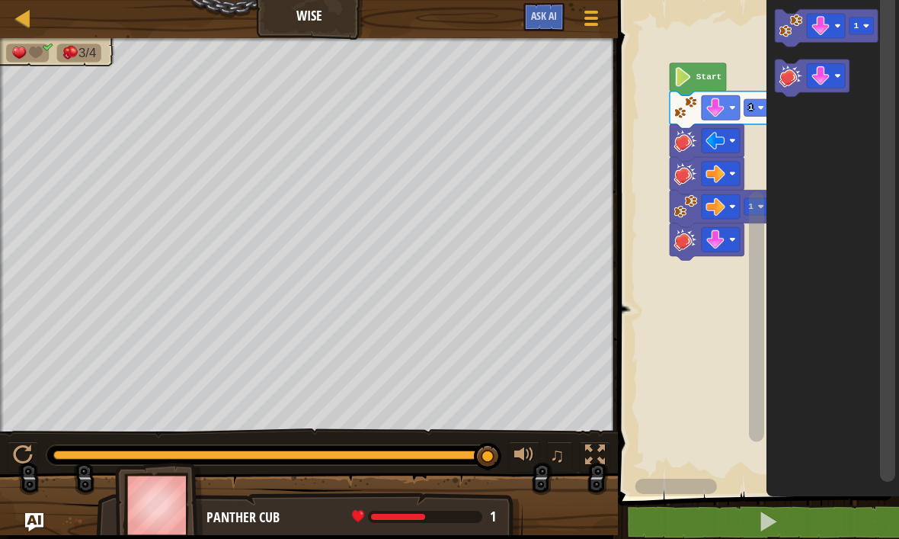
click at [789, 22] on image "Blockly Workspace" at bounding box center [791, 26] width 24 height 24
click at [791, 30] on image "Blockly Workspace" at bounding box center [791, 26] width 24 height 24
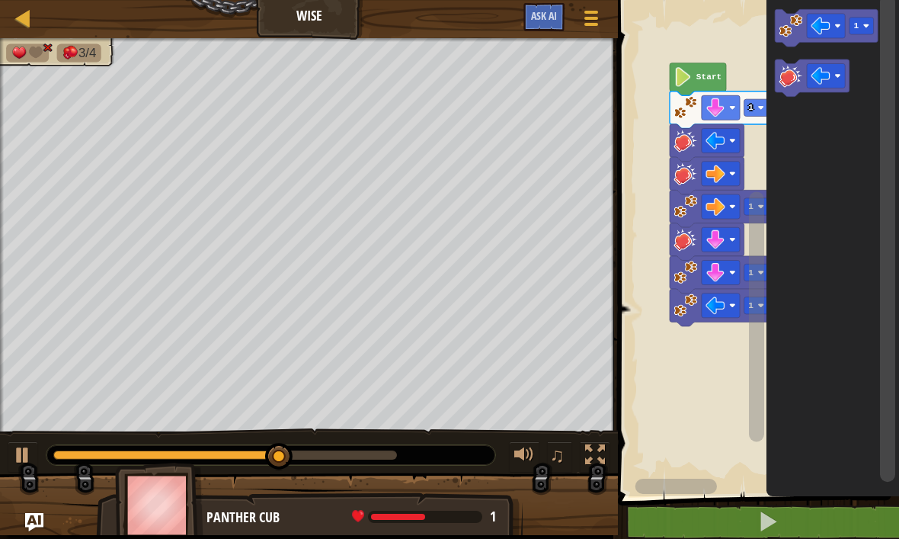
click at [791, 81] on image "Blockly Workspace" at bounding box center [791, 76] width 24 height 24
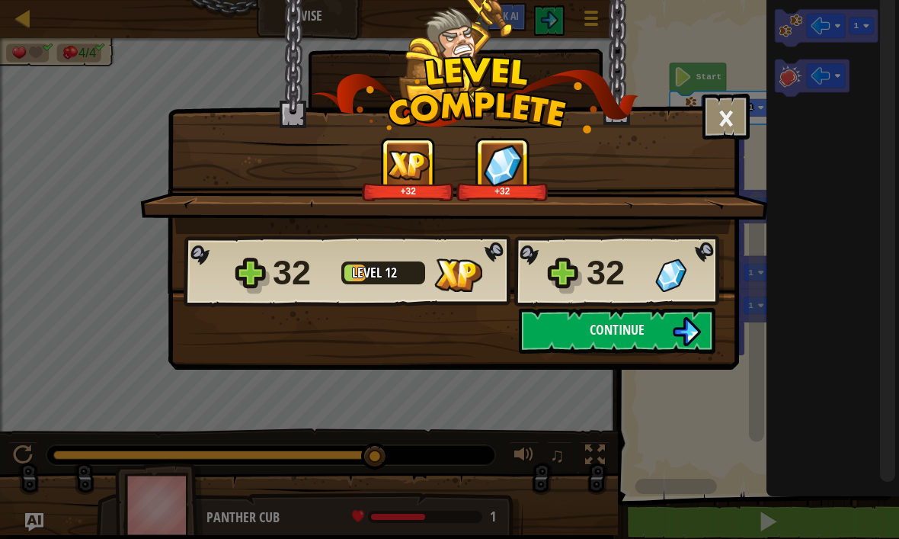
click at [668, 328] on button "Continue" at bounding box center [617, 331] width 197 height 46
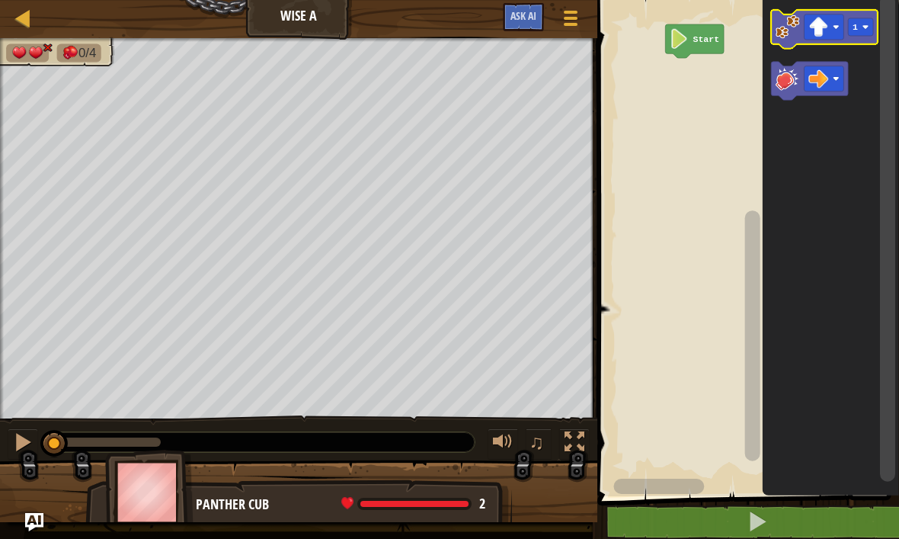
click at [786, 21] on image "Blockly Workspace" at bounding box center [787, 26] width 24 height 24
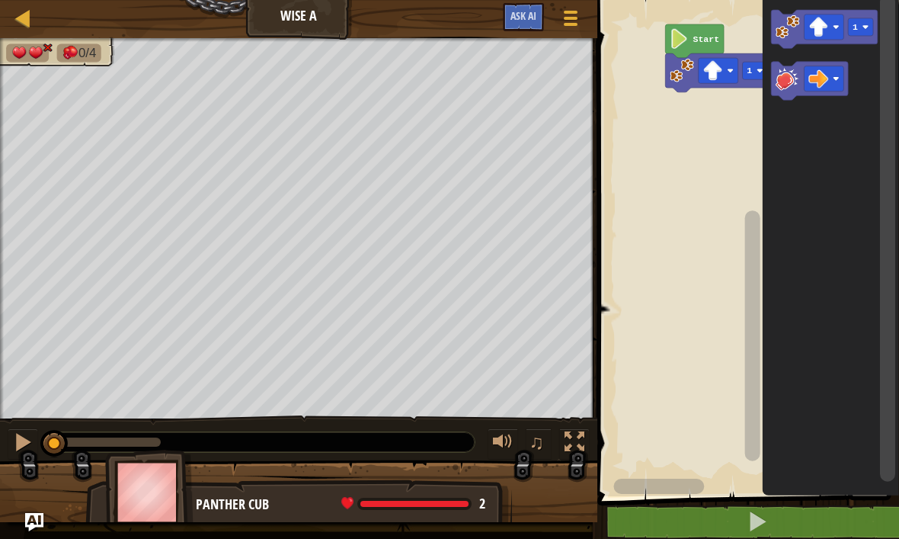
click at [785, 94] on icon "Blockly Workspace" at bounding box center [809, 81] width 77 height 39
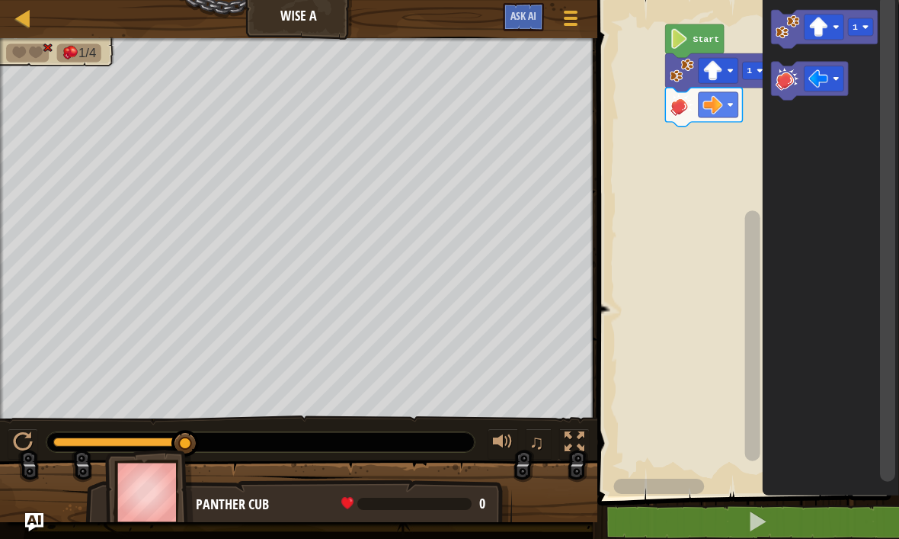
click at [785, 88] on image "Blockly Workspace" at bounding box center [787, 78] width 24 height 24
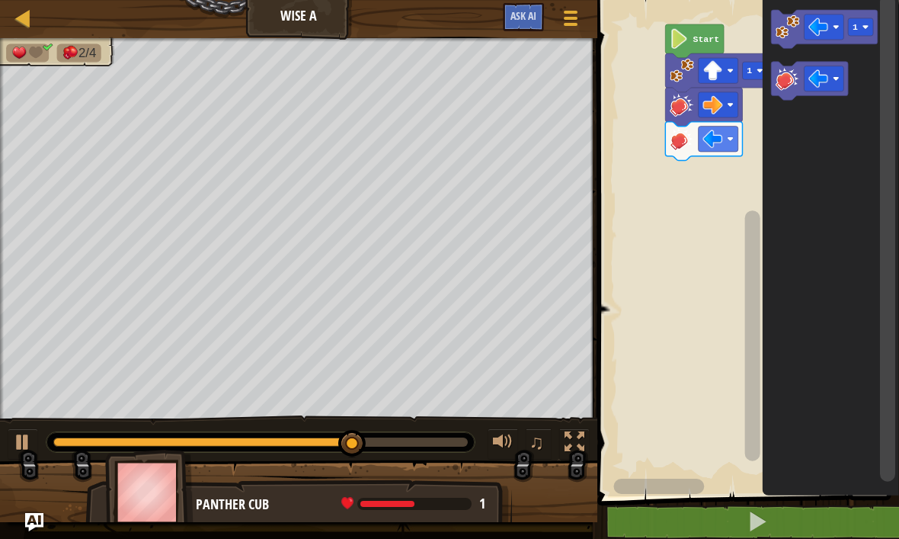
click at [787, 34] on image "Blockly Workspace" at bounding box center [787, 26] width 24 height 24
click at [820, 74] on image "Blockly Workspace" at bounding box center [818, 79] width 20 height 20
click at [783, 22] on image "Blockly Workspace" at bounding box center [787, 26] width 24 height 24
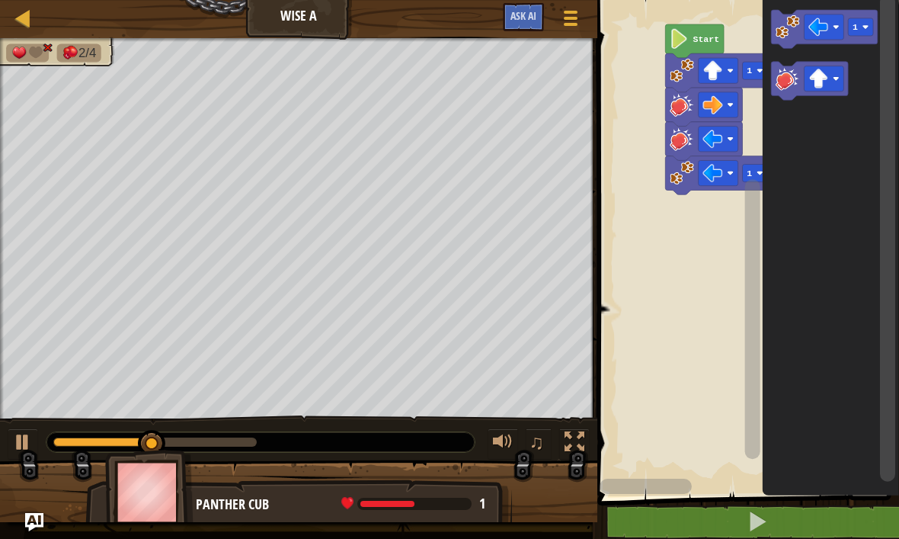
click at [784, 88] on image "Blockly Workspace" at bounding box center [787, 78] width 24 height 24
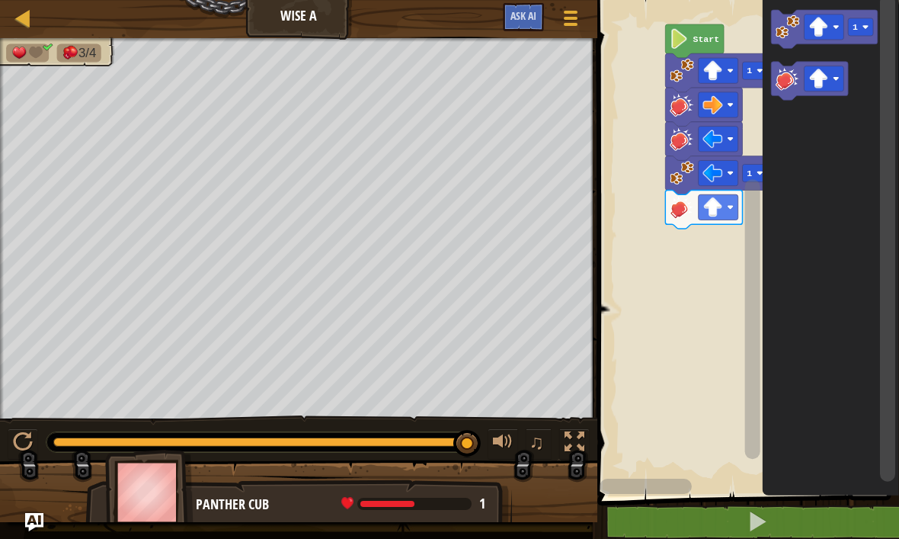
click at [782, 35] on image "Blockly Workspace" at bounding box center [787, 26] width 24 height 24
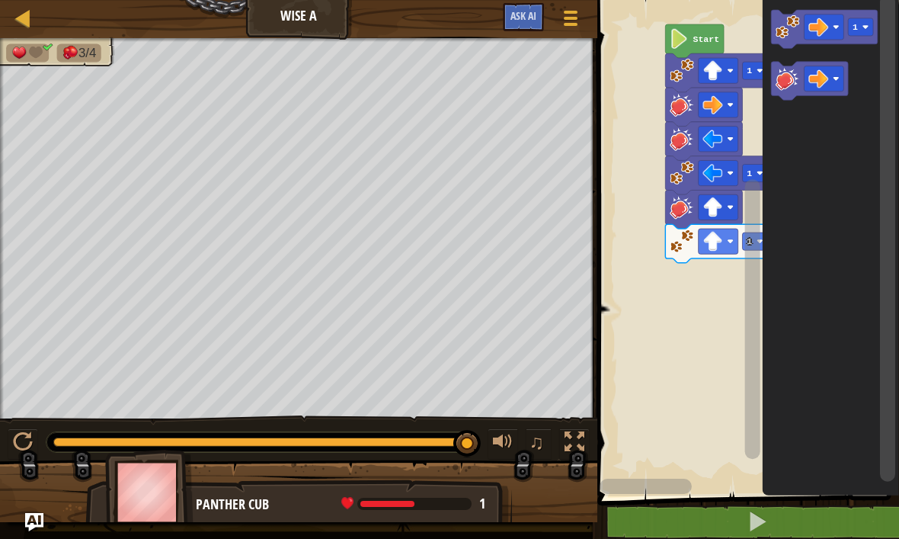
click at [785, 22] on image "Blockly Workspace" at bounding box center [787, 26] width 24 height 24
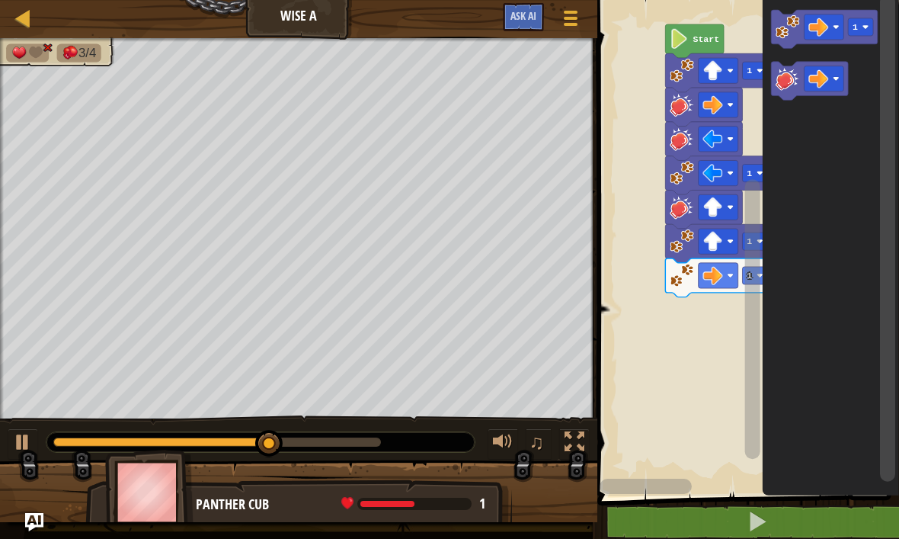
click at [782, 84] on image "Blockly Workspace" at bounding box center [787, 78] width 24 height 24
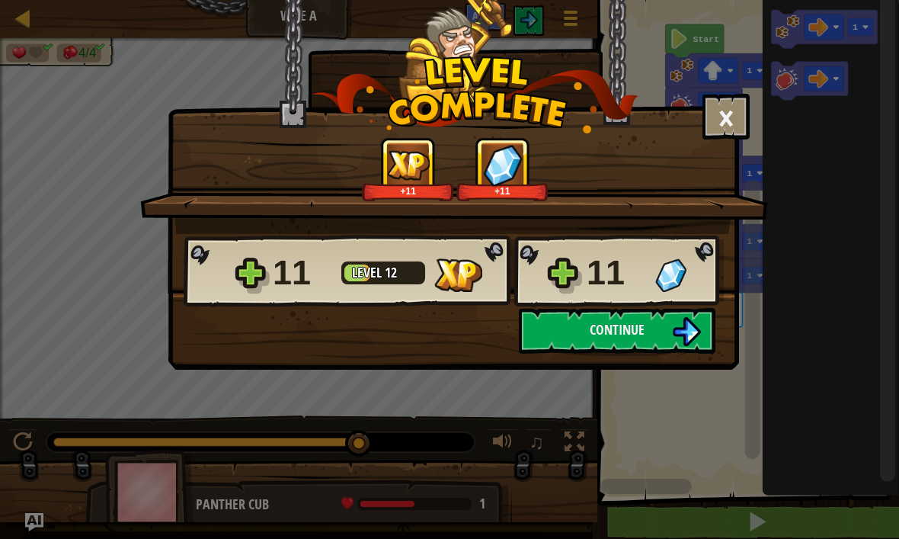
click at [673, 325] on img at bounding box center [686, 331] width 29 height 29
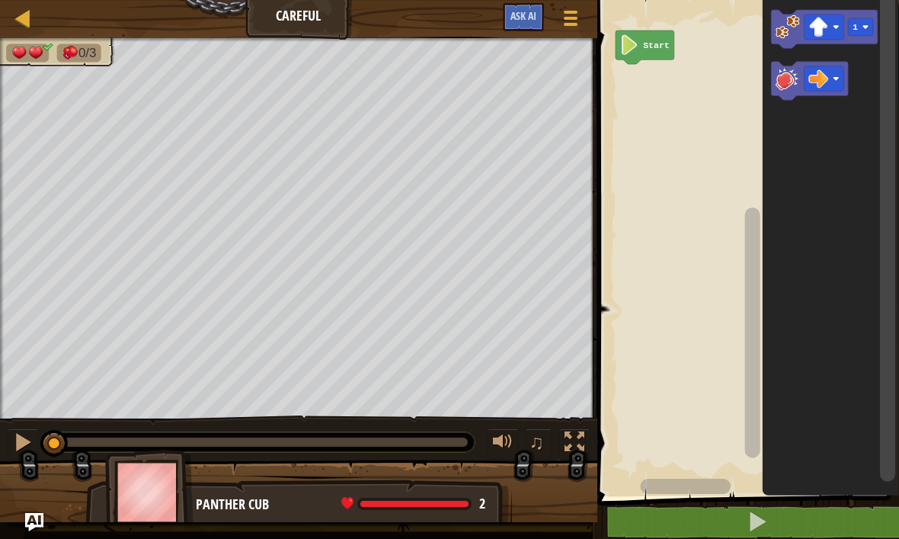
click at [786, 26] on image "Blockly Workspace" at bounding box center [787, 26] width 24 height 24
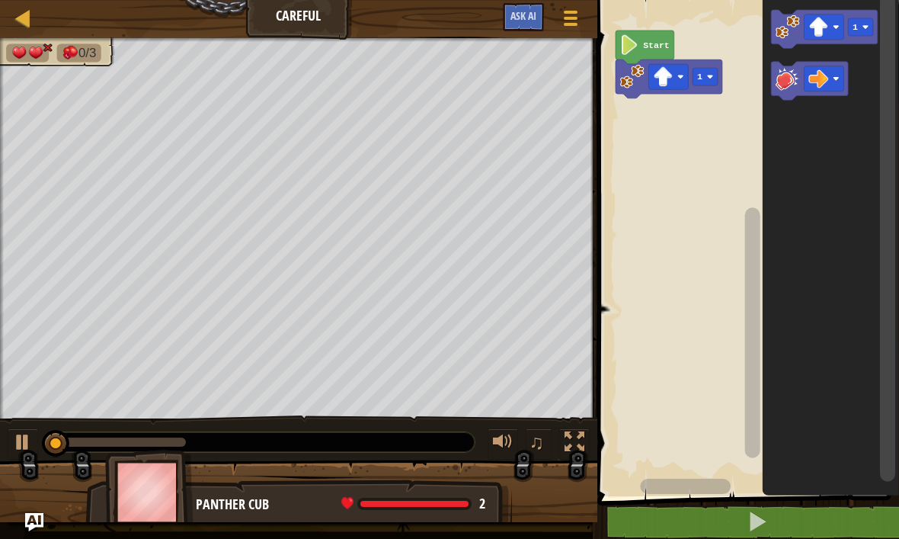
click at [792, 79] on image "Blockly Workspace" at bounding box center [787, 78] width 24 height 24
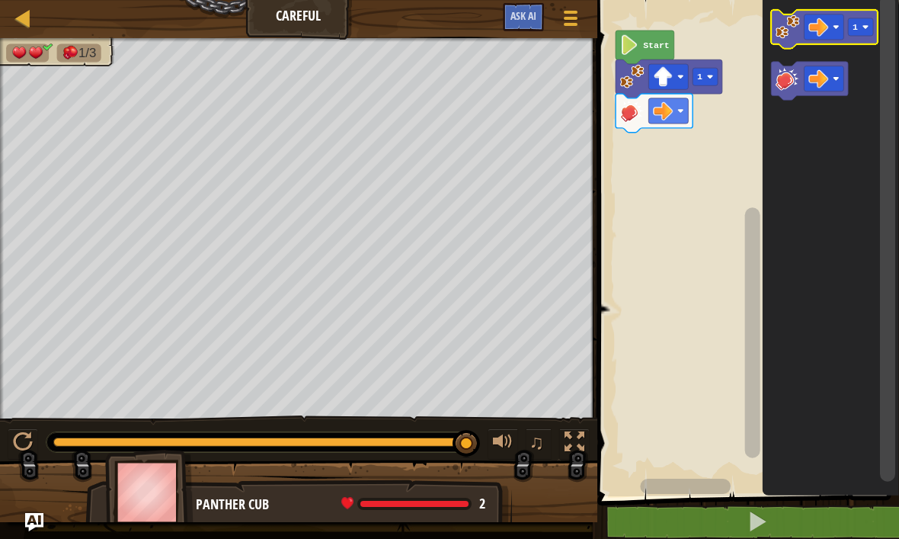
click at [858, 22] on rect "Blockly Workspace" at bounding box center [860, 27] width 25 height 18
click at [785, 23] on image "Blockly Workspace" at bounding box center [787, 26] width 24 height 24
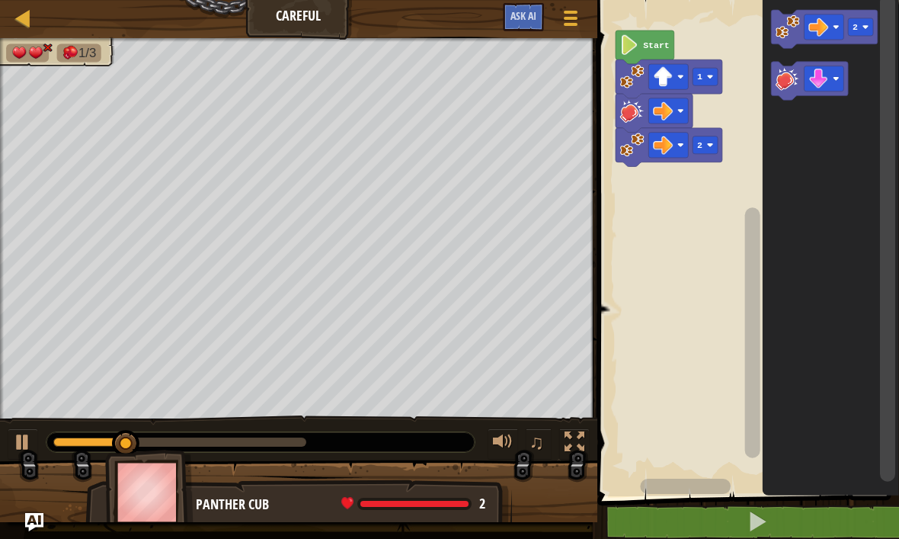
click at [791, 76] on image "Blockly Workspace" at bounding box center [787, 78] width 24 height 24
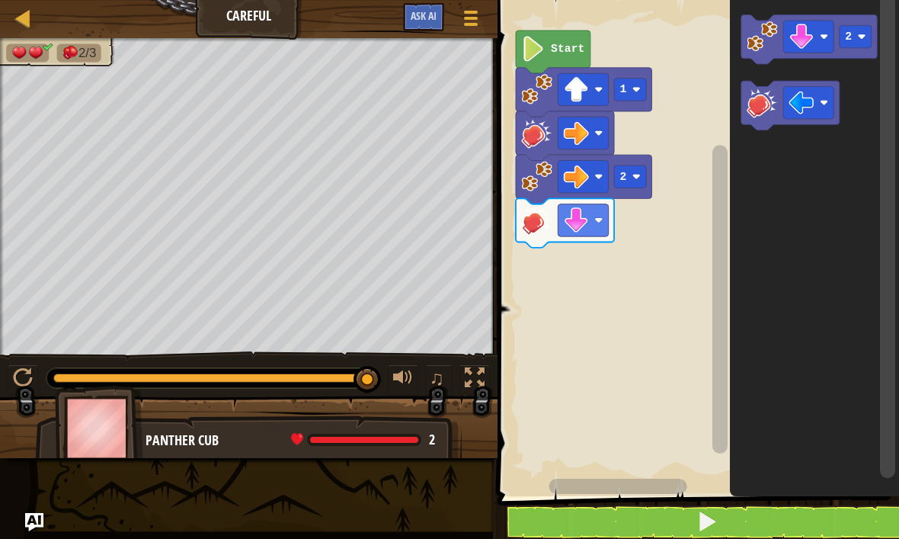
click at [756, 98] on image "Blockly Workspace" at bounding box center [761, 102] width 31 height 31
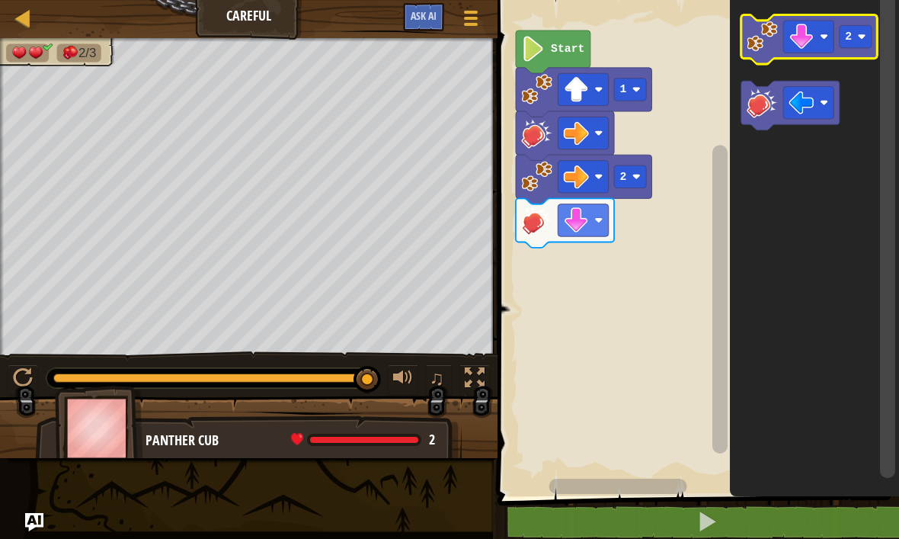
click at [757, 34] on image "Blockly Workspace" at bounding box center [761, 36] width 31 height 31
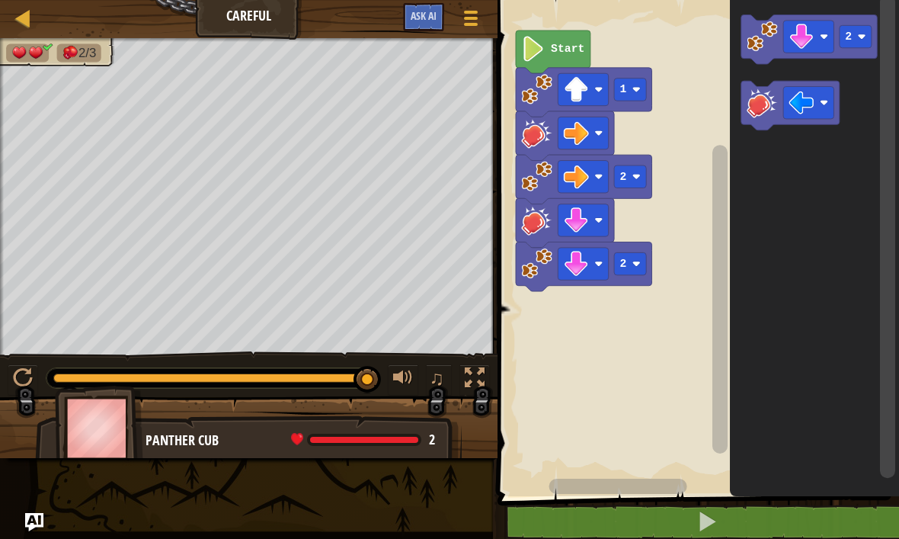
click at [770, 120] on icon "Blockly Workspace" at bounding box center [790, 106] width 98 height 50
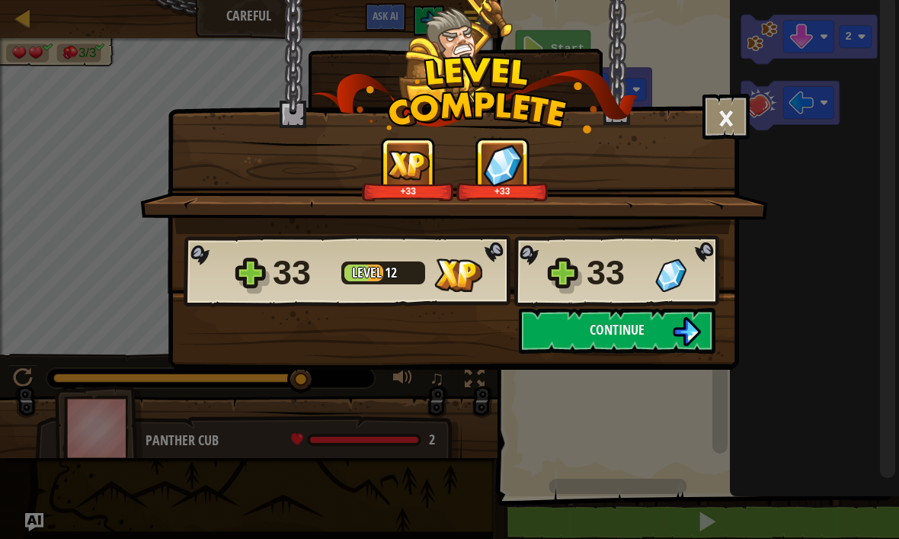
click at [619, 331] on span "Continue" at bounding box center [617, 329] width 55 height 19
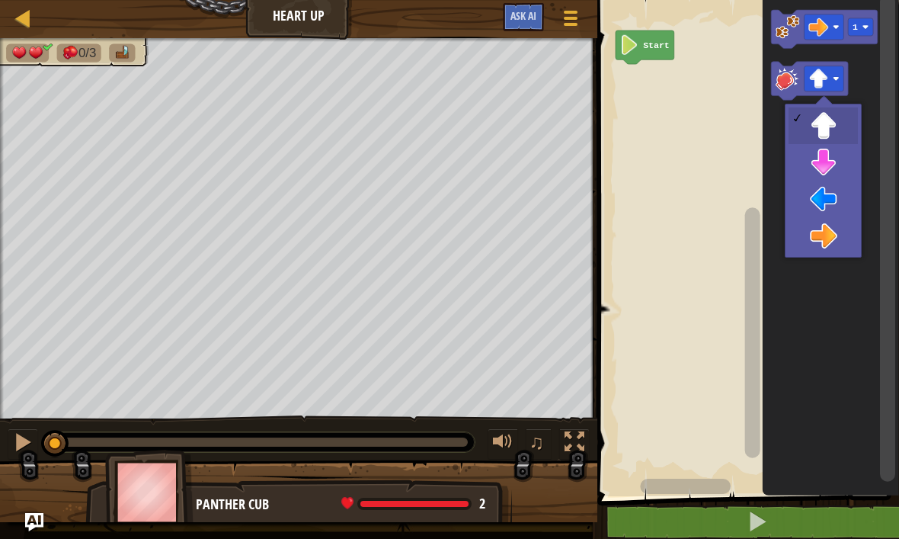
click at [787, 75] on image "Blockly Workspace" at bounding box center [787, 78] width 24 height 24
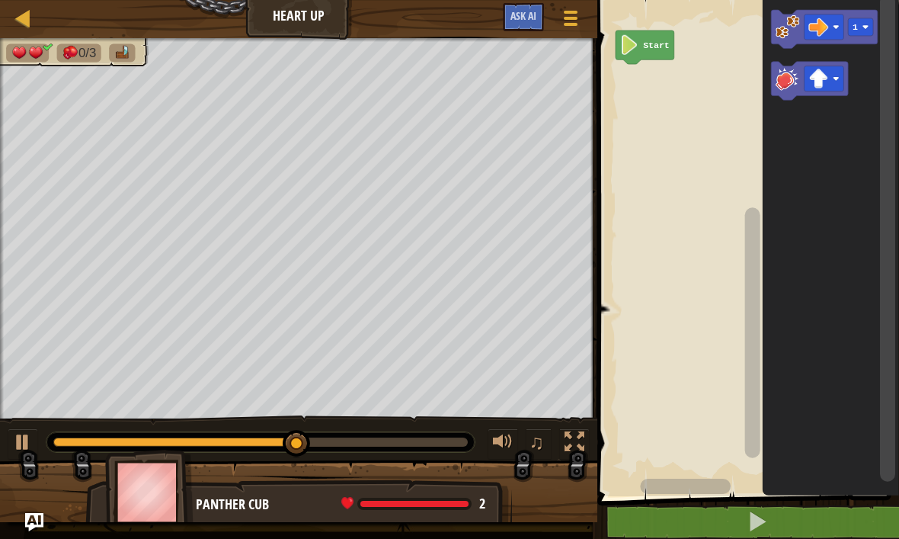
click at [780, 25] on image "Blockly Workspace" at bounding box center [787, 26] width 24 height 24
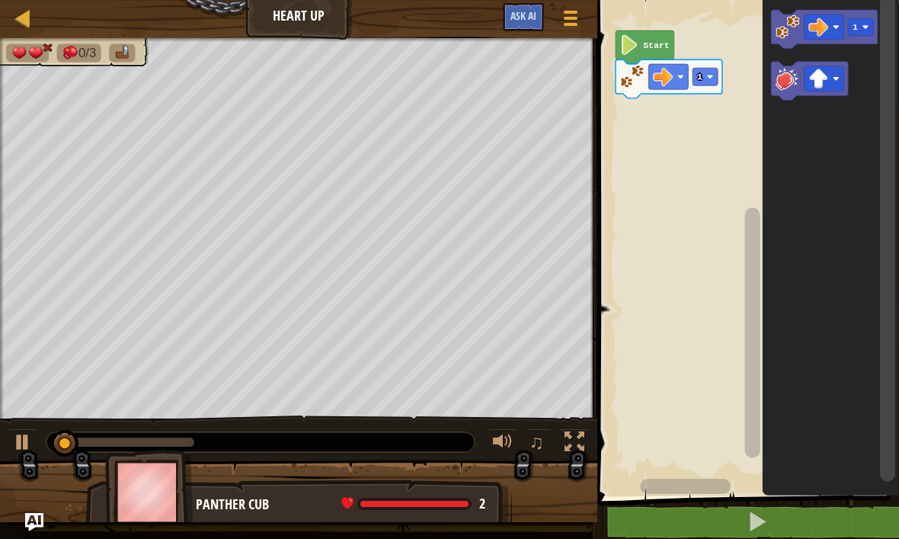
click at [785, 88] on image "Blockly Workspace" at bounding box center [787, 78] width 24 height 24
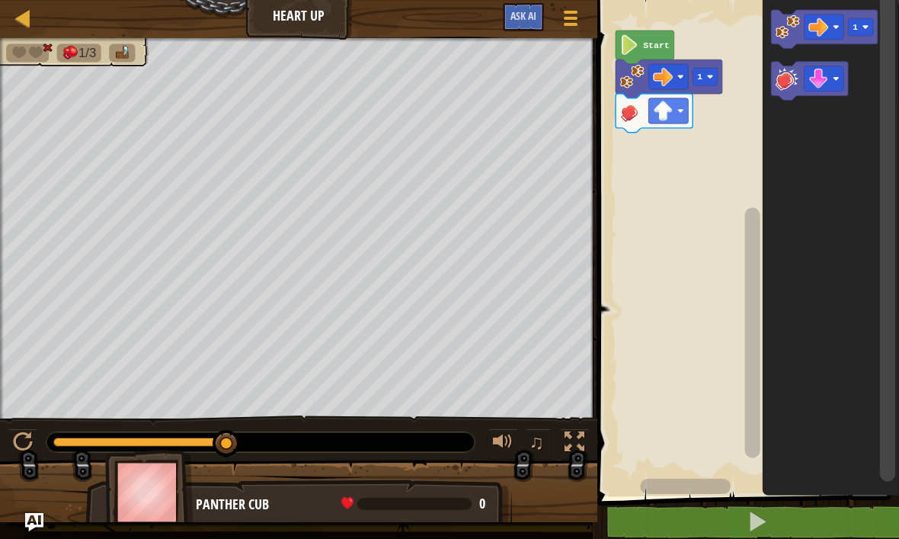
click at [784, 82] on image "Blockly Workspace" at bounding box center [787, 78] width 24 height 24
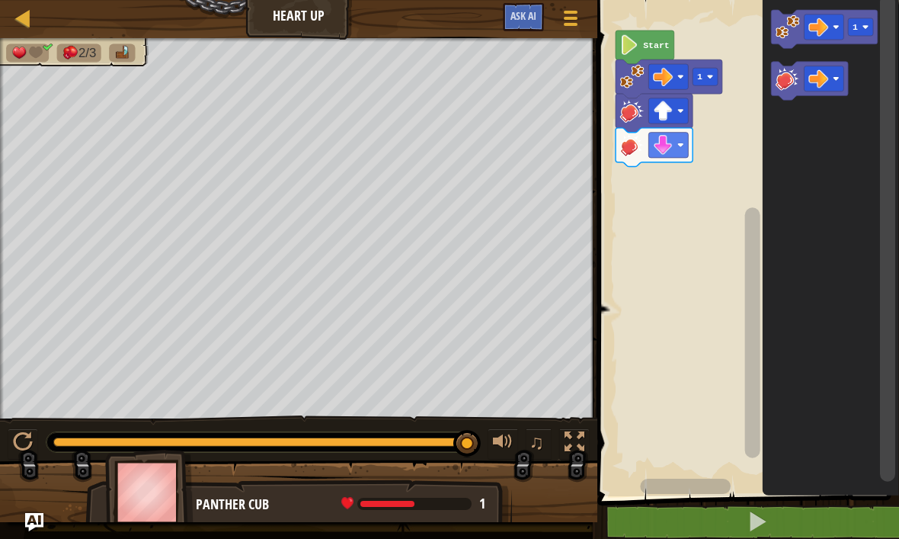
click at [787, 78] on image "Blockly Workspace" at bounding box center [787, 78] width 24 height 24
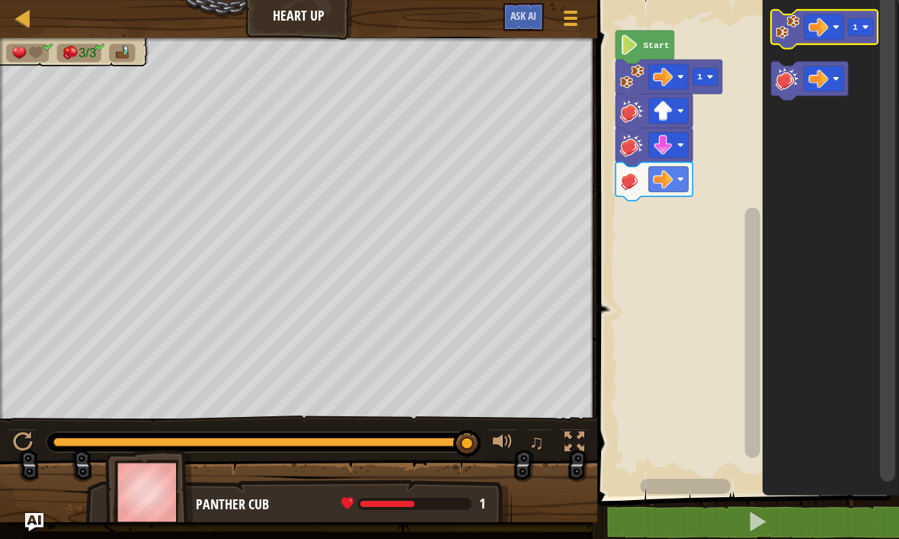
click at [856, 29] on text "1" at bounding box center [854, 27] width 5 height 10
click at [787, 27] on image "Blockly Workspace" at bounding box center [787, 26] width 24 height 24
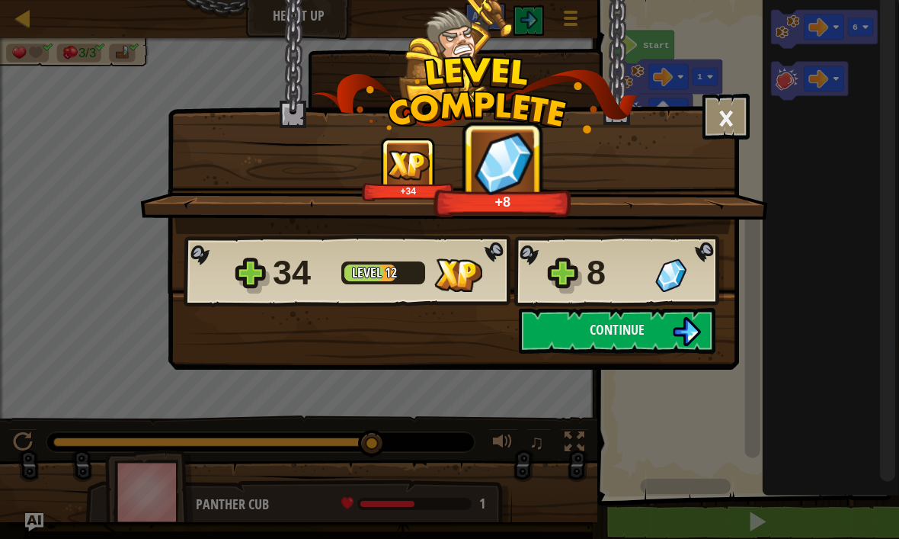
click at [667, 327] on button "Continue" at bounding box center [617, 331] width 197 height 46
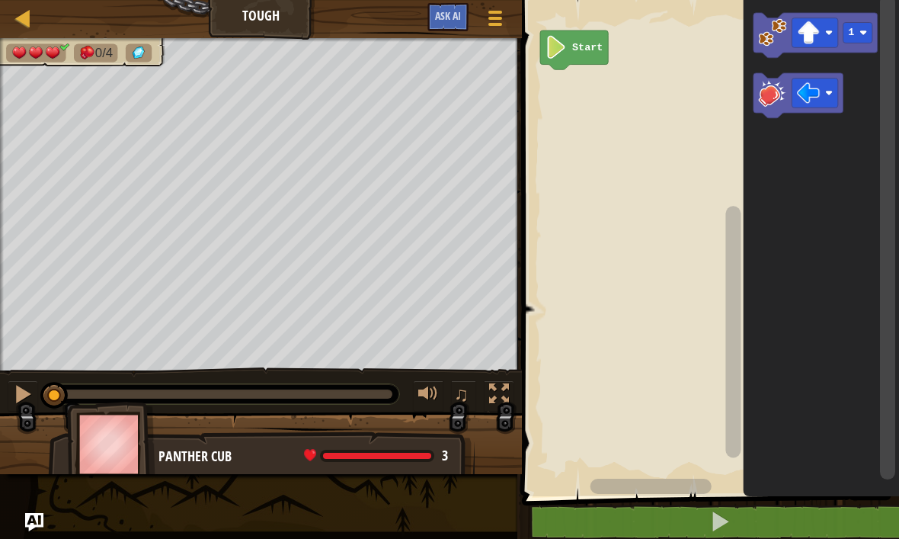
click at [777, 26] on image "Blockly Workspace" at bounding box center [773, 32] width 28 height 28
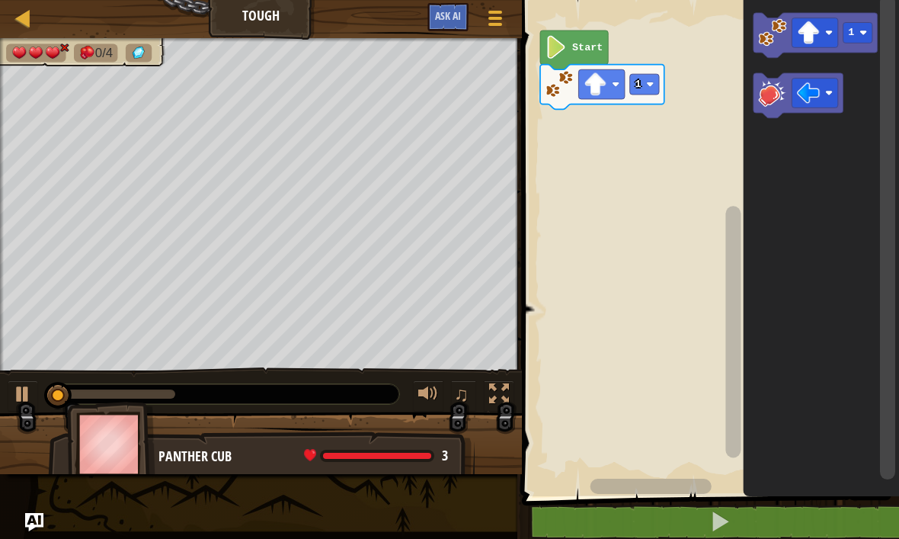
click at [770, 93] on image "Blockly Workspace" at bounding box center [773, 92] width 28 height 28
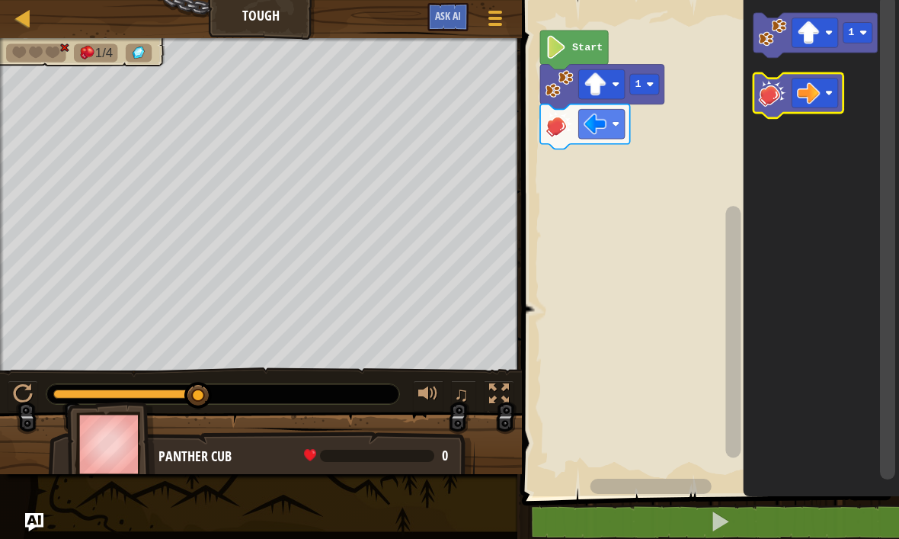
click at [774, 99] on image "Blockly Workspace" at bounding box center [773, 92] width 28 height 28
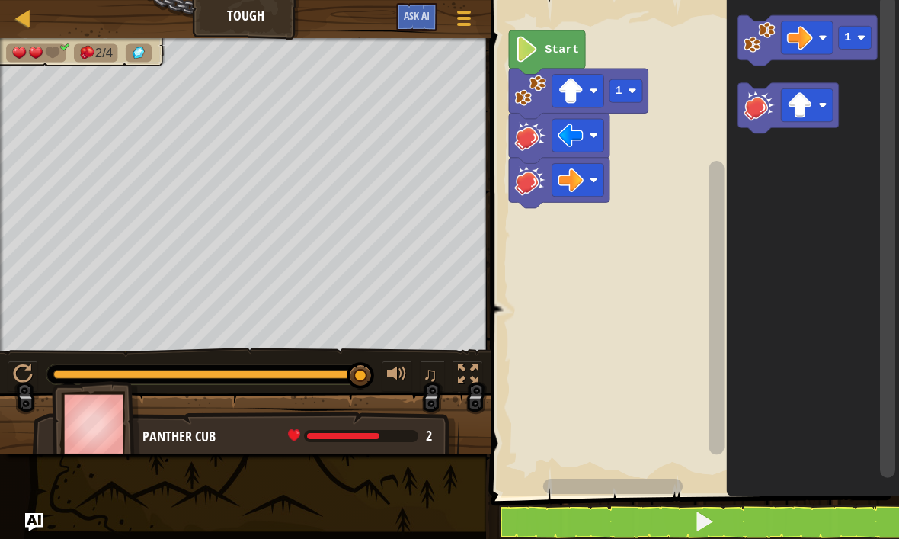
click at [758, 34] on image "Blockly Workspace" at bounding box center [758, 36] width 31 height 31
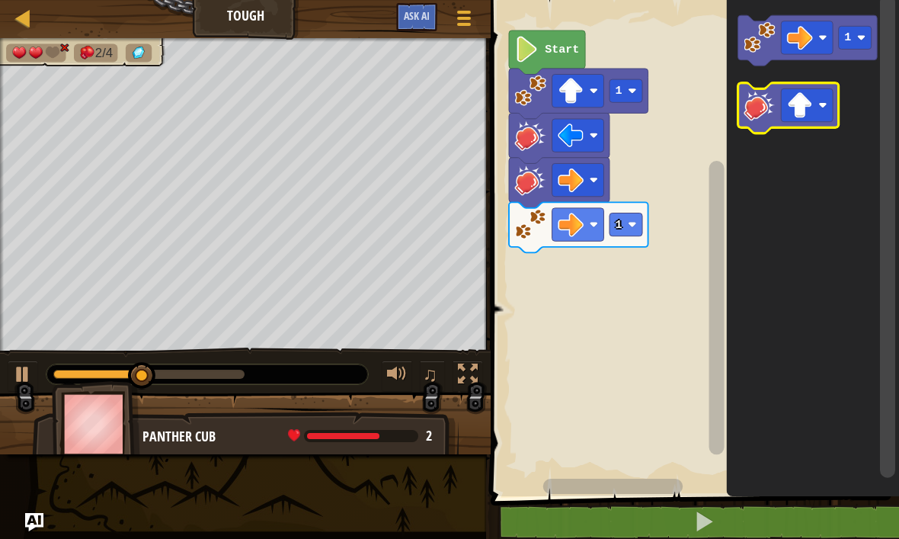
click at [765, 107] on image "Blockly Workspace" at bounding box center [758, 104] width 31 height 31
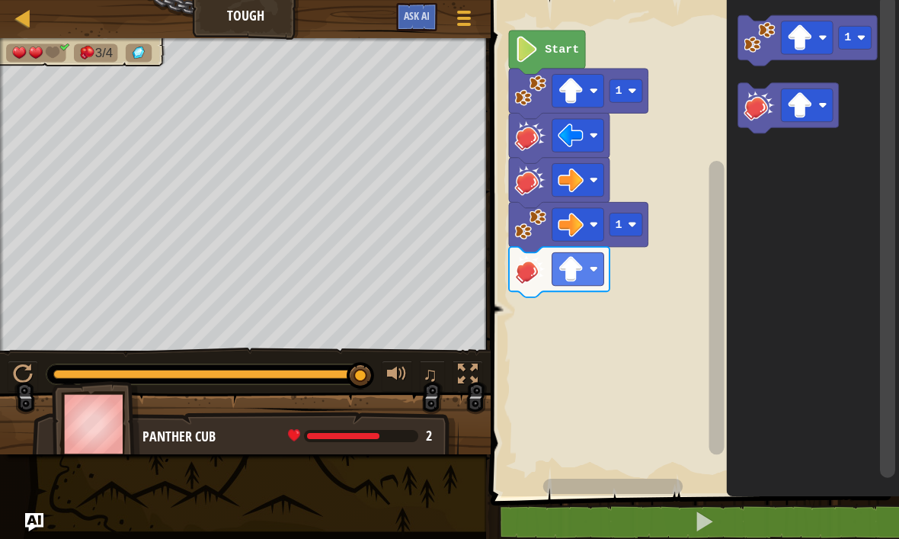
click at [753, 43] on image "Blockly Workspace" at bounding box center [758, 36] width 31 height 31
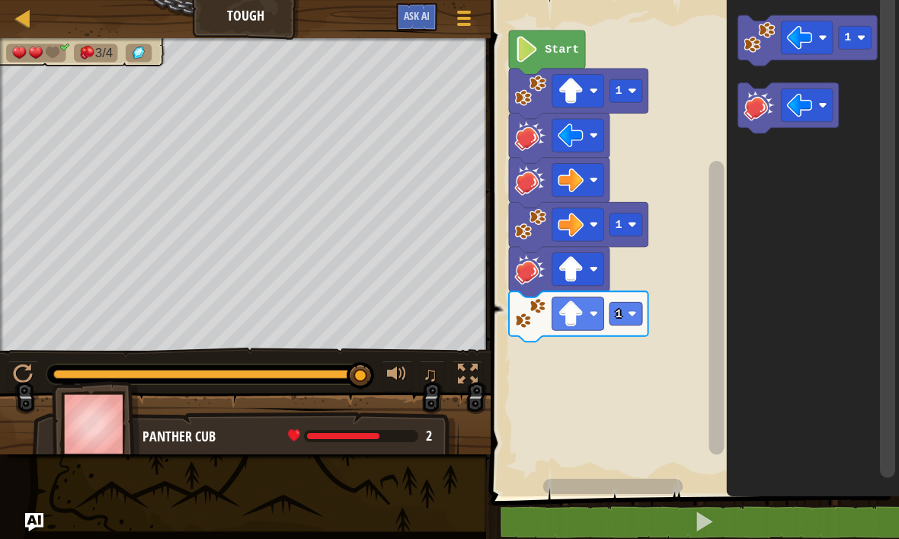
click at [759, 30] on image "Blockly Workspace" at bounding box center [758, 36] width 31 height 31
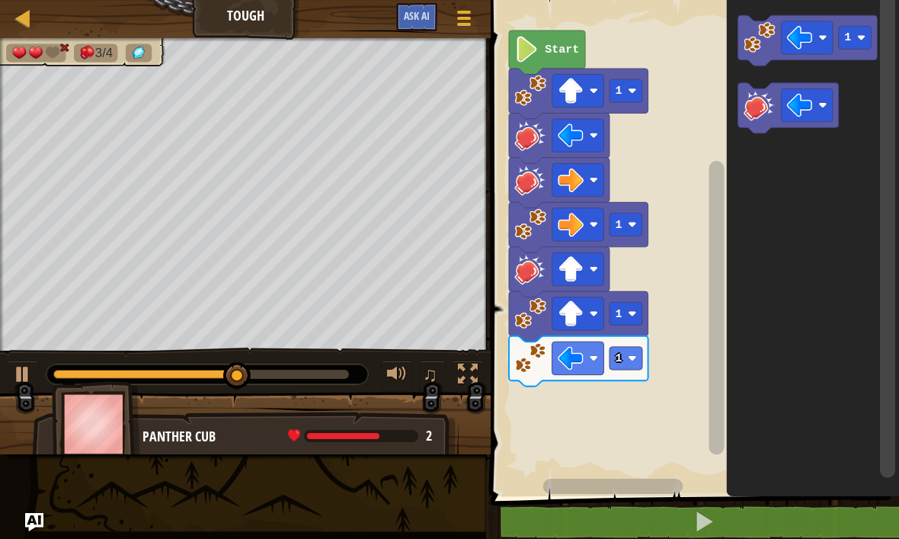
click at [756, 117] on image "Blockly Workspace" at bounding box center [758, 104] width 31 height 31
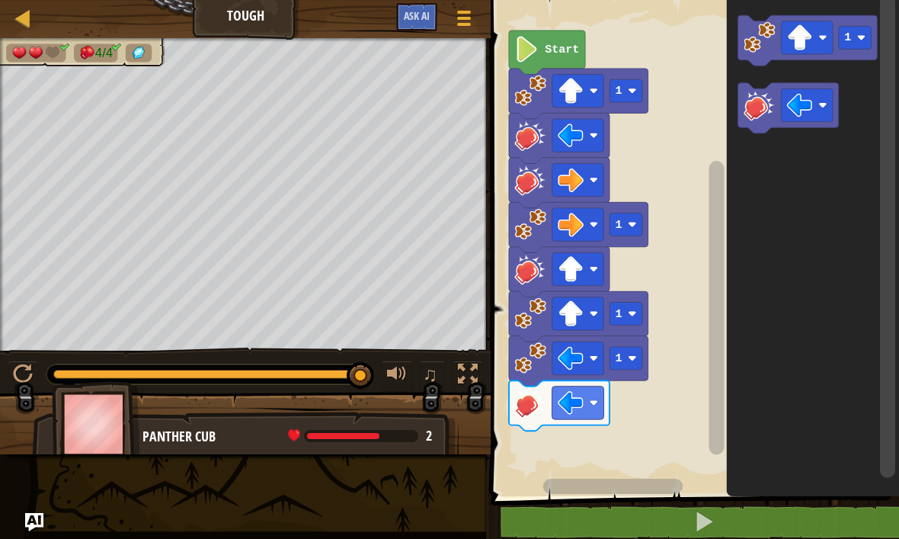
click at [765, 46] on image "Blockly Workspace" at bounding box center [758, 36] width 31 height 31
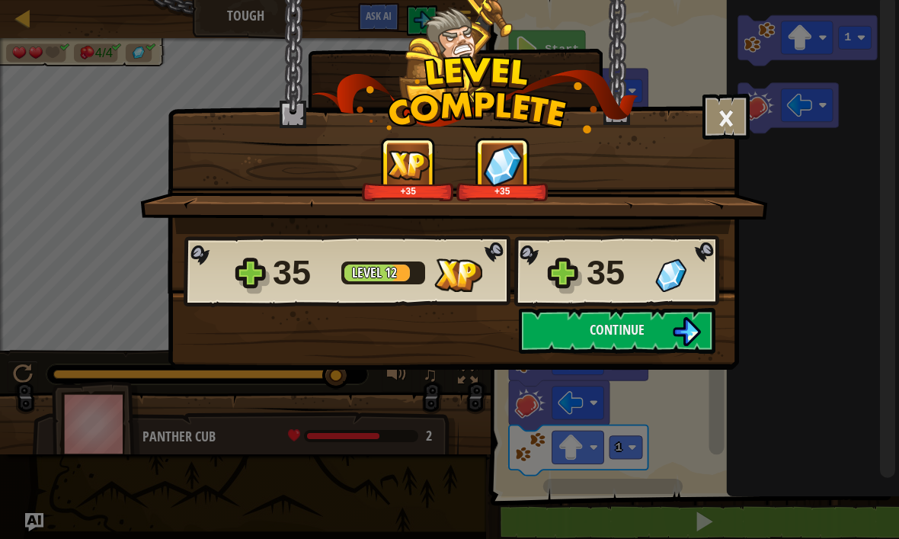
click at [658, 338] on button "Continue" at bounding box center [617, 331] width 197 height 46
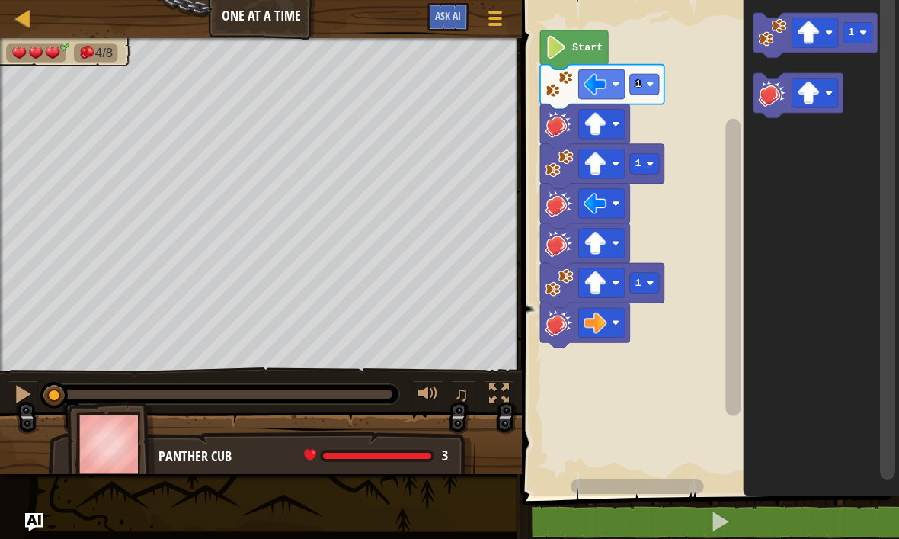
click at [508, 399] on div at bounding box center [499, 394] width 20 height 20
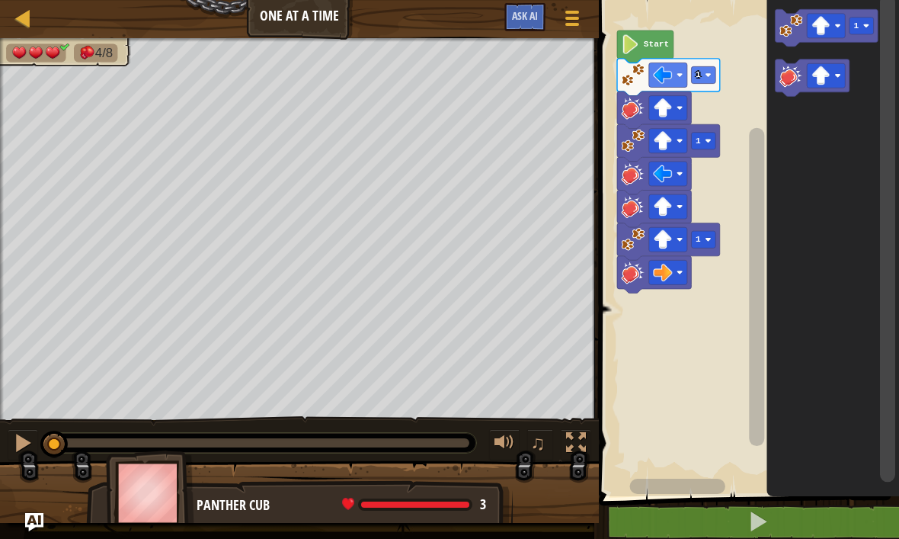
click at [580, 443] on div at bounding box center [576, 443] width 20 height 20
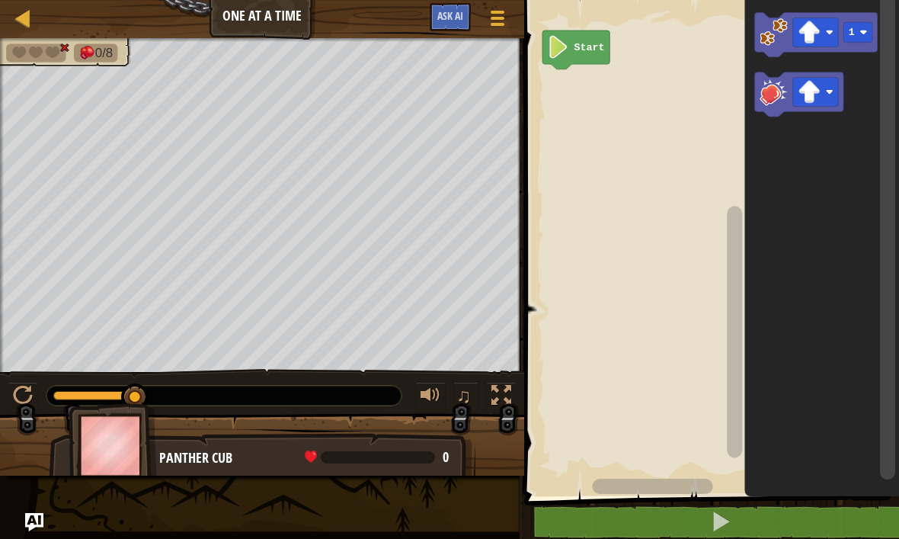
click at [772, 27] on image "Blockly Workspace" at bounding box center [774, 32] width 28 height 28
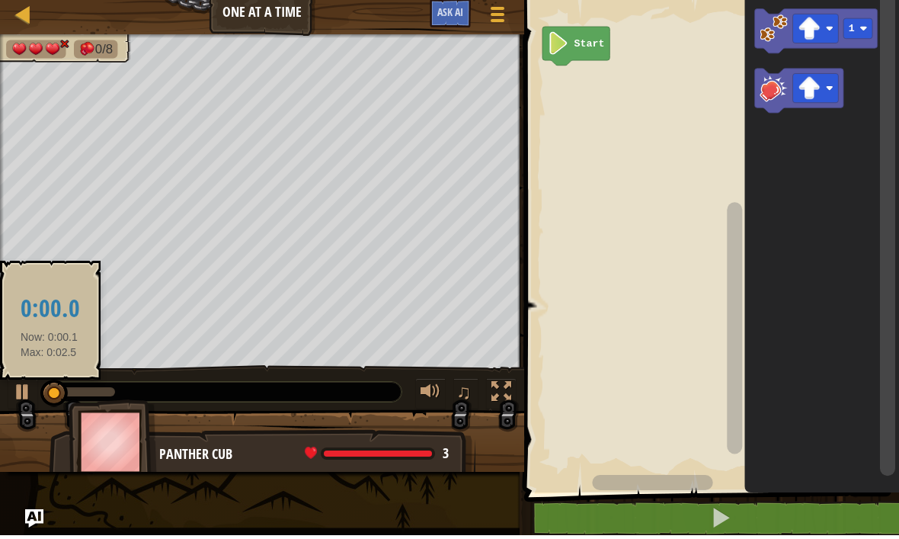
scroll to position [1, 0]
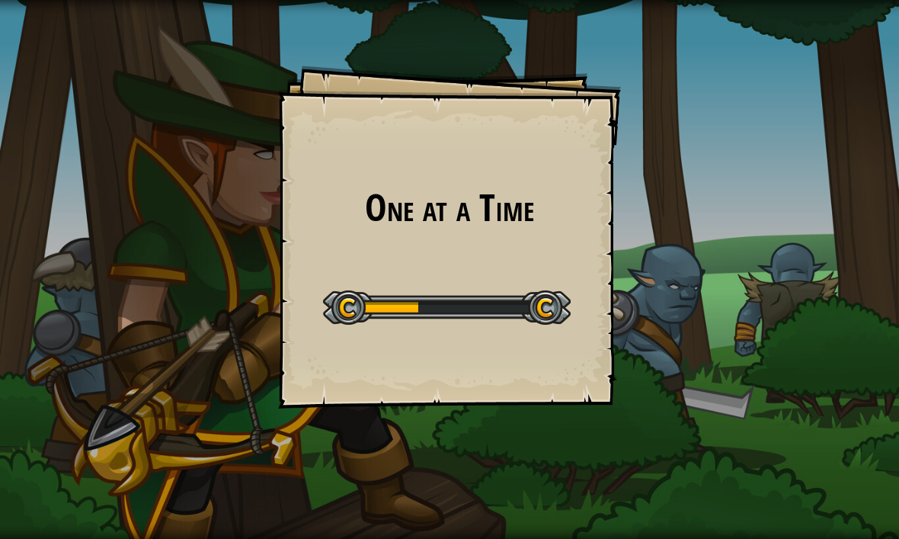
scroll to position [4, 0]
